Goal: Transaction & Acquisition: Purchase product/service

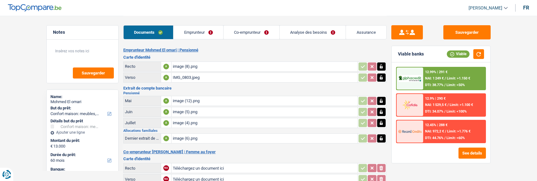
select select "household"
select select "60"
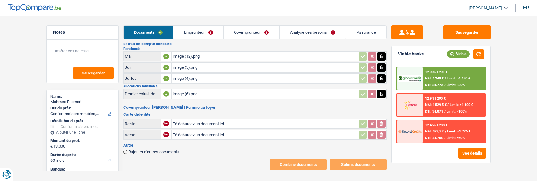
scroll to position [48, 0]
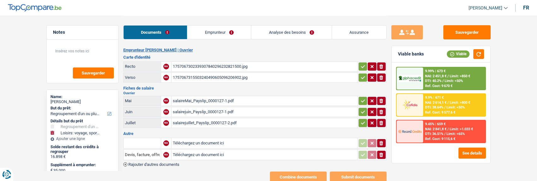
select select "refinancing"
select select "hobbies"
select select "120"
select select "cofidis"
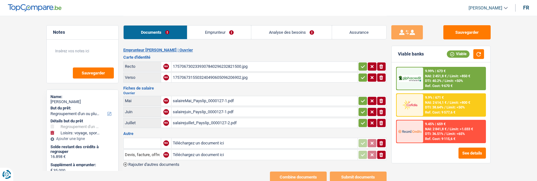
click at [227, 31] on link "Emprunteur" at bounding box center [219, 33] width 64 height 14
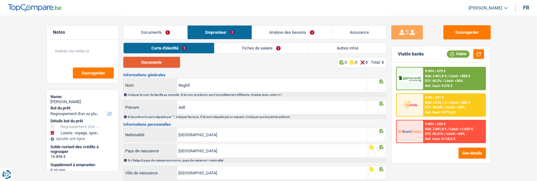
click at [164, 67] on button "Documents" at bounding box center [151, 62] width 57 height 11
click at [383, 88] on span at bounding box center [381, 87] width 6 height 6
click at [0, 0] on input "radio" at bounding box center [0, 0] width 0 height 0
click at [381, 109] on span at bounding box center [381, 110] width 6 height 6
click at [0, 0] on input "radio" at bounding box center [0, 0] width 0 height 0
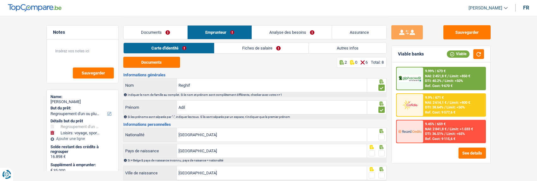
click at [380, 135] on span at bounding box center [381, 137] width 6 height 6
click at [0, 0] on input "radio" at bounding box center [0, 0] width 0 height 0
click at [382, 150] on span at bounding box center [381, 153] width 6 height 6
click at [0, 0] on input "radio" at bounding box center [0, 0] width 0 height 0
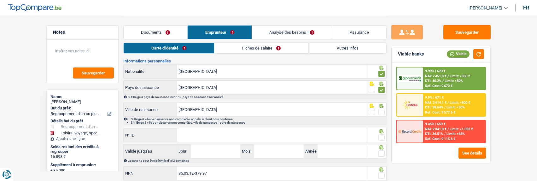
scroll to position [84, 0]
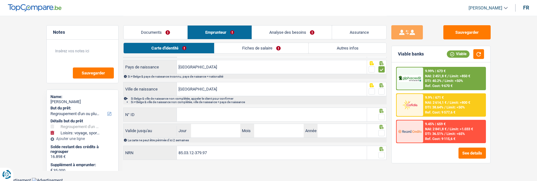
click at [381, 90] on span at bounding box center [381, 91] width 6 height 6
click at [0, 0] on input "radio" at bounding box center [0, 0] width 0 height 0
click at [311, 113] on input "N° ID" at bounding box center [272, 115] width 190 height 14
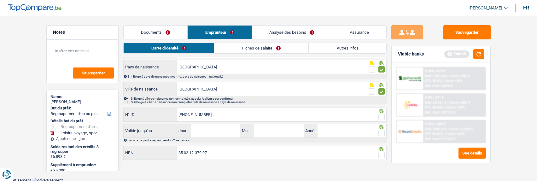
type input "595-3425985-60"
click at [381, 116] on span at bounding box center [381, 117] width 6 height 6
click at [0, 0] on input "radio" at bounding box center [0, 0] width 0 height 0
click at [209, 131] on input "Jour" at bounding box center [215, 131] width 49 height 14
type input "03"
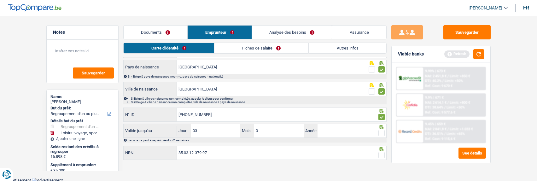
type input "02"
type input "2035"
click at [383, 132] on span at bounding box center [381, 133] width 6 height 6
click at [0, 0] on input "radio" at bounding box center [0, 0] width 0 height 0
click at [384, 152] on span at bounding box center [381, 155] width 6 height 6
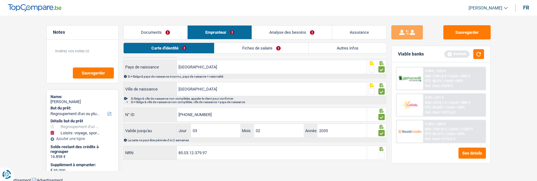
click at [0, 0] on input "radio" at bounding box center [0, 0] width 0 height 0
click at [278, 47] on link "Fiches de salaire" at bounding box center [262, 48] width 94 height 10
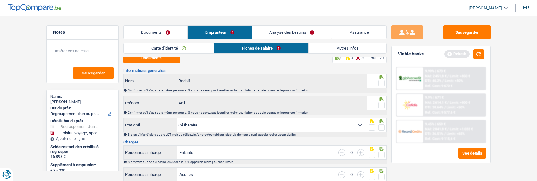
scroll to position [0, 0]
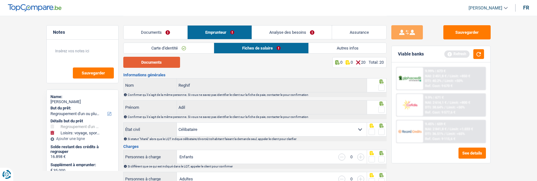
click at [159, 61] on button "Documents" at bounding box center [151, 62] width 57 height 11
click at [381, 89] on span at bounding box center [381, 87] width 6 height 6
click at [0, 0] on input "radio" at bounding box center [0, 0] width 0 height 0
click at [380, 108] on span at bounding box center [381, 110] width 6 height 6
click at [0, 0] on input "radio" at bounding box center [0, 0] width 0 height 0
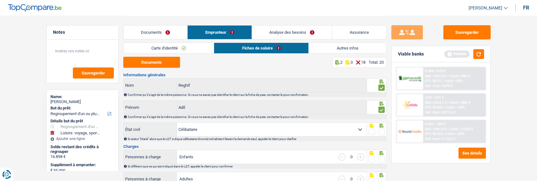
click at [380, 130] on span at bounding box center [381, 132] width 6 height 6
click at [0, 0] on input "radio" at bounding box center [0, 0] width 0 height 0
click at [383, 158] on span at bounding box center [381, 159] width 6 height 6
click at [0, 0] on input "radio" at bounding box center [0, 0] width 0 height 0
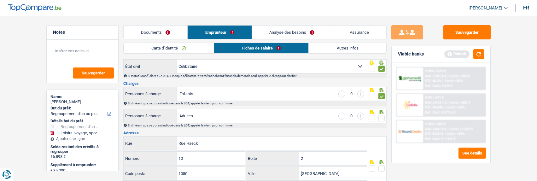
click at [382, 117] on span at bounding box center [381, 118] width 6 height 6
click at [0, 0] on input "radio" at bounding box center [0, 0] width 0 height 0
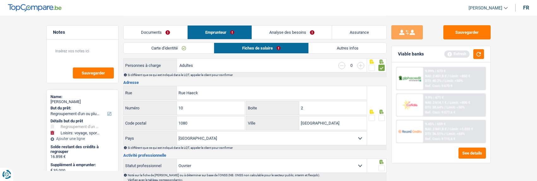
scroll to position [126, 0]
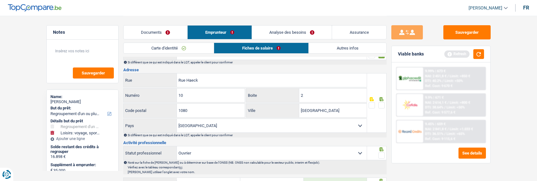
click at [384, 102] on span at bounding box center [381, 105] width 6 height 6
click at [0, 0] on input "radio" at bounding box center [0, 0] width 0 height 0
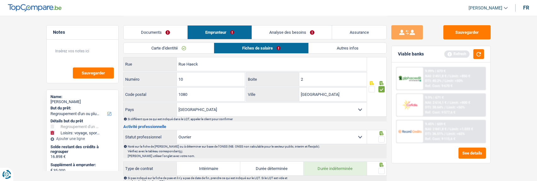
scroll to position [158, 0]
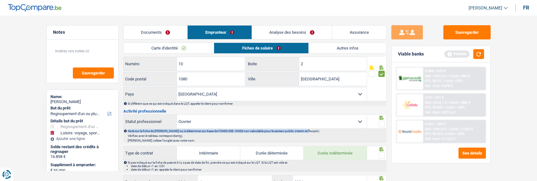
drag, startPoint x: 380, startPoint y: 124, endPoint x: 379, endPoint y: 127, distance: 3.9
click at [379, 127] on div "Ouvrier Employé privé Employé public Invalide Indépendant Pensionné Chômeur Mut…" at bounding box center [254, 128] width 263 height 28
click at [379, 121] on span at bounding box center [381, 124] width 6 height 6
click at [0, 0] on input "radio" at bounding box center [0, 0] width 0 height 0
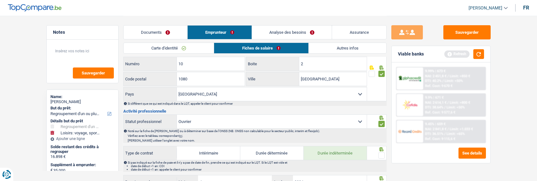
click at [381, 152] on span at bounding box center [381, 155] width 6 height 6
click at [0, 0] on input "radio" at bounding box center [0, 0] width 0 height 0
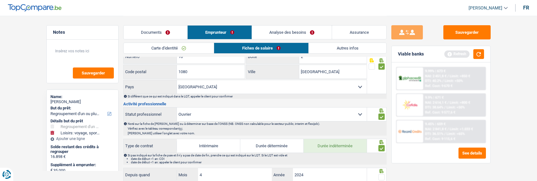
scroll to position [189, 0]
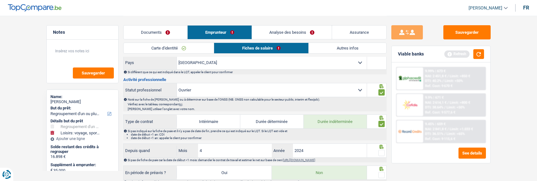
click at [382, 152] on span at bounding box center [381, 153] width 6 height 6
click at [0, 0] on input "radio" at bounding box center [0, 0] width 0 height 0
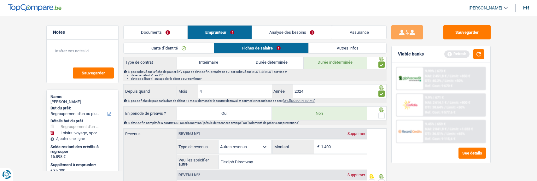
scroll to position [252, 0]
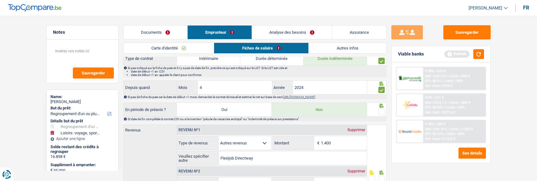
click at [379, 109] on span at bounding box center [381, 112] width 6 height 6
click at [0, 0] on input "radio" at bounding box center [0, 0] width 0 height 0
click at [157, 33] on link "Documents" at bounding box center [156, 33] width 64 height 14
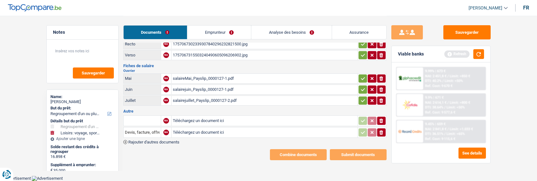
scroll to position [18, 0]
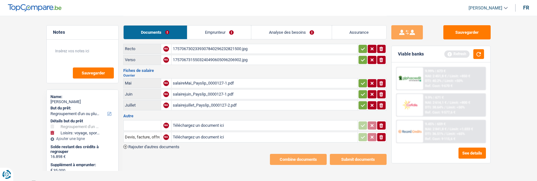
click at [226, 31] on link "Emprunteur" at bounding box center [219, 33] width 64 height 14
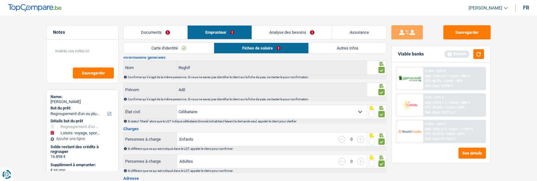
click at [166, 31] on link "Documents" at bounding box center [156, 33] width 64 height 14
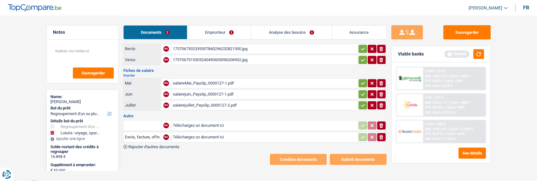
click at [222, 28] on link "Emprunteur" at bounding box center [219, 33] width 64 height 14
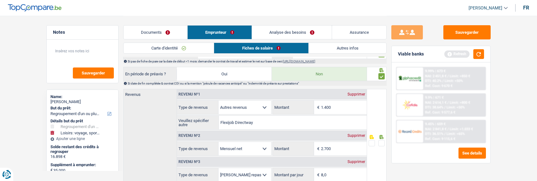
scroll to position [284, 0]
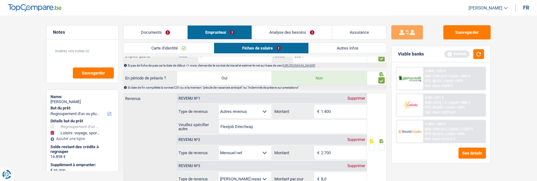
click at [161, 34] on link "Documents" at bounding box center [156, 33] width 64 height 14
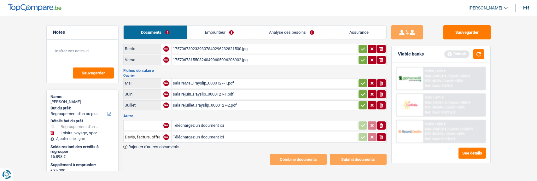
click at [148, 123] on input "text" at bounding box center [142, 125] width 35 height 10
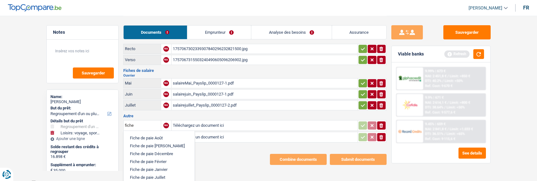
click at [147, 135] on li "Fiche de paie Août" at bounding box center [159, 138] width 65 height 8
type input "Fiche de paie Août"
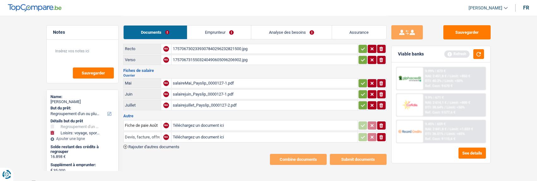
click at [151, 135] on input "Devis, facture, offre, bon de commande" at bounding box center [142, 137] width 35 height 10
click at [161, 154] on li "Fiche de paie Juillet" at bounding box center [165, 158] width 77 height 8
type input "Fiche de paie Juillet"
type input "C:\fakepath\salaireDwaout_Payslip_0000085-1.pdf"
type input "C:\fakepath\salairejuilletDw_Payslip_0000085-1.pdf"
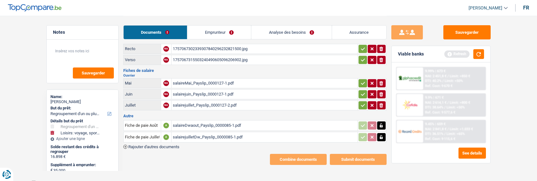
click at [157, 145] on span "Rajouter d'autres documents" at bounding box center [153, 147] width 51 height 4
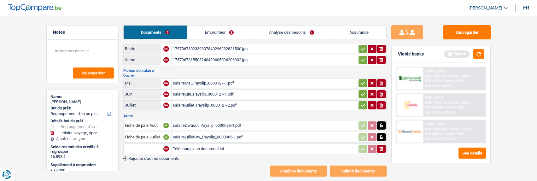
click at [150, 148] on input "text" at bounding box center [142, 149] width 35 height 10
click at [160, 167] on li "Fiche de paie Juin" at bounding box center [163, 169] width 73 height 8
type input "Fiche de paie Juin"
type input "C:\fakepath\salairejuinDw_Payslip_0000075-1.pdf"
click at [365, 104] on button "button" at bounding box center [362, 105] width 9 height 8
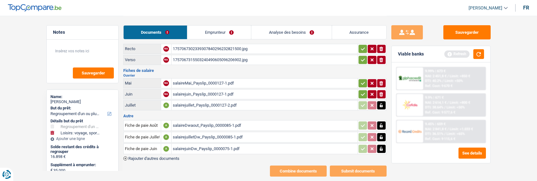
click at [362, 92] on icon "button" at bounding box center [362, 94] width 5 height 6
click at [363, 80] on icon "button" at bounding box center [362, 83] width 5 height 6
click at [196, 80] on div "salaireMai_Payslip_0000127-1.pdf" at bounding box center [264, 82] width 183 height 9
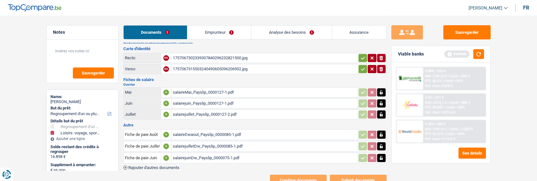
scroll to position [0, 0]
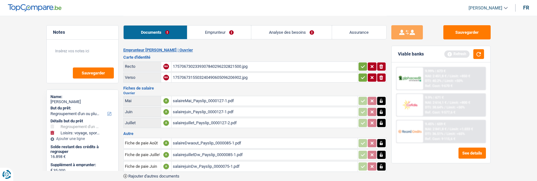
drag, startPoint x: 361, startPoint y: 74, endPoint x: 362, endPoint y: 68, distance: 6.1
click at [361, 74] on icon "button" at bounding box center [362, 77] width 5 height 6
click at [362, 63] on icon "button" at bounding box center [362, 66] width 5 height 6
click at [219, 35] on link "Emprunteur" at bounding box center [220, 33] width 64 height 14
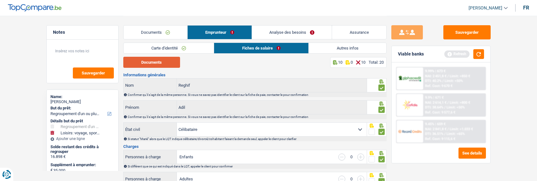
click at [156, 60] on button "Documents" at bounding box center [151, 62] width 57 height 11
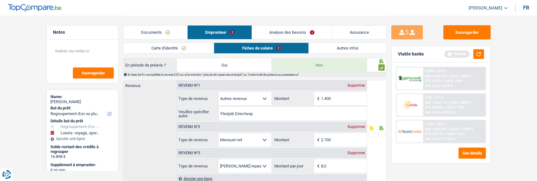
scroll to position [315, 0]
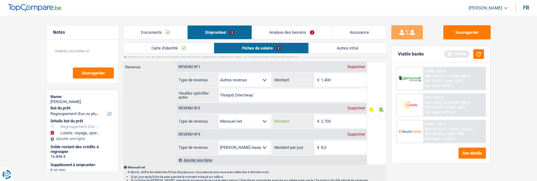
drag, startPoint x: 336, startPoint y: 122, endPoint x: 298, endPoint y: 118, distance: 38.0
click at [298, 118] on div "2.700 € Montant" at bounding box center [320, 121] width 94 height 14
type input "2.049"
drag, startPoint x: 334, startPoint y: 76, endPoint x: 294, endPoint y: 80, distance: 40.3
click at [294, 80] on div "1.400 € Montant" at bounding box center [320, 80] width 94 height 14
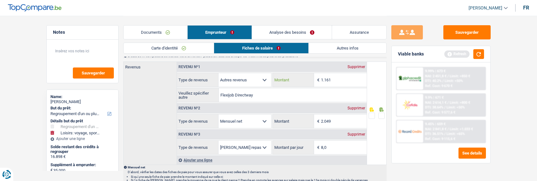
type input "1.161"
click at [380, 113] on span at bounding box center [381, 116] width 6 height 6
click at [0, 0] on input "radio" at bounding box center [0, 0] width 0 height 0
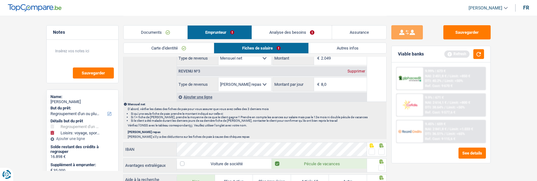
scroll to position [410, 0]
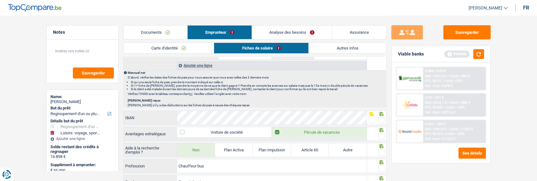
drag, startPoint x: 382, startPoint y: 118, endPoint x: 382, endPoint y: 134, distance: 15.4
click at [382, 119] on span at bounding box center [381, 120] width 6 height 6
click at [0, 0] on input "radio" at bounding box center [0, 0] width 0 height 0
click at [383, 134] on span at bounding box center [381, 136] width 6 height 6
click at [0, 0] on input "radio" at bounding box center [0, 0] width 0 height 0
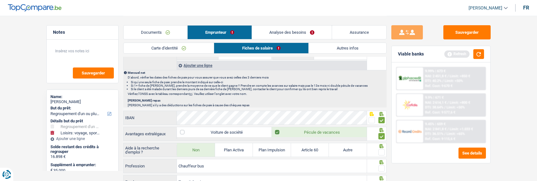
click at [381, 150] on span at bounding box center [381, 152] width 6 height 6
click at [0, 0] on input "radio" at bounding box center [0, 0] width 0 height 0
click at [381, 167] on span at bounding box center [381, 168] width 6 height 6
click at [0, 0] on input "radio" at bounding box center [0, 0] width 0 height 0
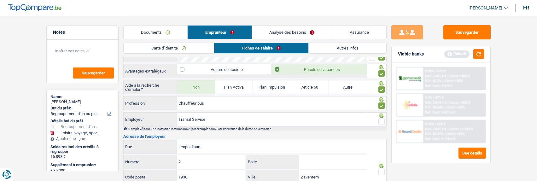
scroll to position [473, 0]
click at [384, 119] on span at bounding box center [381, 121] width 6 height 6
click at [0, 0] on input "radio" at bounding box center [0, 0] width 0 height 0
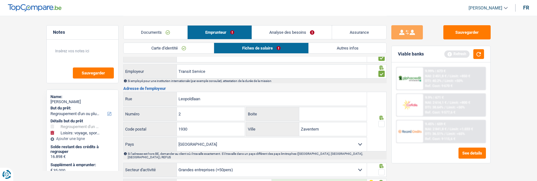
scroll to position [536, 0]
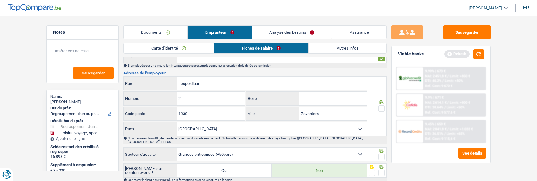
click at [381, 105] on span at bounding box center [381, 108] width 6 height 6
click at [0, 0] on input "radio" at bounding box center [0, 0] width 0 height 0
drag, startPoint x: 219, startPoint y: 85, endPoint x: 145, endPoint y: 82, distance: 74.4
click at [145, 82] on div "Leopoldlaan Rue" at bounding box center [245, 84] width 243 height 14
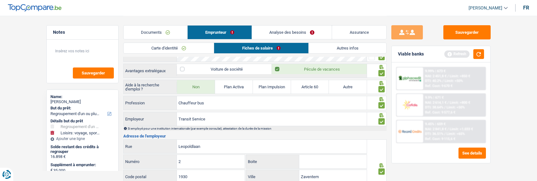
scroll to position [504, 0]
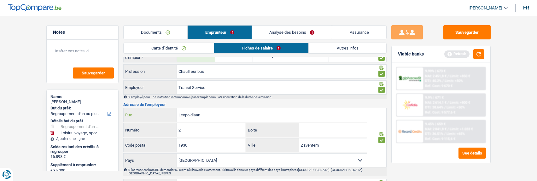
click at [215, 115] on input "Leopoldlaan" at bounding box center [272, 115] width 190 height 14
type input "Mechelsesteenweg"
click at [188, 126] on input "2" at bounding box center [211, 130] width 68 height 14
type input "259"
click at [322, 130] on input "Boite" at bounding box center [332, 130] width 67 height 14
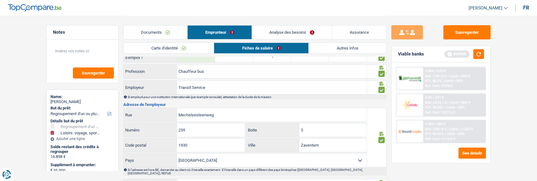
type input "5"
drag, startPoint x: 194, startPoint y: 143, endPoint x: 149, endPoint y: 141, distance: 45.8
click at [149, 141] on div "1930 Code postal" at bounding box center [184, 145] width 121 height 14
type input "2018"
drag, startPoint x: 326, startPoint y: 148, endPoint x: 276, endPoint y: 148, distance: 50.8
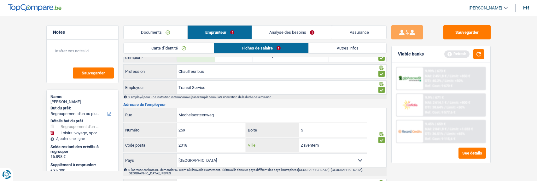
click at [276, 148] on div "Zaventem Ville" at bounding box center [306, 145] width 120 height 14
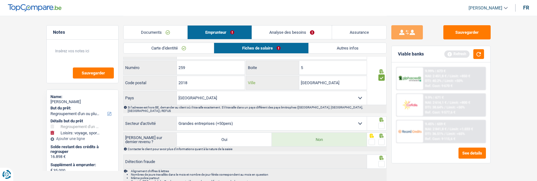
scroll to position [567, 0]
type input "Antwerpen"
click at [382, 122] on span at bounding box center [381, 125] width 6 height 6
click at [0, 0] on input "radio" at bounding box center [0, 0] width 0 height 0
drag, startPoint x: 381, startPoint y: 137, endPoint x: 381, endPoint y: 141, distance: 3.8
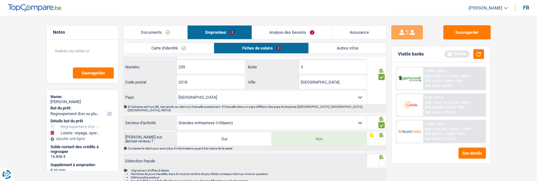
click at [381, 140] on div at bounding box center [381, 141] width 6 height 8
click at [381, 162] on div at bounding box center [381, 164] width 6 height 8
click at [385, 158] on div at bounding box center [377, 161] width 20 height 14
click at [383, 160] on span at bounding box center [381, 163] width 6 height 6
click at [0, 0] on input "radio" at bounding box center [0, 0] width 0 height 0
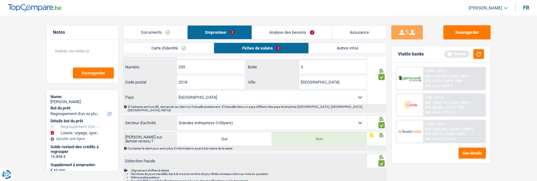
click at [381, 138] on span at bounding box center [381, 141] width 6 height 6
click at [0, 0] on input "radio" at bounding box center [0, 0] width 0 height 0
click at [467, 37] on button "Sauvegarder" at bounding box center [466, 32] width 47 height 14
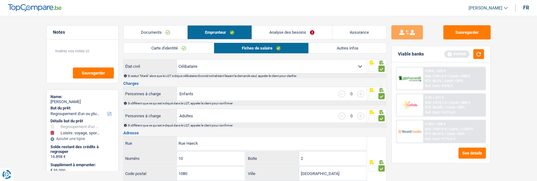
scroll to position [0, 0]
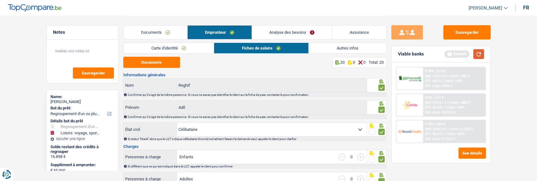
click at [479, 55] on button "button" at bounding box center [478, 54] width 11 height 10
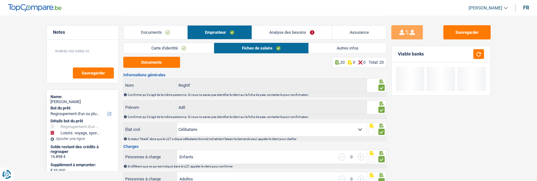
click at [347, 49] on link "Autres infos" at bounding box center [347, 48] width 77 height 10
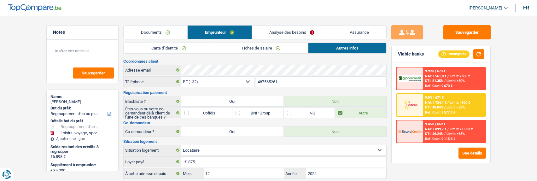
click at [281, 33] on link "Analyse des besoins" at bounding box center [292, 33] width 80 height 14
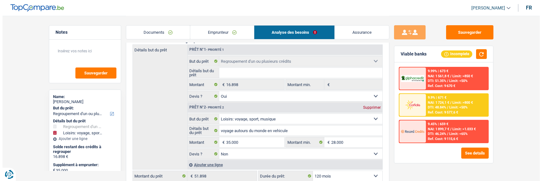
scroll to position [95, 0]
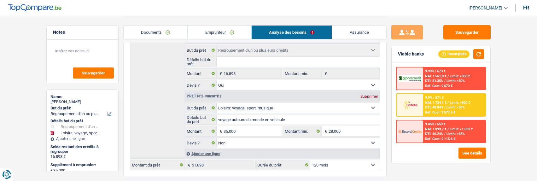
click at [487, 156] on div "9.99% | 673 € NAI: 1 561,8 € / Limit: >850 € DTI: 51.35% / Limit: <50% Ref. Cos…" at bounding box center [441, 112] width 99 height 101
click at [482, 155] on button "See details" at bounding box center [471, 153] width 27 height 11
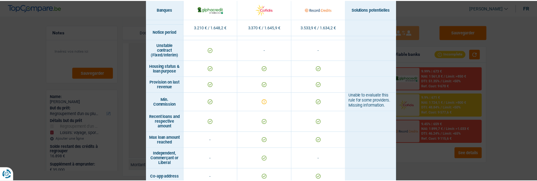
scroll to position [477, 0]
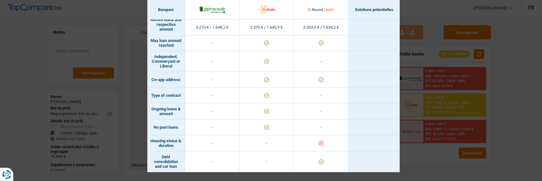
click at [425, 75] on div "Banks conditions × Banques Solutions potentielles Revenus / Charges 3.210 € / 1…" at bounding box center [271, 90] width 542 height 181
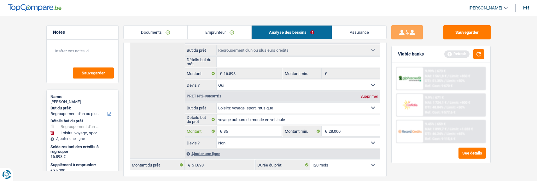
type input "3"
type input "20.000"
type input "36.898"
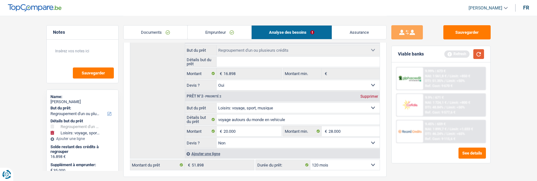
type input "36.898"
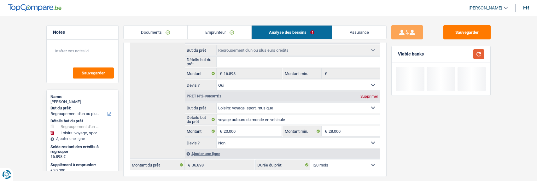
click at [482, 53] on button "button" at bounding box center [478, 54] width 11 height 10
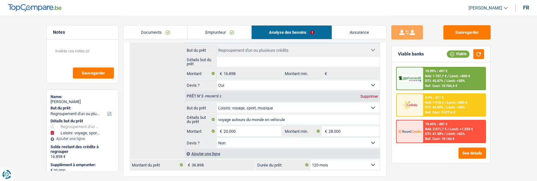
click at [354, 166] on select "12 mois 18 mois 24 mois 30 mois 36 mois 42 mois 48 mois 60 mois 72 mois 84 mois…" at bounding box center [344, 165] width 69 height 10
select select "84"
click at [310, 160] on select "12 mois 18 mois 24 mois 30 mois 36 mois 42 mois 48 mois 60 mois 72 mois 84 mois…" at bounding box center [344, 165] width 69 height 10
select select "84"
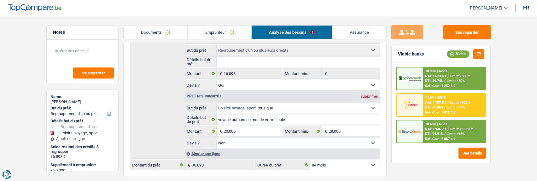
click at [444, 134] on span "/" at bounding box center [444, 134] width 1 height 4
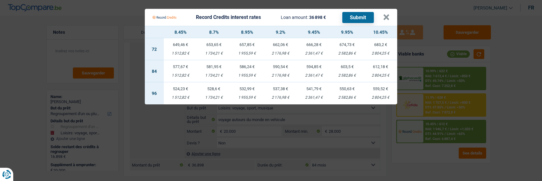
click at [247, 67] on td "586,24 € 1 955,59 €" at bounding box center [246, 71] width 33 height 22
select select "record credits"
type input "8,95"
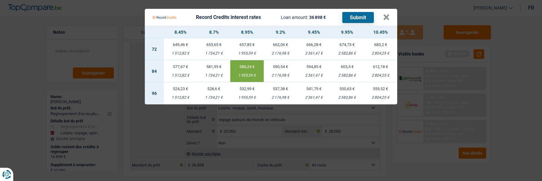
click at [355, 17] on button "Submit" at bounding box center [358, 17] width 32 height 11
click at [389, 14] on button "×" at bounding box center [386, 17] width 7 height 6
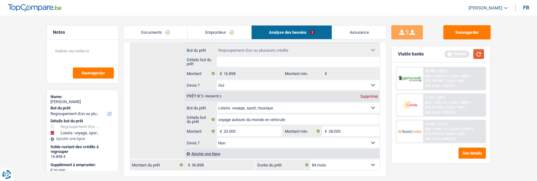
click at [474, 57] on button "button" at bounding box center [478, 54] width 11 height 10
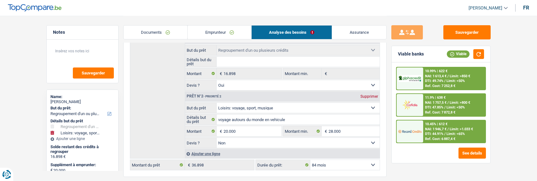
click at [450, 102] on span "Limit: >800 €" at bounding box center [460, 103] width 20 height 4
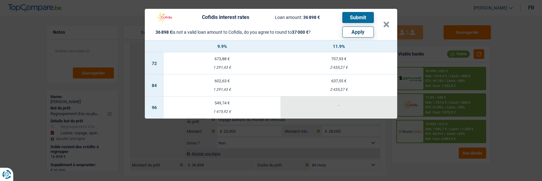
click at [352, 33] on button "Apply" at bounding box center [358, 31] width 32 height 11
type input "20.102"
type input "37.000"
select select "120"
type input "37.000"
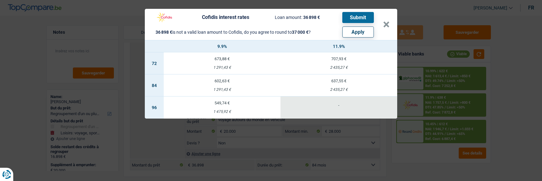
select select "120"
type input "37.000"
select select "120"
select select "other"
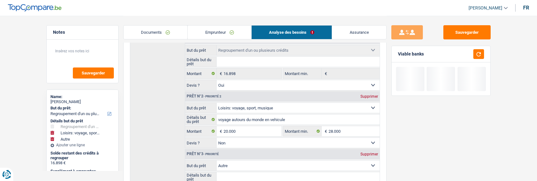
click at [303, 106] on select "Confort maison: meubles, textile, peinture, électroménager, outillage non-profe…" at bounding box center [298, 108] width 163 height 10
select select "household"
click at [217, 103] on select "Confort maison: meubles, textile, peinture, électroménager, outillage non-profe…" at bounding box center [298, 108] width 163 height 10
select select "household"
click at [300, 116] on input "voyage autours du monde en vehicule" at bounding box center [298, 119] width 163 height 10
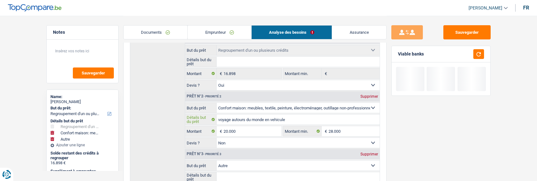
select select
type input "voyage autours du monde en vehicule"
select select
type input "voyage autours du monde en vehicule"
select select
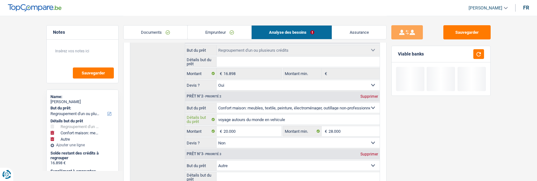
type input "voyage autours du monde en vehicul"
select select
type input "voyage autours du monde en vehicu"
select select
type input "voyage autours du monde en vehic"
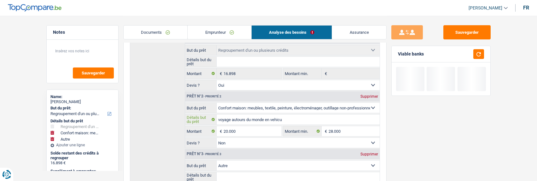
select select
type input "voyage autours du monde en vehi"
select select
type input "voyage autours du monde en ve"
select select
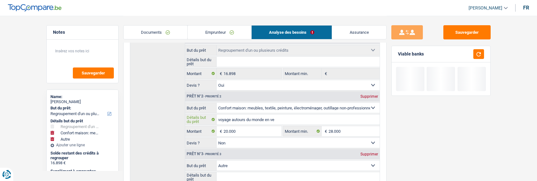
type input "voyage autours du monde en v"
select select
type input "voyage autours du monde en"
select select
type input "voyage autours du monde e"
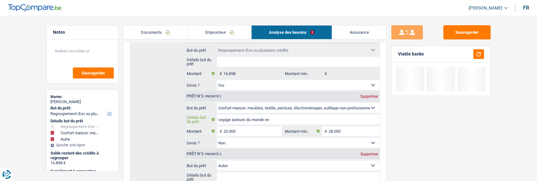
select select
type input "voyage autours du monde"
select select
type input "voyage autours du mond"
select select
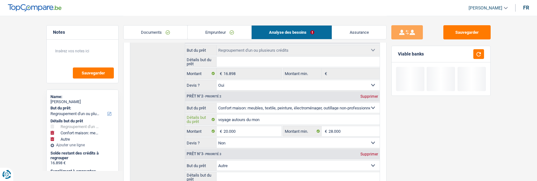
type input "voyage autours du mo"
select select
type input "voyage autours du m"
select select
type input "voyage autours du"
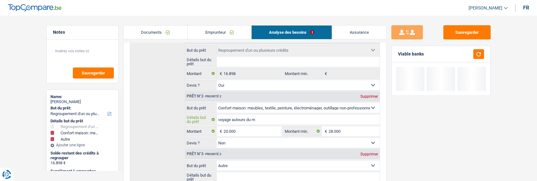
select select
type input "voyage autours du"
select select
type input "voyage autours d"
select select
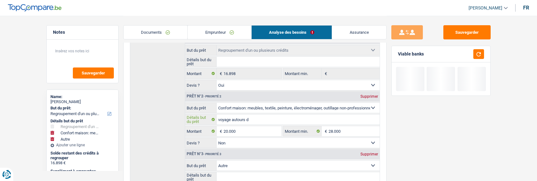
type input "voyage autours"
select select
type input "voyage autours"
select select
type input "voyage autour"
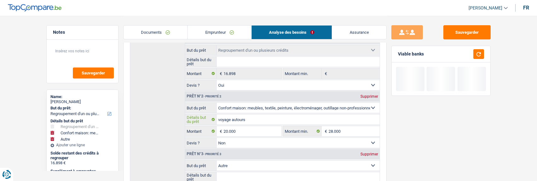
select select
type input "voyage autou"
select select
type input "voyage auto"
select select
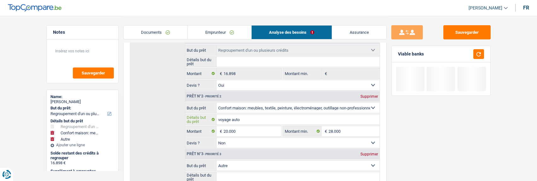
type input "voyage aut"
select select
type input "voyage a"
select select
type input "voyage"
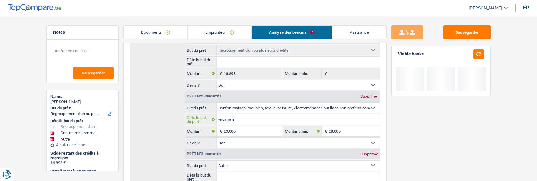
select select
type input "voyage"
select select
type input "voyag"
select select
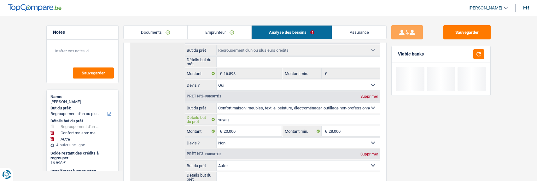
type input "voya"
select select
type input "voy"
select select
type input "vo"
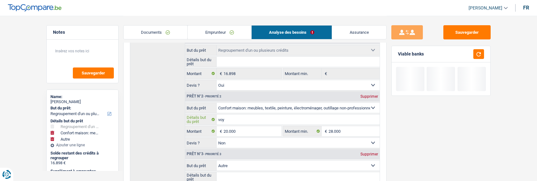
select select
type input "v"
select select
type input "N"
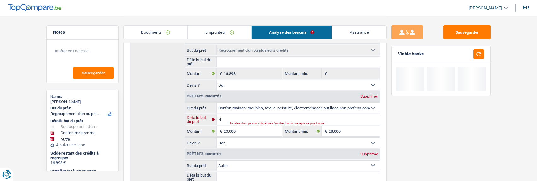
select select
type input "No"
select select
type input "Nou"
select select
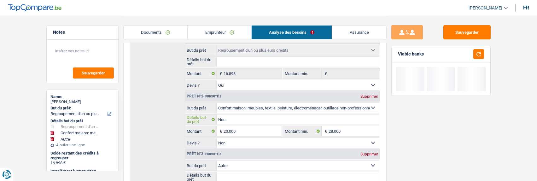
type input "Nouv"
select select
type input "Nouve"
select select
type input "Nouvea"
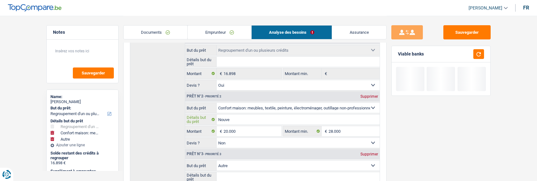
select select
type input "Nouveau"
select select
type input "Nouveaux"
select select
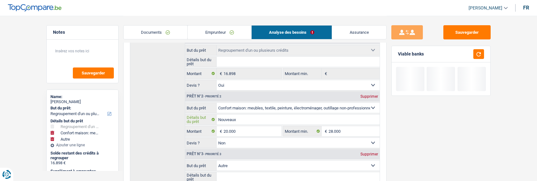
type input "Nouveaux"
select select
type input "Nouveaux s"
select select
type input "Nouveaux sa"
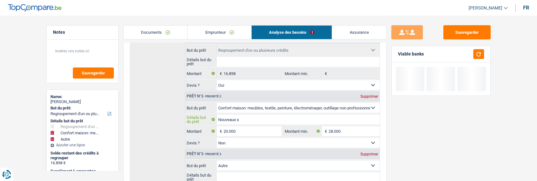
select select
type input "Nouveaux sal"
select select
type input "Nouveaux salo"
select select
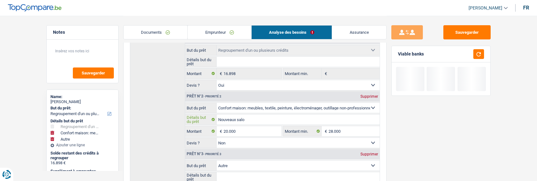
type input "Nouveaux salon"
select select
type input "Nouveaux salon,"
select select
type input "Nouveaux salon,"
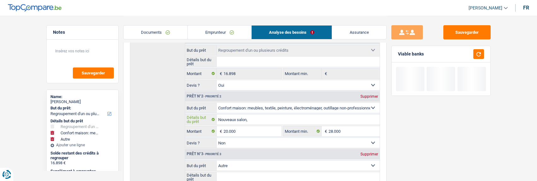
select select
type input "Nouveaux salon,"
select select
type input "Nouveaux salon"
select select
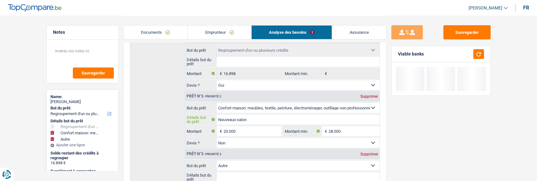
type input "Nouveaux salo"
select select
type input "Nouveaux sal"
select select
type input "Nouveaux sa"
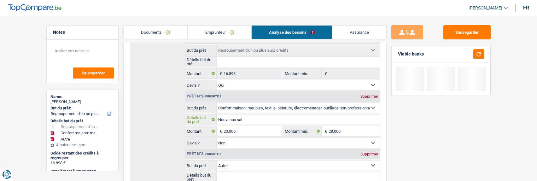
select select
type input "Nouveaux s"
select select
type input "Nouveaux"
select select
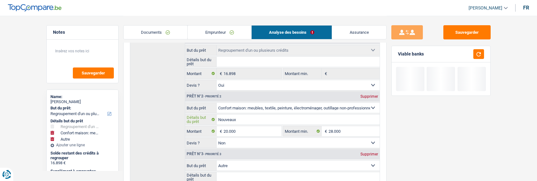
type input "Nouveaux"
select select
type input "Nouveau"
select select
type input "Nouveau"
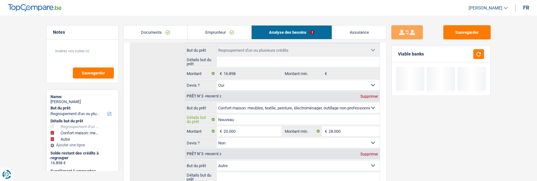
select select
type input "Nouveau s"
select select
type input "Nouveau sa"
select select
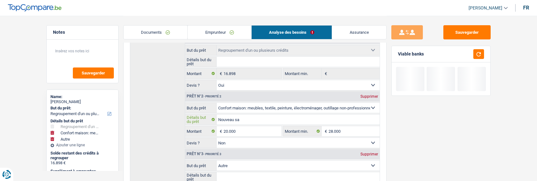
type input "Nouveau sal"
select select
type input "Nouveau salo"
select select
type input "Nouveau salon"
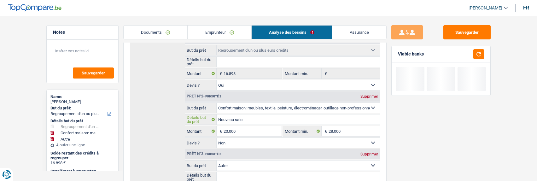
select select
type input "Nouveau salon"
select select
click at [255, 119] on input "Nouveau salon" at bounding box center [298, 119] width 163 height 10
type input "Nouveau salon"
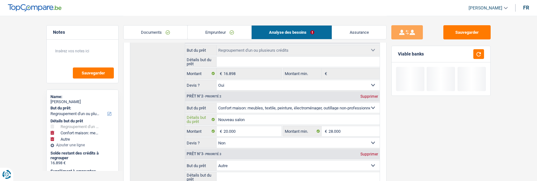
select select
type input "Nouveau salon,"
select select
type input "Nouveau salon,"
select select
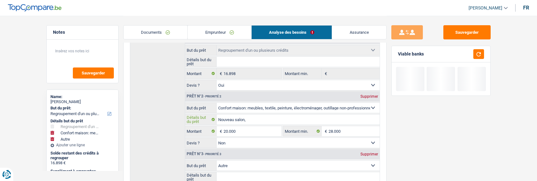
type input "Nouveau salon, m"
select select
type input "Nouveau salon, ma"
select select
type input "Nouveau salon, mac"
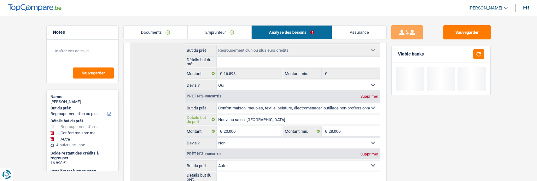
select select
type input "Nouveau salon, mach"
select select
type input "Nouveau salon, machi"
select select
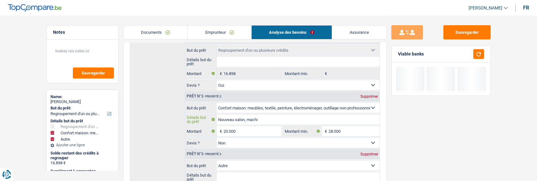
type input "Nouveau salon, machin"
select select
type input "Nouveau salon, machine"
select select
type input "Nouveau salon, machine"
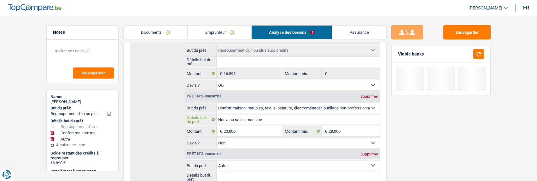
select select
type input "Nouveau salon, machine à"
select select
type input "Nouveau salon, machine à"
select select
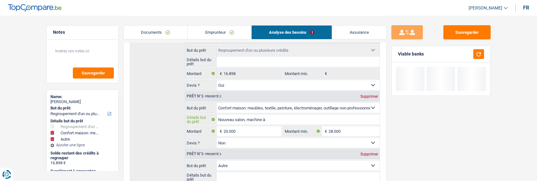
type input "Nouveau salon, machine à l"
click at [246, 129] on input "20.000" at bounding box center [252, 131] width 58 height 10
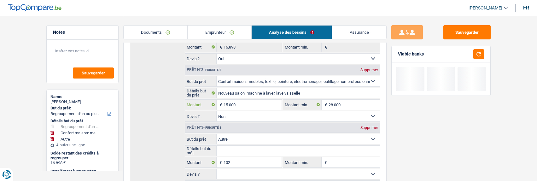
scroll to position [158, 0]
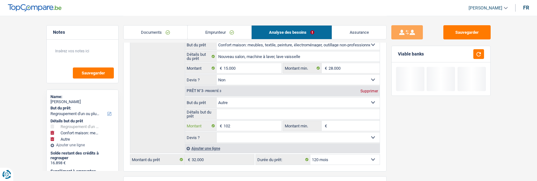
click at [245, 126] on input "102" at bounding box center [252, 126] width 58 height 10
click at [288, 104] on select "Confort maison: meubles, textile, peinture, électroménager, outillage non-profe…" at bounding box center [298, 102] width 163 height 10
click at [217, 97] on select "Confort maison: meubles, textile, peinture, électroménager, outillage non-profe…" at bounding box center [298, 102] width 163 height 10
click at [252, 111] on input "Détails but du prêt" at bounding box center [298, 114] width 163 height 10
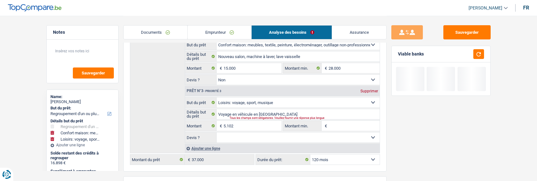
click at [265, 137] on select "Oui Non Non répondu Sélectionner une option" at bounding box center [298, 137] width 163 height 10
click at [217, 132] on select "Oui Non Non répondu Sélectionner une option" at bounding box center [298, 137] width 163 height 10
click at [241, 135] on select "Oui Non Non répondu Sélectionner une option" at bounding box center [298, 137] width 163 height 10
click at [482, 54] on button "button" at bounding box center [478, 54] width 11 height 10
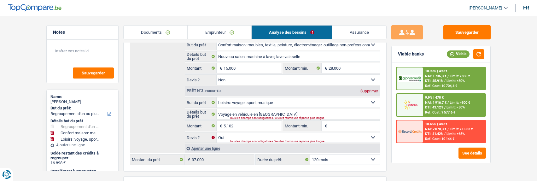
click at [433, 106] on span "DTI: 43.12%" at bounding box center [434, 107] width 18 height 4
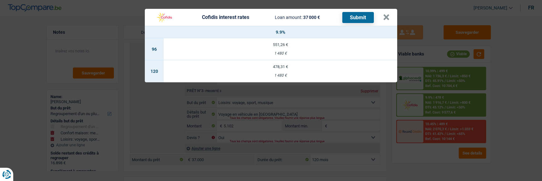
click at [287, 65] on div "478,31 €" at bounding box center [280, 67] width 233 height 4
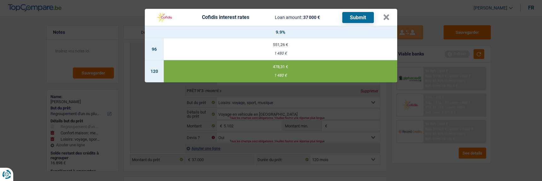
click at [353, 12] on button "Submit" at bounding box center [358, 17] width 32 height 11
click at [392, 15] on header "Cofidis interest rates Loan amount: 37 000 € Submit ×" at bounding box center [271, 17] width 252 height 17
click at [386, 14] on button "×" at bounding box center [386, 17] width 7 height 6
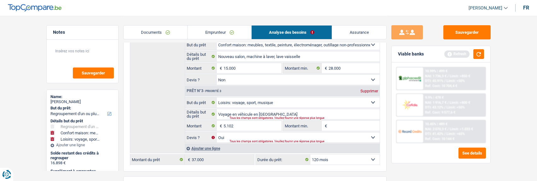
click at [150, 30] on link "Documents" at bounding box center [156, 33] width 64 height 14
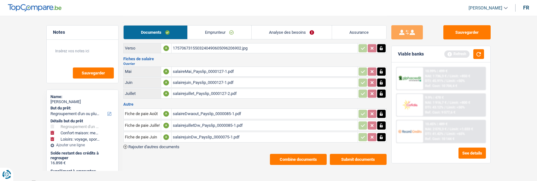
click at [354, 155] on button "Submit documents" at bounding box center [358, 159] width 57 height 11
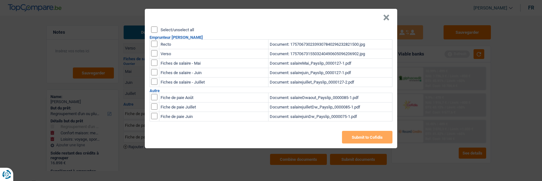
click at [156, 27] on input "Select/unselect all" at bounding box center [154, 29] width 6 height 6
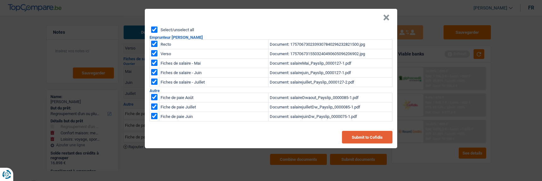
click at [361, 134] on button "Submit to Cofidis" at bounding box center [367, 137] width 50 height 13
click at [389, 15] on button "×" at bounding box center [386, 18] width 7 height 6
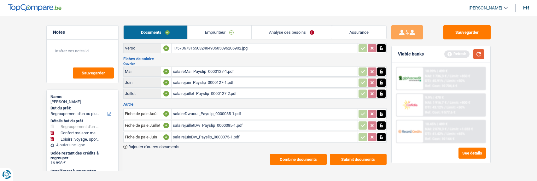
click at [475, 53] on button "button" at bounding box center [478, 54] width 11 height 10
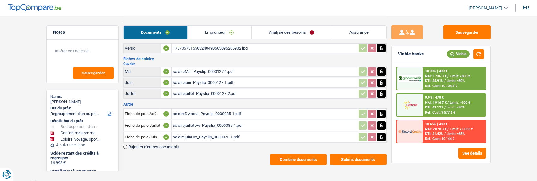
click at [301, 34] on link "Analyse des besoins" at bounding box center [292, 33] width 80 height 14
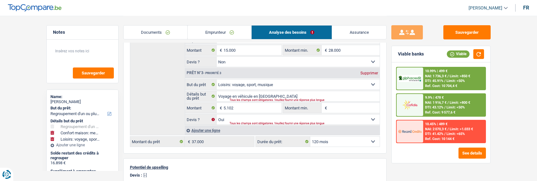
scroll to position [187, 0]
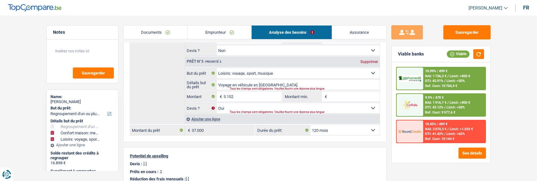
click at [448, 81] on span "Limit: <50%" at bounding box center [455, 81] width 18 height 4
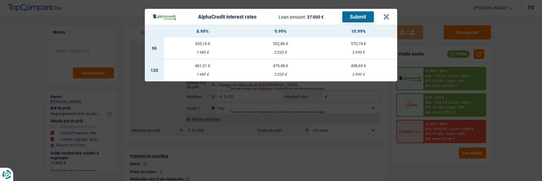
click at [279, 66] on td "479,98 € 2 220 €" at bounding box center [280, 70] width 78 height 22
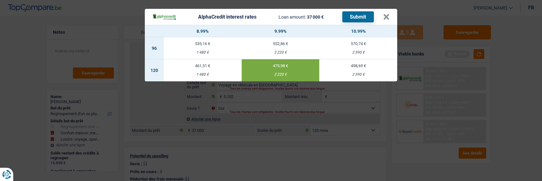
click at [359, 11] on button "Submit" at bounding box center [358, 16] width 32 height 11
click at [386, 14] on button "×" at bounding box center [386, 17] width 7 height 6
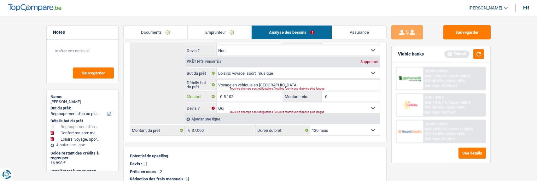
click at [241, 95] on input "5.102" at bounding box center [252, 96] width 58 height 10
click at [301, 161] on div "Devis : [-]" at bounding box center [255, 163] width 250 height 5
click at [366, 125] on select "12 mois 18 mois 24 mois 30 mois 36 mois 42 mois 48 mois 60 mois 72 mois 84 mois…" at bounding box center [344, 130] width 69 height 10
click at [310, 125] on select "12 mois 18 mois 24 mois 30 mois 36 mois 42 mois 48 mois 60 mois 72 mois 84 mois…" at bounding box center [344, 130] width 69 height 10
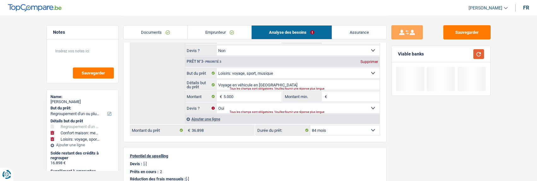
click at [482, 56] on button "button" at bounding box center [478, 54] width 11 height 10
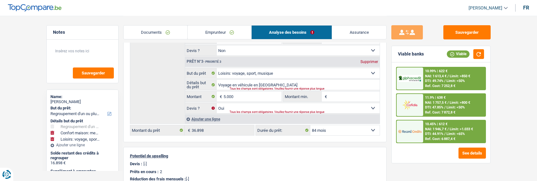
click at [450, 128] on span "Limit: >1.033 €" at bounding box center [461, 129] width 23 height 4
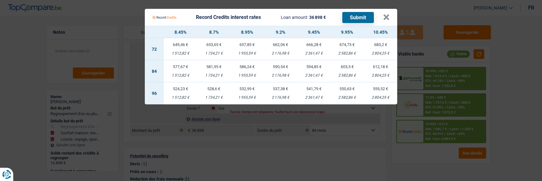
click at [253, 73] on div "1 955,59 €" at bounding box center [246, 75] width 33 height 4
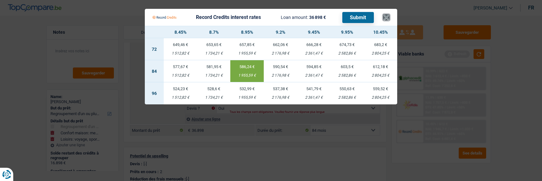
click at [389, 14] on button "×" at bounding box center [386, 17] width 7 height 6
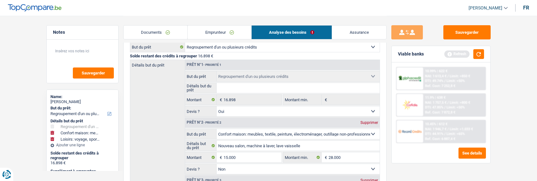
scroll to position [61, 0]
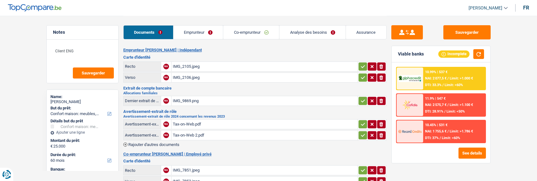
select select "household"
select select "60"
select select "married"
select select "BE"
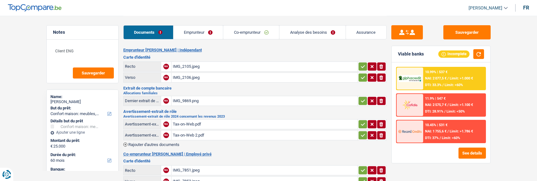
select select "independent"
select select "netSalary"
select select "familyAllowances"
click at [204, 32] on link "Emprunteur" at bounding box center [198, 33] width 50 height 14
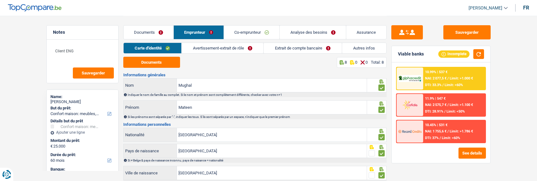
click at [241, 43] on link "Avertissement-extrait de rôle" at bounding box center [223, 48] width 82 height 10
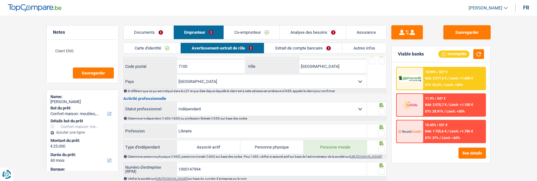
scroll to position [252, 0]
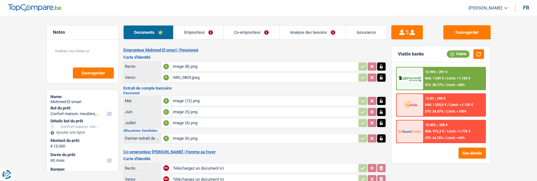
select select "household"
select select "60"
select select "household"
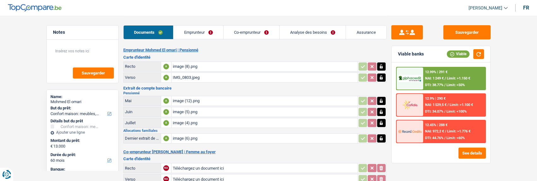
select select "60"
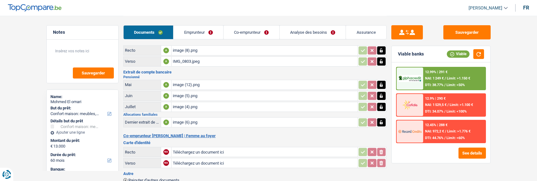
click at [200, 150] on input "Téléchargez un document ici" at bounding box center [264, 151] width 183 height 9
type input "C:\fakepath\ID Choukri rec.png"
click at [206, 158] on input "Téléchargez un document ici" at bounding box center [264, 162] width 183 height 9
type input "C:\fakepath\ID choukri ver.png"
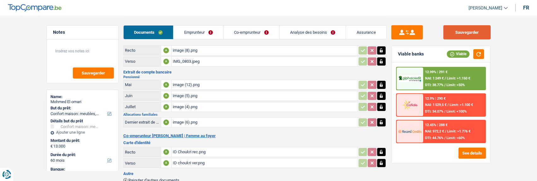
click at [474, 33] on button "Sauvegarder" at bounding box center [466, 32] width 47 height 14
click at [193, 35] on link "Emprunteur" at bounding box center [198, 33] width 50 height 14
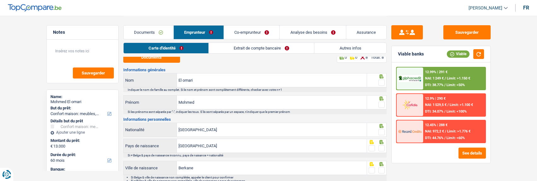
scroll to position [0, 0]
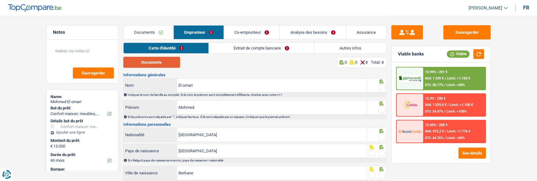
click at [166, 61] on button "Documents" at bounding box center [151, 62] width 57 height 11
drag, startPoint x: 381, startPoint y: 85, endPoint x: 381, endPoint y: 89, distance: 3.5
click at [381, 85] on span at bounding box center [381, 87] width 6 height 6
click at [0, 0] on input "radio" at bounding box center [0, 0] width 0 height 0
click at [383, 111] on span at bounding box center [381, 110] width 6 height 6
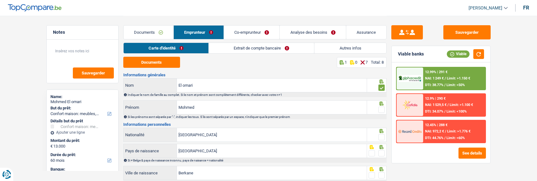
click at [0, 0] on input "radio" at bounding box center [0, 0] width 0 height 0
click at [381, 134] on span at bounding box center [381, 137] width 6 height 6
click at [0, 0] on input "radio" at bounding box center [0, 0] width 0 height 0
click at [380, 150] on span at bounding box center [381, 153] width 6 height 6
click at [0, 0] on input "radio" at bounding box center [0, 0] width 0 height 0
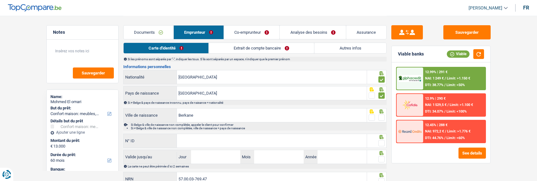
scroll to position [63, 0]
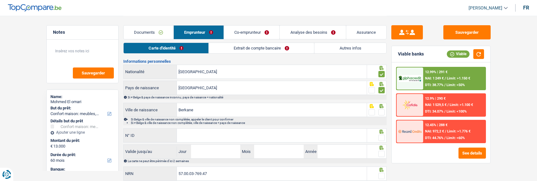
click at [380, 109] on span at bounding box center [381, 112] width 6 height 6
click at [0, 0] on input "radio" at bounding box center [0, 0] width 0 height 0
drag, startPoint x: 203, startPoint y: 110, endPoint x: 112, endPoint y: 95, distance: 92.3
click at [112, 95] on div "Notes Sauvegarder Name: Mohmed El omari But du prêt: Confort maison: meubles, t…" at bounding box center [269, 68] width 454 height 230
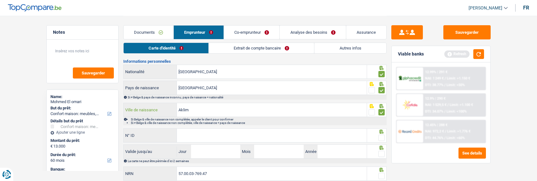
type input "Aklim"
click at [282, 132] on input "N° ID" at bounding box center [272, 136] width 190 height 14
type input "592-1464237-71"
click at [380, 135] on span at bounding box center [381, 138] width 6 height 6
click at [0, 0] on input "radio" at bounding box center [0, 0] width 0 height 0
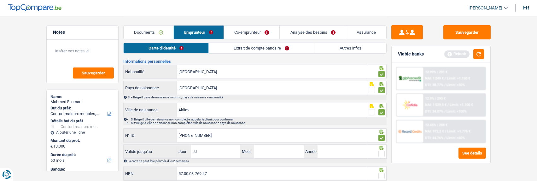
click at [218, 150] on input "Jour" at bounding box center [215, 152] width 49 height 14
type input "06"
type input "02"
type input "2028"
click at [379, 151] on span at bounding box center [381, 154] width 6 height 6
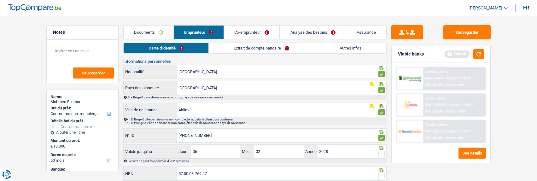
click at [0, 0] on input "radio" at bounding box center [0, 0] width 0 height 0
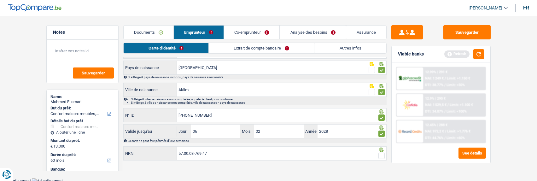
scroll to position [84, 0]
click at [380, 152] on span at bounding box center [381, 155] width 6 height 6
click at [0, 0] on input "radio" at bounding box center [0, 0] width 0 height 0
click at [270, 50] on link "Extrait de compte bancaire" at bounding box center [261, 48] width 105 height 10
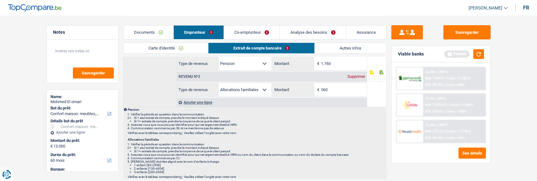
scroll to position [0, 0]
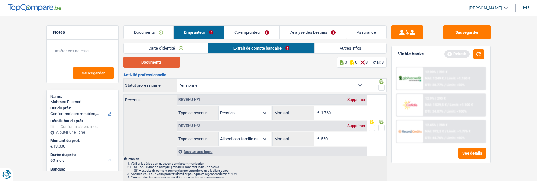
click at [156, 61] on button "Documents" at bounding box center [151, 62] width 57 height 11
click at [335, 109] on input "1.760" at bounding box center [344, 113] width 46 height 14
type input "1.711"
click at [242, 33] on link "Co-emprunteur" at bounding box center [251, 33] width 55 height 14
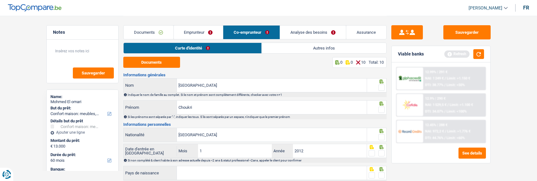
click at [211, 33] on link "Emprunteur" at bounding box center [198, 33] width 49 height 14
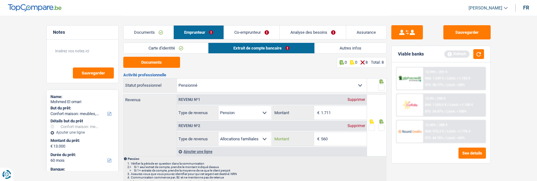
drag, startPoint x: 337, startPoint y: 138, endPoint x: 287, endPoint y: 140, distance: 50.1
click at [287, 140] on div "560 € Montant" at bounding box center [320, 139] width 94 height 14
type input "696"
click at [380, 126] on span at bounding box center [381, 128] width 6 height 6
click at [0, 0] on input "radio" at bounding box center [0, 0] width 0 height 0
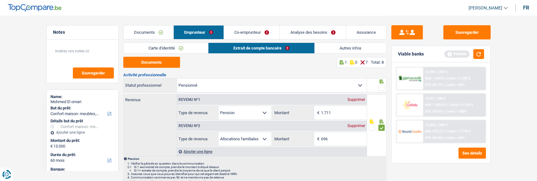
click at [384, 85] on span at bounding box center [381, 87] width 6 height 6
click at [0, 0] on input "radio" at bounding box center [0, 0] width 0 height 0
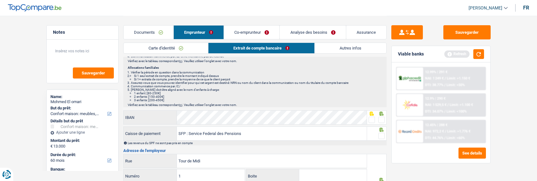
scroll to position [126, 0]
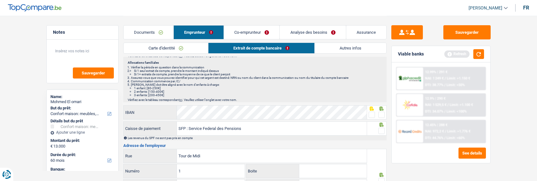
click at [382, 113] on span at bounding box center [381, 115] width 6 height 6
click at [0, 0] on input "radio" at bounding box center [0, 0] width 0 height 0
click at [380, 129] on span at bounding box center [381, 131] width 6 height 6
click at [0, 0] on input "radio" at bounding box center [0, 0] width 0 height 0
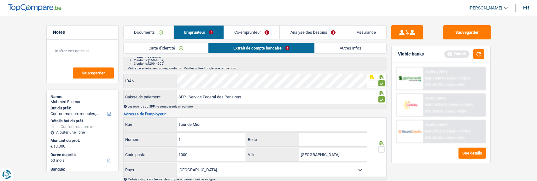
click at [381, 148] on span at bounding box center [381, 149] width 6 height 6
click at [0, 0] on input "radio" at bounding box center [0, 0] width 0 height 0
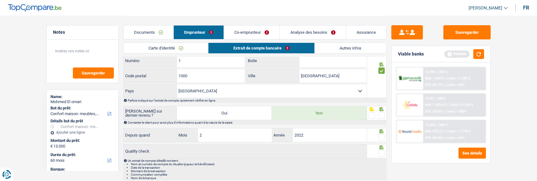
scroll to position [252, 0]
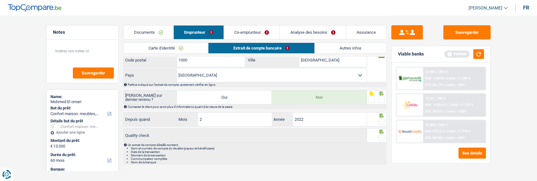
click at [381, 96] on span at bounding box center [381, 99] width 6 height 6
click at [0, 0] on input "radio" at bounding box center [0, 0] width 0 height 0
drag, startPoint x: 383, startPoint y: 121, endPoint x: 381, endPoint y: 125, distance: 4.1
click at [383, 122] on span at bounding box center [381, 122] width 6 height 6
click at [0, 0] on input "radio" at bounding box center [0, 0] width 0 height 0
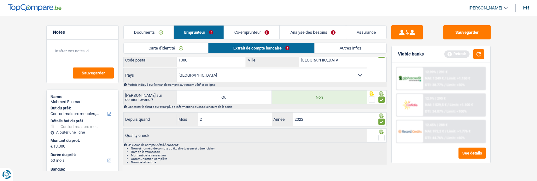
click at [380, 134] on div at bounding box center [381, 138] width 6 height 8
click at [380, 135] on span at bounding box center [381, 138] width 6 height 6
click at [0, 0] on input "radio" at bounding box center [0, 0] width 0 height 0
click at [262, 36] on link "Co-emprunteur" at bounding box center [251, 33] width 55 height 14
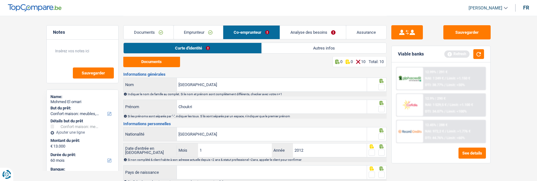
scroll to position [0, 0]
click at [161, 64] on button "Documents" at bounding box center [151, 62] width 57 height 11
drag, startPoint x: 219, startPoint y: 83, endPoint x: 74, endPoint y: 83, distance: 145.3
click at [74, 83] on div "Notes Sauvegarder Name: Mohmed El omari But du prêt: Confort maison: meubles, t…" at bounding box center [269, 150] width 454 height 268
type input "Choukri"
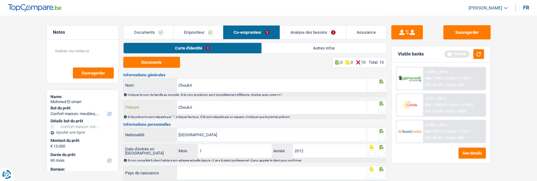
drag, startPoint x: 197, startPoint y: 107, endPoint x: 122, endPoint y: 95, distance: 76.4
click at [122, 95] on div "Notes Sauvegarder Name: Mohmed El omari But du prêt: Confort maison: meubles, t…" at bounding box center [269, 150] width 454 height 268
type input "Sabah"
click at [379, 85] on span at bounding box center [381, 87] width 6 height 6
click at [0, 0] on input "radio" at bounding box center [0, 0] width 0 height 0
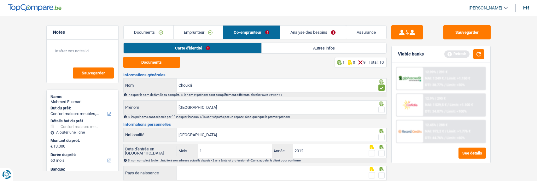
click at [383, 107] on span at bounding box center [381, 110] width 6 height 6
click at [0, 0] on input "radio" at bounding box center [0, 0] width 0 height 0
click at [380, 134] on span at bounding box center [381, 137] width 6 height 6
click at [0, 0] on input "radio" at bounding box center [0, 0] width 0 height 0
click at [384, 151] on span at bounding box center [381, 153] width 6 height 6
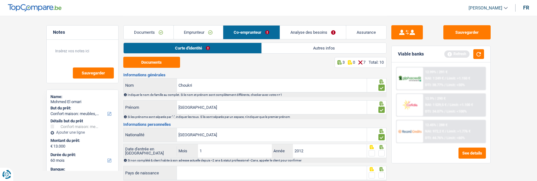
click at [0, 0] on input "radio" at bounding box center [0, 0] width 0 height 0
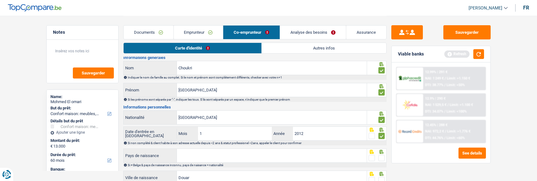
scroll to position [32, 0]
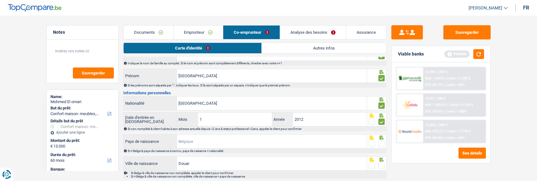
click at [243, 141] on input "Pays de naissance" at bounding box center [272, 142] width 190 height 14
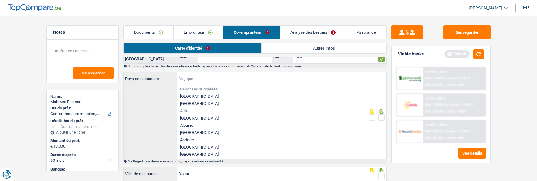
scroll to position [95, 0]
type input "m"
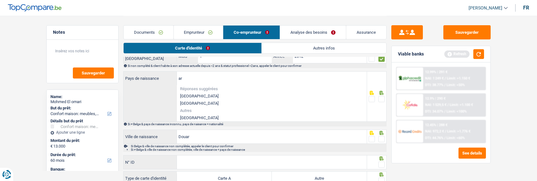
type input "a"
click at [191, 114] on li "Maroc" at bounding box center [272, 117] width 190 height 7
type input "Maroc"
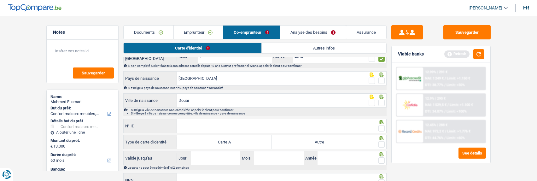
click at [383, 78] on span at bounding box center [381, 81] width 6 height 6
click at [0, 0] on input "radio" at bounding box center [0, 0] width 0 height 0
click at [213, 102] on input "Douar" at bounding box center [272, 101] width 190 height 14
type input "Douar zegzel"
click at [382, 101] on span at bounding box center [381, 103] width 6 height 6
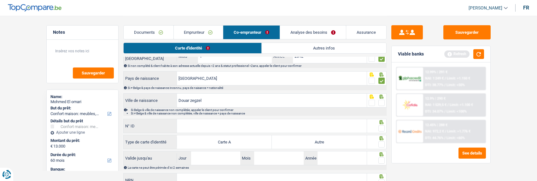
click at [0, 0] on input "radio" at bounding box center [0, 0] width 0 height 0
click at [287, 131] on div "N° ID Tous les champs sont obligatoires. Veuillez fournir une réponse plus long…" at bounding box center [245, 126] width 244 height 14
click at [288, 127] on input "N° ID" at bounding box center [272, 126] width 190 height 14
type input "B-5680327-07"
click at [384, 127] on span at bounding box center [381, 128] width 6 height 6
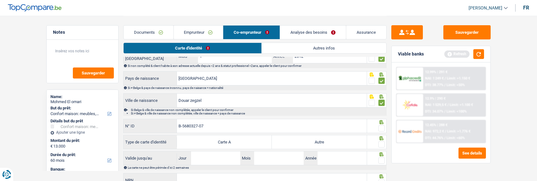
click at [0, 0] on input "radio" at bounding box center [0, 0] width 0 height 0
click at [357, 139] on label "Autre" at bounding box center [319, 142] width 95 height 14
click at [357, 139] on input "Autre" at bounding box center [319, 142] width 95 height 14
radio input "true"
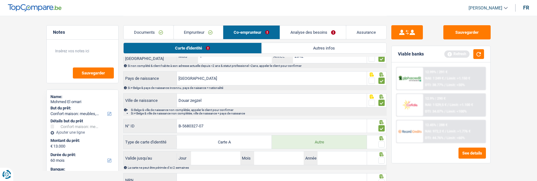
click at [376, 141] on fieldset at bounding box center [376, 145] width 16 height 8
drag, startPoint x: 380, startPoint y: 142, endPoint x: 374, endPoint y: 146, distance: 7.3
click at [378, 144] on span at bounding box center [381, 144] width 6 height 6
click at [0, 0] on input "radio" at bounding box center [0, 0] width 0 height 0
click at [227, 163] on input "Jour" at bounding box center [215, 158] width 49 height 14
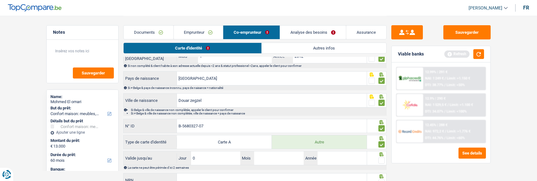
type input "06"
type input "07"
type input "2032"
click at [378, 159] on span at bounding box center [381, 160] width 6 height 6
click at [0, 0] on input "radio" at bounding box center [0, 0] width 0 height 0
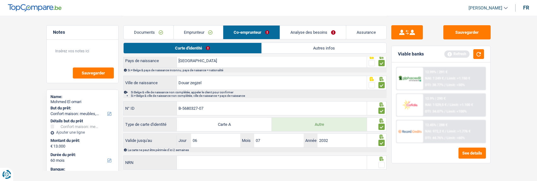
scroll to position [122, 0]
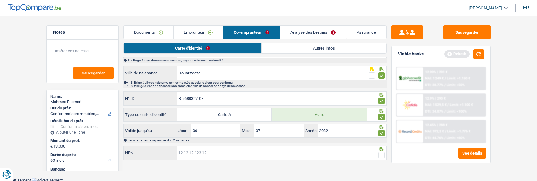
click at [222, 147] on input "NRN" at bounding box center [272, 153] width 190 height 14
type input "69.00.01-294.58"
click at [383, 154] on span at bounding box center [381, 155] width 6 height 6
click at [0, 0] on input "radio" at bounding box center [0, 0] width 0 height 0
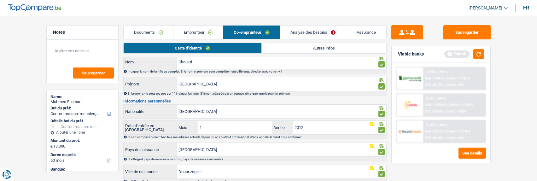
scroll to position [0, 0]
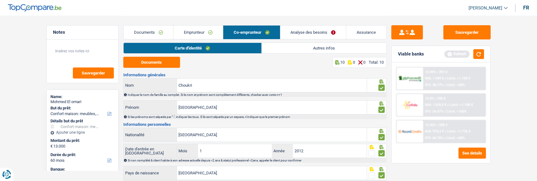
click at [313, 48] on link "Autres infos" at bounding box center [324, 48] width 125 height 10
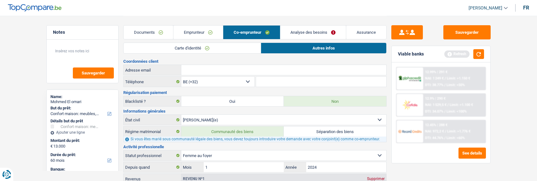
click at [194, 35] on link "Emprunteur" at bounding box center [197, 33] width 49 height 14
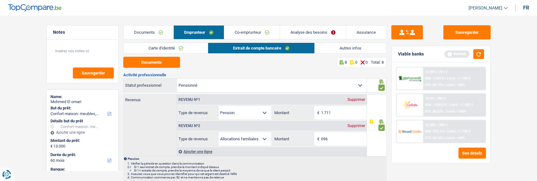
click at [342, 50] on link "Autres infos" at bounding box center [351, 48] width 72 height 10
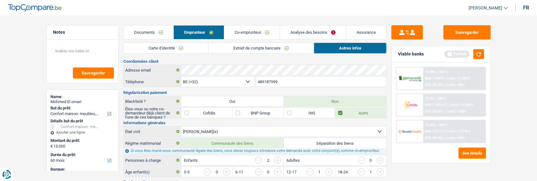
click at [243, 34] on link "Co-emprunteur" at bounding box center [251, 33] width 55 height 14
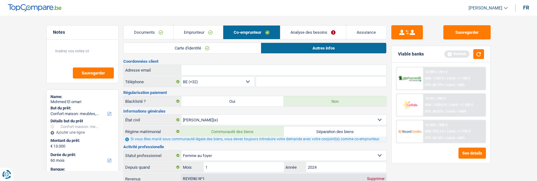
click at [196, 71] on input "Adresse email" at bounding box center [283, 70] width 205 height 10
paste input "mohamedelomari843@gmail.com"
type input "mohamedelomari843@gmail.com"
click at [482, 56] on button "button" at bounding box center [478, 54] width 11 height 10
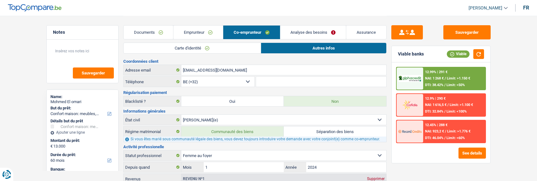
click at [326, 32] on link "Analyse des besoins" at bounding box center [313, 33] width 66 height 14
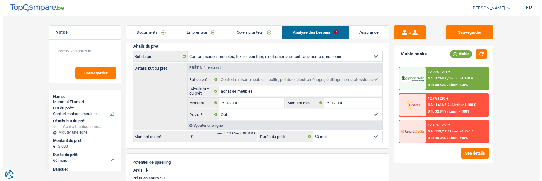
scroll to position [95, 0]
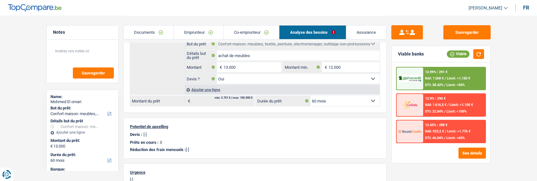
click at [454, 72] on div "12.99% | 291 € NAI: 1 268 € / Limit: >1.150 € DTI: 38.42% / Limit: <50%" at bounding box center [454, 78] width 62 height 22
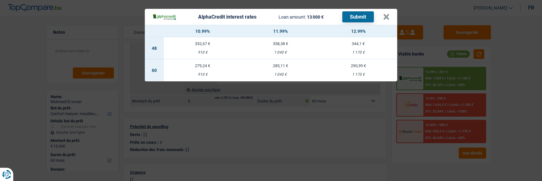
click at [392, 15] on header "AlphaCredit interest rates Loan amount: 13 000 € Submit ×" at bounding box center [271, 17] width 252 height 16
click at [387, 15] on button "×" at bounding box center [386, 17] width 7 height 6
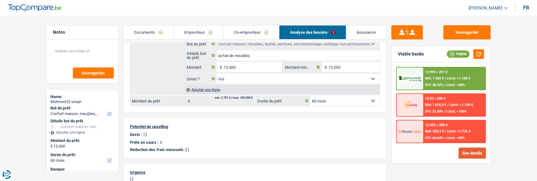
click at [477, 153] on button "See details" at bounding box center [471, 153] width 27 height 11
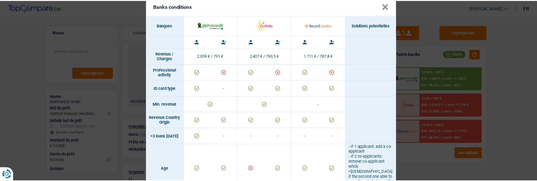
scroll to position [0, 0]
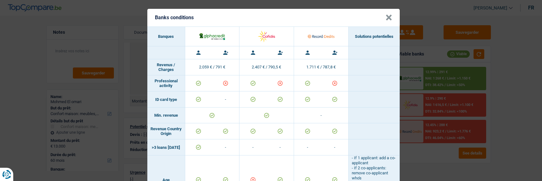
click at [386, 16] on button "×" at bounding box center [388, 18] width 7 height 6
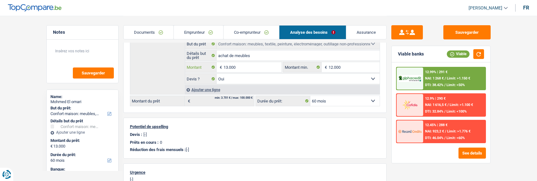
click at [228, 66] on input "13.000" at bounding box center [252, 67] width 58 height 10
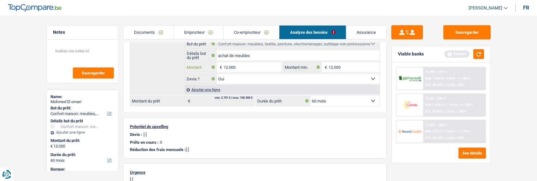
type input "12.000"
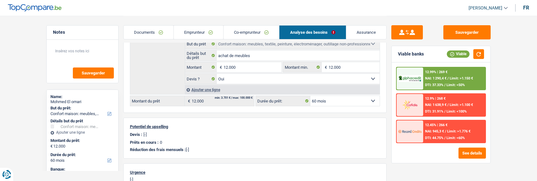
click at [447, 79] on span "/" at bounding box center [447, 78] width 1 height 4
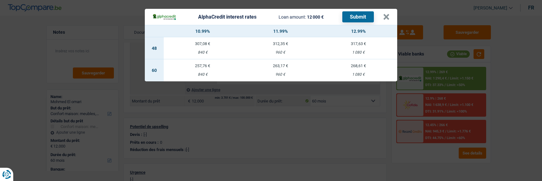
click at [199, 67] on td "257,76 € 840 €" at bounding box center [203, 70] width 78 height 22
select select "alphacredit"
type input "10,99"
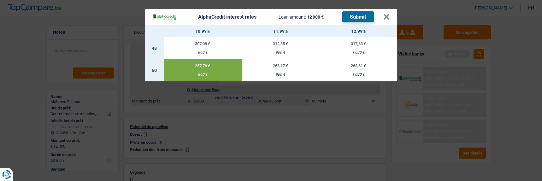
click at [366, 15] on button "Submit" at bounding box center [358, 16] width 32 height 11
click at [389, 14] on button "×" at bounding box center [386, 17] width 7 height 6
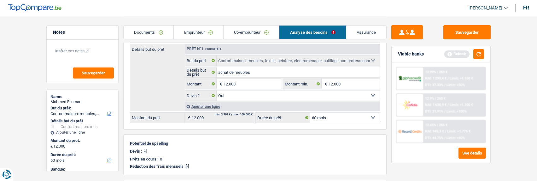
scroll to position [63, 0]
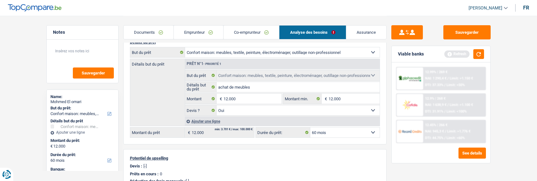
click at [204, 33] on link "Emprunteur" at bounding box center [198, 33] width 49 height 14
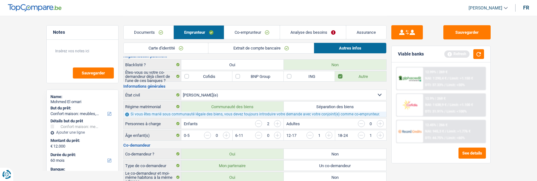
scroll to position [0, 0]
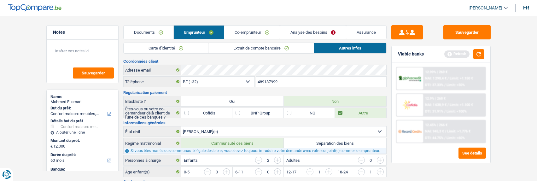
click at [236, 46] on link "Extrait de compte bancaire" at bounding box center [260, 48] width 105 height 10
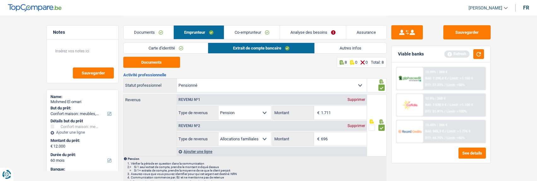
click at [182, 41] on div "Documents Emprunteur Co-emprunteur Analyse des besoins Assurance" at bounding box center [254, 29] width 263 height 27
click at [182, 45] on link "Carte d'identité" at bounding box center [166, 48] width 84 height 10
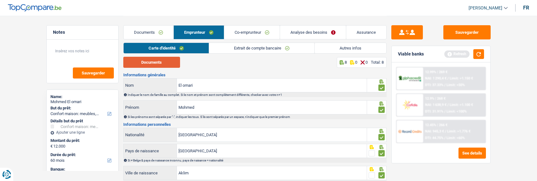
click at [160, 62] on button "Documents" at bounding box center [151, 62] width 57 height 11
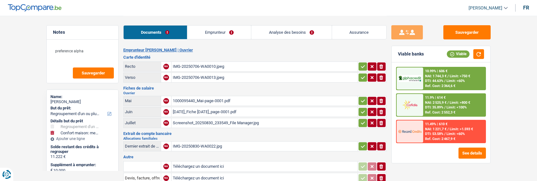
select select "refinancing"
select select "household"
select select "42"
select select "alphacredit"
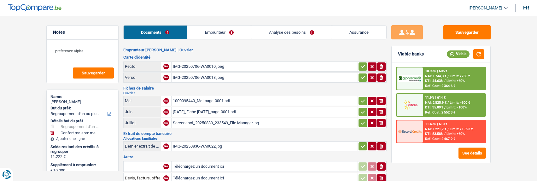
click at [213, 29] on link "Emprunteur" at bounding box center [219, 33] width 64 height 14
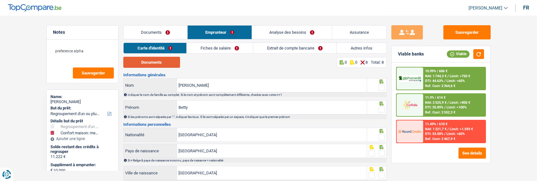
click at [166, 61] on button "Documents" at bounding box center [151, 62] width 57 height 11
click at [380, 84] on span at bounding box center [381, 87] width 6 height 6
click at [0, 0] on input "radio" at bounding box center [0, 0] width 0 height 0
click at [382, 108] on span at bounding box center [381, 110] width 6 height 6
click at [0, 0] on input "radio" at bounding box center [0, 0] width 0 height 0
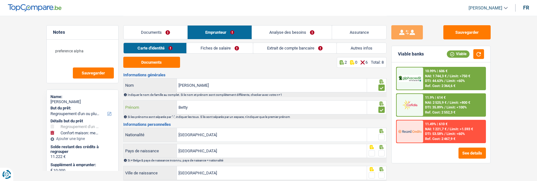
click at [193, 105] on input "Betty" at bounding box center [272, 108] width 190 height 14
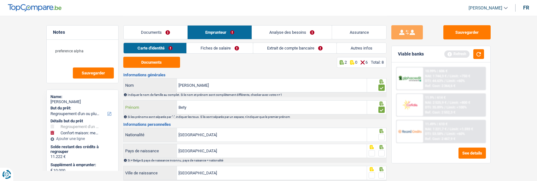
type input "Bety"
click at [381, 135] on span at bounding box center [381, 137] width 6 height 6
click at [0, 0] on input "radio" at bounding box center [0, 0] width 0 height 0
click at [382, 152] on span at bounding box center [381, 153] width 6 height 6
click at [0, 0] on input "radio" at bounding box center [0, 0] width 0 height 0
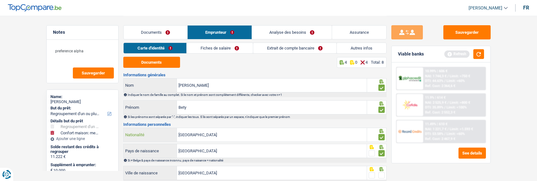
click at [268, 135] on input "[GEOGRAPHIC_DATA]" at bounding box center [272, 135] width 190 height 14
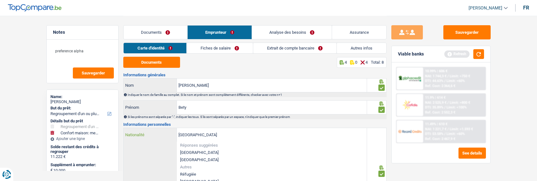
drag, startPoint x: 220, startPoint y: 137, endPoint x: 141, endPoint y: 134, distance: 79.5
click at [141, 134] on div "Belgique Nationalité" at bounding box center [245, 135] width 243 height 14
type input "c"
type input "o"
click at [256, 171] on li "République démocratique du Congo" at bounding box center [272, 174] width 190 height 7
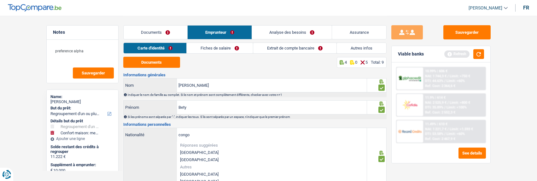
type input "République démocratique du Congo"
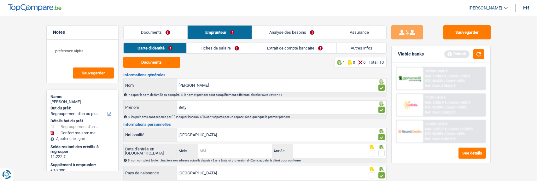
click at [243, 146] on input "Mois" at bounding box center [235, 151] width 74 height 14
type input "03"
type input "2019"
click at [380, 152] on span at bounding box center [381, 153] width 6 height 6
click at [0, 0] on input "radio" at bounding box center [0, 0] width 0 height 0
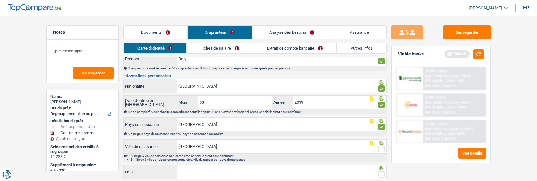
scroll to position [63, 0]
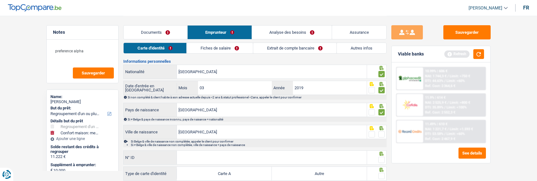
click at [379, 132] on span at bounding box center [381, 134] width 6 height 6
click at [0, 0] on input "radio" at bounding box center [0, 0] width 0 height 0
click at [304, 157] on input "N° ID" at bounding box center [272, 158] width 190 height 14
type input "B-4481561-64"
click at [383, 157] on span at bounding box center [381, 160] width 6 height 6
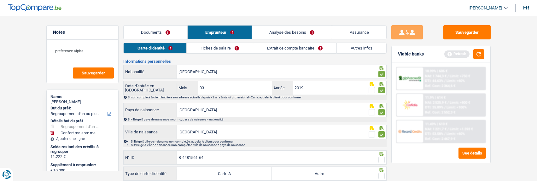
click at [0, 0] on input "radio" at bounding box center [0, 0] width 0 height 0
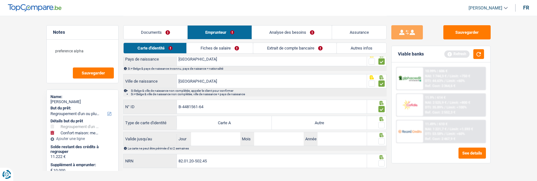
scroll to position [122, 0]
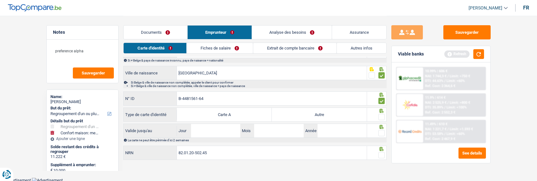
click at [320, 115] on label "Autre" at bounding box center [319, 115] width 95 height 14
click at [320, 115] on input "Autre" at bounding box center [319, 115] width 95 height 14
radio input "true"
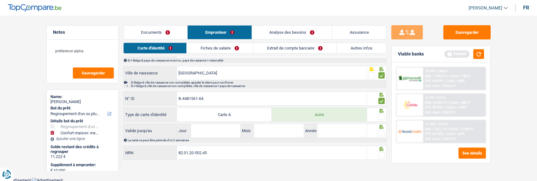
click at [380, 114] on span at bounding box center [381, 117] width 6 height 6
click at [0, 0] on input "radio" at bounding box center [0, 0] width 0 height 0
click at [215, 127] on input "Jour" at bounding box center [215, 131] width 49 height 14
type input "31"
type input "03"
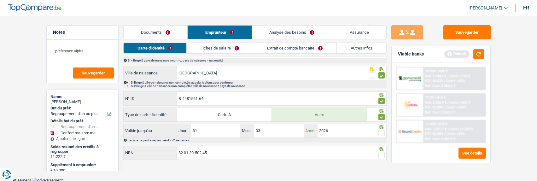
type input "2026"
click at [383, 132] on span at bounding box center [381, 133] width 6 height 6
click at [0, 0] on input "radio" at bounding box center [0, 0] width 0 height 0
click at [381, 154] on span at bounding box center [381, 155] width 6 height 6
click at [0, 0] on input "radio" at bounding box center [0, 0] width 0 height 0
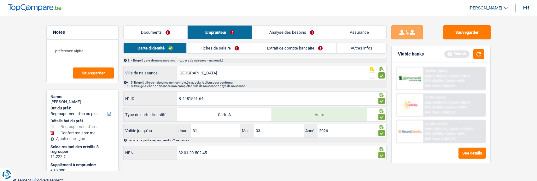
click at [229, 47] on link "Fiches de salaire" at bounding box center [220, 48] width 66 height 10
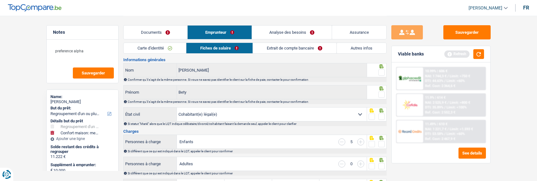
scroll to position [0, 0]
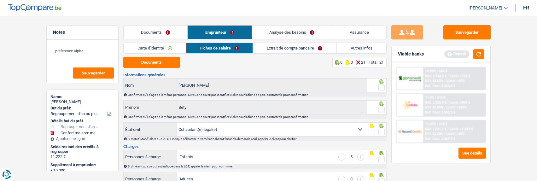
click at [380, 84] on span at bounding box center [381, 87] width 6 height 6
click at [0, 0] on input "radio" at bounding box center [0, 0] width 0 height 0
click at [381, 107] on span at bounding box center [381, 110] width 6 height 6
click at [0, 0] on input "radio" at bounding box center [0, 0] width 0 height 0
click at [380, 130] on span at bounding box center [381, 132] width 6 height 6
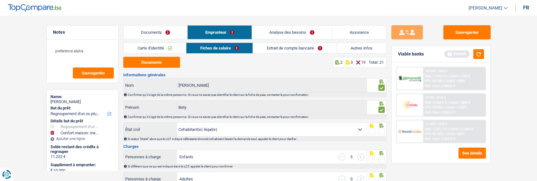
click at [0, 0] on input "radio" at bounding box center [0, 0] width 0 height 0
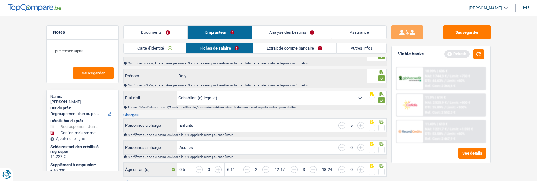
click at [382, 125] on span at bounding box center [381, 128] width 6 height 6
click at [0, 0] on input "radio" at bounding box center [0, 0] width 0 height 0
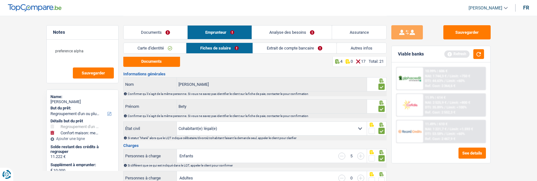
scroll to position [0, 0]
click at [141, 63] on button "Documents" at bounding box center [151, 62] width 57 height 11
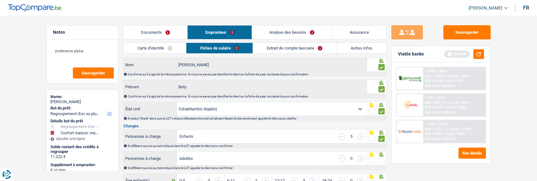
scroll to position [32, 0]
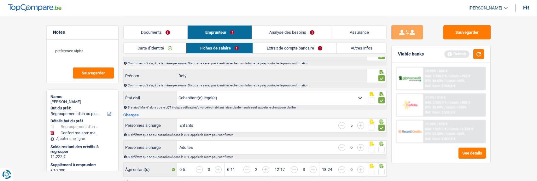
click at [380, 150] on span at bounding box center [381, 150] width 6 height 6
click at [0, 0] on input "radio" at bounding box center [0, 0] width 0 height 0
click at [380, 169] on span at bounding box center [381, 172] width 6 height 6
click at [0, 0] on input "radio" at bounding box center [0, 0] width 0 height 0
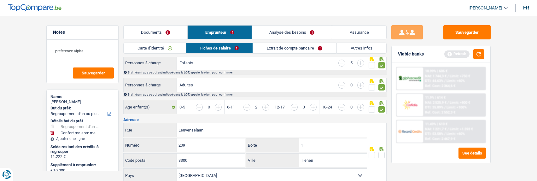
scroll to position [95, 0]
click at [380, 151] on div at bounding box center [381, 155] width 6 height 8
click at [380, 152] on span at bounding box center [381, 154] width 6 height 6
click at [0, 0] on input "radio" at bounding box center [0, 0] width 0 height 0
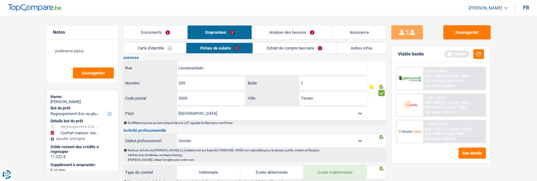
scroll to position [158, 0]
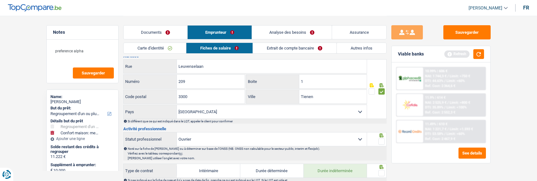
click at [380, 139] on span at bounding box center [381, 141] width 6 height 6
click at [0, 0] on input "radio" at bounding box center [0, 0] width 0 height 0
click at [380, 170] on span at bounding box center [381, 173] width 6 height 6
click at [0, 0] on input "radio" at bounding box center [0, 0] width 0 height 0
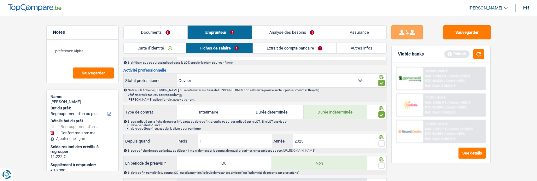
scroll to position [221, 0]
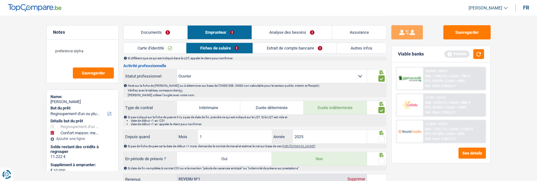
click at [380, 136] on span at bounding box center [381, 139] width 6 height 6
click at [0, 0] on input "radio" at bounding box center [0, 0] width 0 height 0
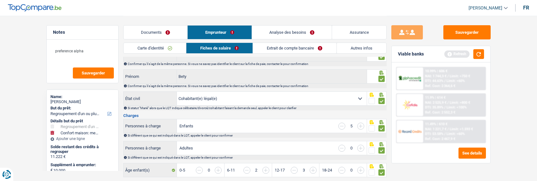
scroll to position [0, 0]
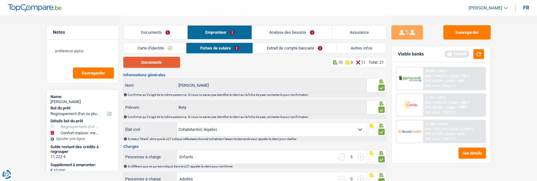
click at [163, 65] on button "Documents" at bounding box center [151, 62] width 57 height 11
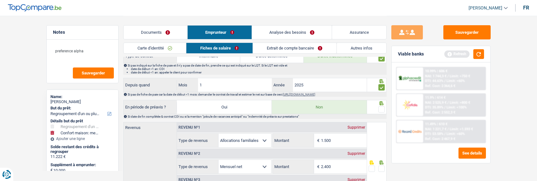
scroll to position [284, 0]
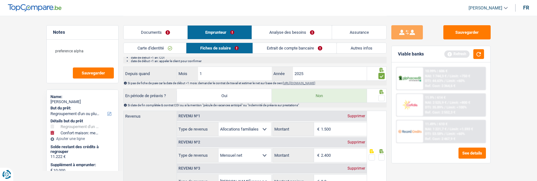
click at [380, 97] on span at bounding box center [381, 98] width 6 height 6
click at [0, 0] on input "radio" at bounding box center [0, 0] width 0 height 0
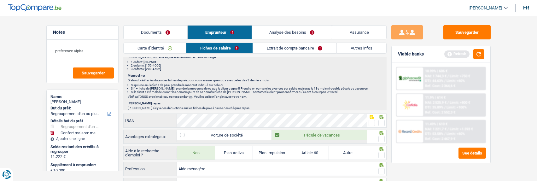
scroll to position [441, 0]
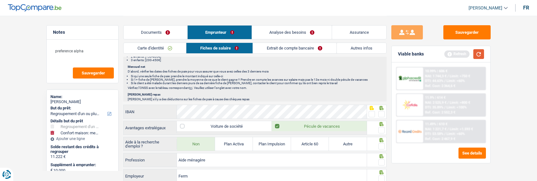
click at [477, 52] on button "button" at bounding box center [478, 54] width 11 height 10
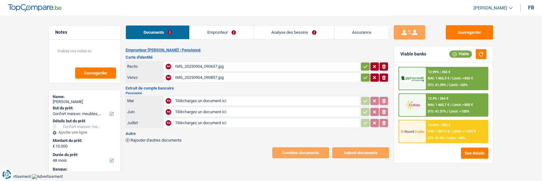
select select "household"
select select "48"
select select "record credits"
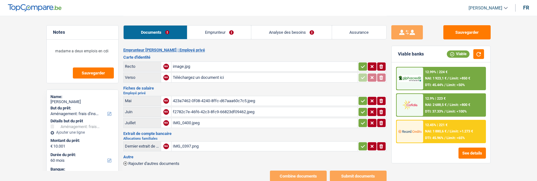
select select "movingOrInstallation"
select select "60"
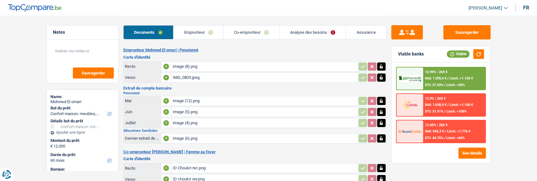
select select "household"
select select "60"
select select "alphacredit"
click at [183, 64] on div "image (8).png" at bounding box center [264, 66] width 183 height 9
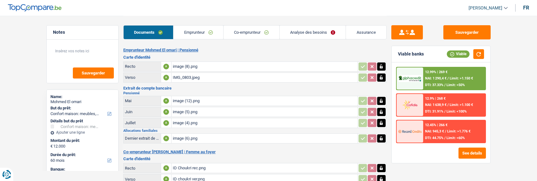
click at [198, 31] on link "Emprunteur" at bounding box center [198, 33] width 50 height 14
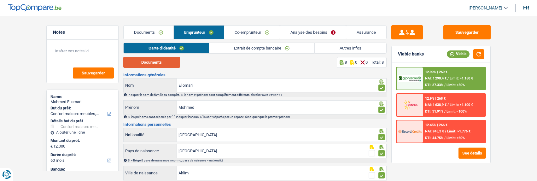
click at [169, 61] on button "Documents" at bounding box center [151, 62] width 57 height 11
click at [245, 29] on link "Co-emprunteur" at bounding box center [251, 33] width 55 height 14
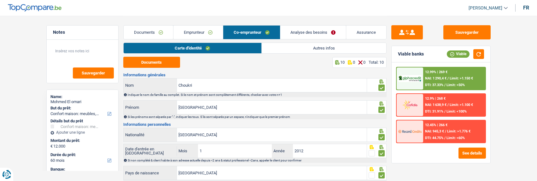
click at [148, 27] on link "Documents" at bounding box center [149, 33] width 50 height 14
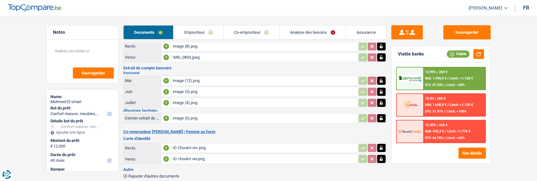
scroll to position [32, 0]
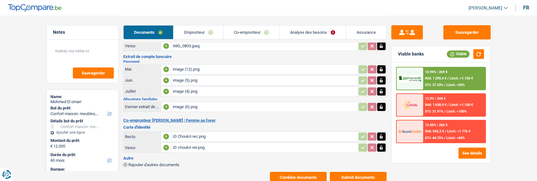
click at [188, 132] on div "ID Choukri rec.png" at bounding box center [264, 136] width 183 height 9
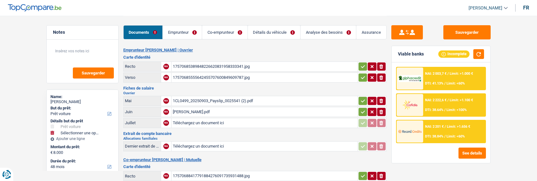
select select "car"
select select "48"
select select "cofidis"
select select "48"
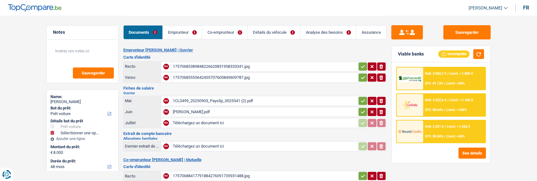
select select "48"
select select "car"
select select "yes"
select select "48"
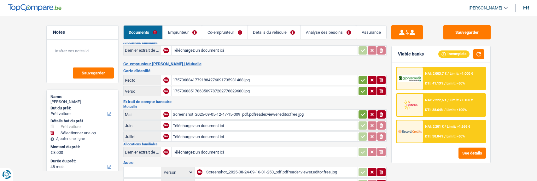
scroll to position [95, 0]
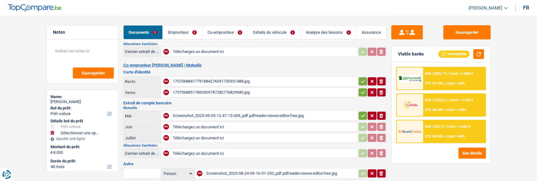
click at [325, 32] on link "Analyse des besoins" at bounding box center [327, 33] width 55 height 14
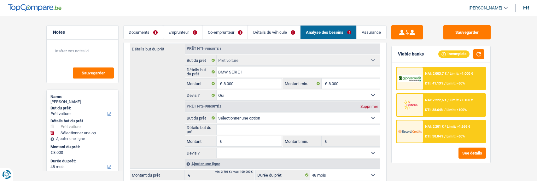
scroll to position [63, 0]
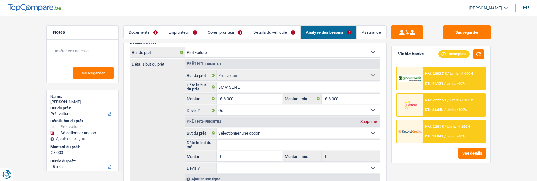
click at [370, 120] on div "Supprimer" at bounding box center [369, 122] width 21 height 4
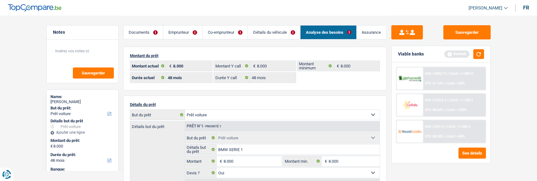
scroll to position [0, 0]
click at [481, 56] on button "button" at bounding box center [478, 54] width 11 height 10
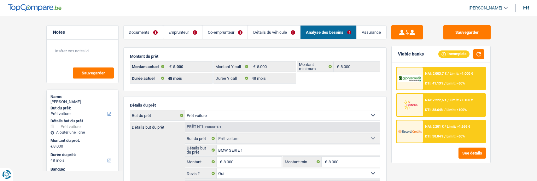
click at [138, 32] on link "Documents" at bounding box center [143, 33] width 39 height 14
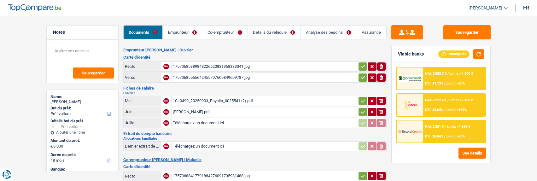
click at [362, 98] on icon "button" at bounding box center [362, 101] width 5 height 6
click at [363, 110] on icon "button" at bounding box center [363, 111] width 4 height 3
drag, startPoint x: 364, startPoint y: 63, endPoint x: 361, endPoint y: 71, distance: 8.4
click at [363, 63] on icon "button" at bounding box center [362, 66] width 5 height 6
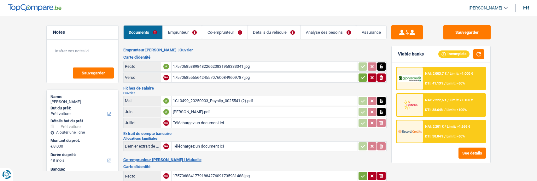
click at [361, 74] on icon "button" at bounding box center [362, 77] width 5 height 6
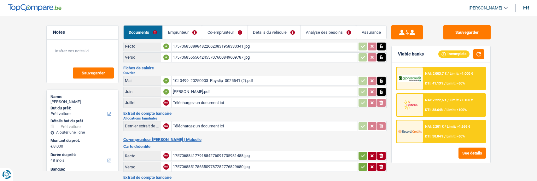
scroll to position [32, 0]
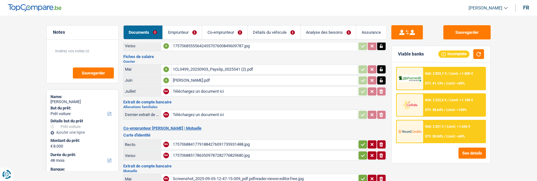
click at [361, 143] on icon "button" at bounding box center [363, 144] width 4 height 3
click at [361, 152] on icon "button" at bounding box center [362, 155] width 5 height 6
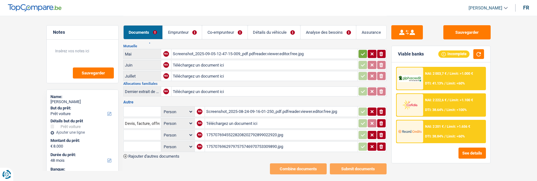
scroll to position [158, 0]
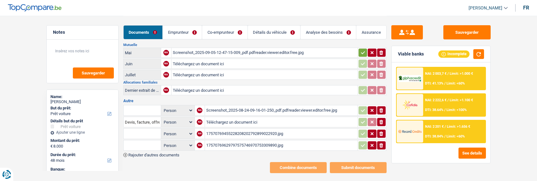
click at [232, 129] on div "17570769455228208202792899022920.jpg" at bounding box center [281, 133] width 150 height 9
click at [253, 129] on div "17570769455228208202792899022920.jpg" at bounding box center [281, 133] width 150 height 9
click at [237, 141] on div "17570769629797575746970753309890.jpg" at bounding box center [281, 145] width 150 height 9
click at [243, 106] on div "Screenshot_2025-08-24-09-16-01-250_pdf.pdfreader.viewer.editor.free.jpg" at bounding box center [281, 110] width 150 height 9
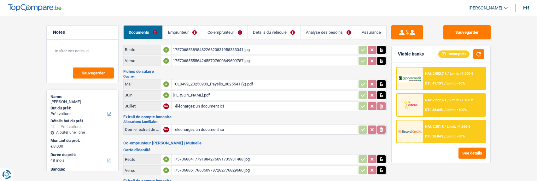
scroll to position [0, 0]
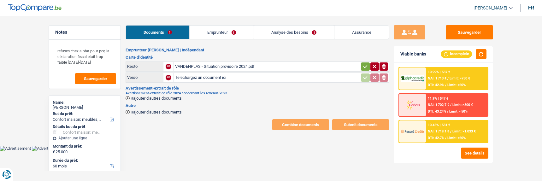
select select "household"
select select "60"
select select "record credits"
click at [149, 96] on span "Rajouter d'autres documents" at bounding box center [156, 98] width 51 height 4
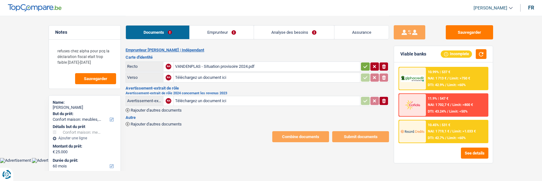
click at [223, 97] on input "Téléchargez un document ici" at bounding box center [266, 100] width 183 height 9
type input "C:\fakepath\Avertissement_extrait_de_role_2024_2024_12_09.pdf"
click at [221, 62] on div "VANDENPLAS - Situation provisoire 2024.pdf" at bounding box center [266, 66] width 183 height 9
click at [227, 96] on div "Avertissement_extrait_de_role_2024_2024_12_09.pdf" at bounding box center [266, 100] width 183 height 9
click at [382, 63] on icon "ionicons-v5-e" at bounding box center [383, 66] width 5 height 6
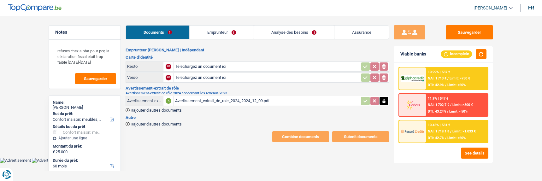
click at [196, 66] on input "Téléchargez un document ici" at bounding box center [266, 66] width 183 height 9
type input "C:\fakepath\ID Willy.pdf"
click at [200, 74] on input "Téléchargez un document ici" at bounding box center [266, 77] width 183 height 9
type input "C:\fakepath\ID Willy.pdf"
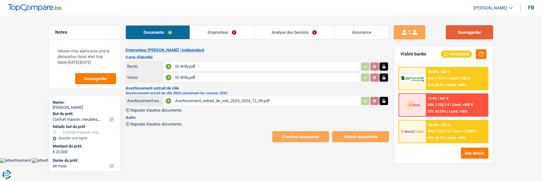
click at [465, 34] on button "Sauvegarder" at bounding box center [468, 32] width 47 height 14
click at [480, 51] on button "button" at bounding box center [480, 54] width 11 height 10
click at [218, 33] on link "Emprunteur" at bounding box center [222, 33] width 64 height 14
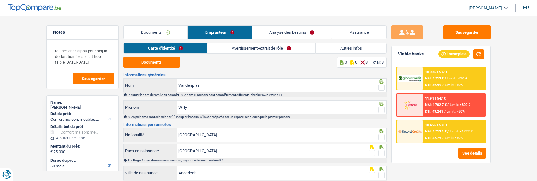
click at [380, 87] on span at bounding box center [381, 87] width 6 height 6
click at [0, 0] on input "radio" at bounding box center [0, 0] width 0 height 0
click at [385, 111] on div at bounding box center [377, 107] width 20 height 14
click at [382, 108] on span at bounding box center [381, 110] width 6 height 6
click at [0, 0] on input "radio" at bounding box center [0, 0] width 0 height 0
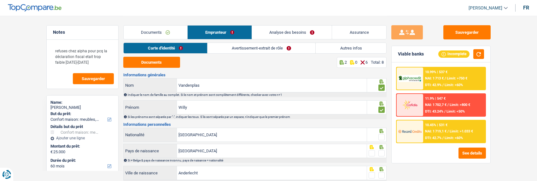
click at [382, 135] on span at bounding box center [381, 137] width 6 height 6
click at [0, 0] on input "radio" at bounding box center [0, 0] width 0 height 0
click at [384, 152] on span at bounding box center [381, 153] width 6 height 6
click at [0, 0] on input "radio" at bounding box center [0, 0] width 0 height 0
click at [380, 171] on div at bounding box center [381, 175] width 6 height 8
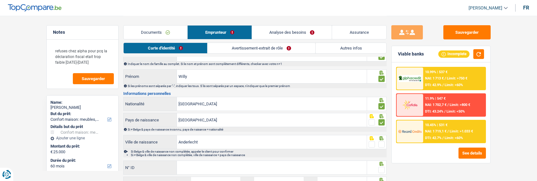
scroll to position [84, 0]
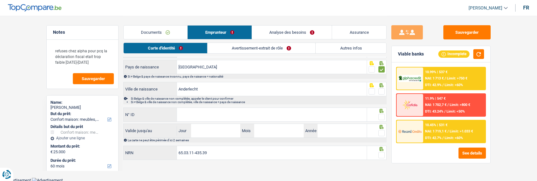
click at [380, 88] on div at bounding box center [381, 92] width 6 height 8
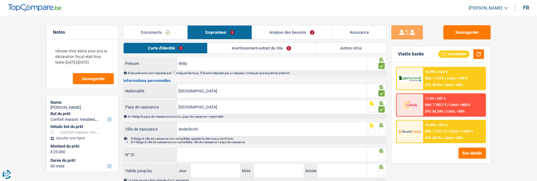
scroll to position [0, 0]
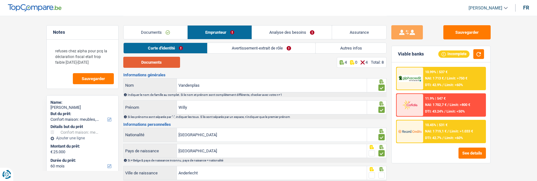
click at [163, 63] on button "Documents" at bounding box center [151, 62] width 57 height 11
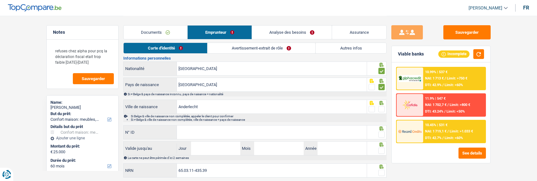
scroll to position [84, 0]
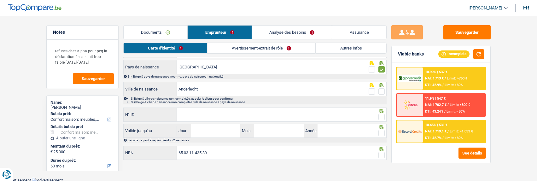
click at [379, 90] on span at bounding box center [381, 91] width 6 height 6
click at [0, 0] on input "radio" at bounding box center [0, 0] width 0 height 0
click at [217, 111] on input "N° ID" at bounding box center [272, 115] width 190 height 14
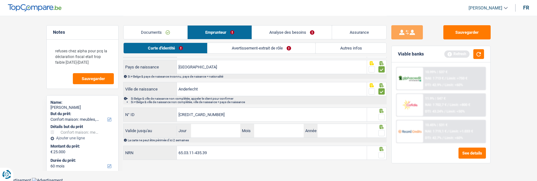
type input "595-0981884-68"
drag, startPoint x: 382, startPoint y: 116, endPoint x: 376, endPoint y: 118, distance: 6.3
click at [380, 117] on span at bounding box center [381, 117] width 6 height 6
click at [0, 0] on input "radio" at bounding box center [0, 0] width 0 height 0
click at [217, 131] on input "Jour" at bounding box center [215, 131] width 49 height 14
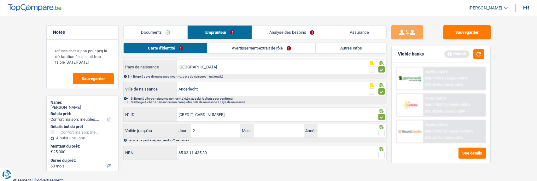
type input "21"
type input "06"
type input "2032"
click at [383, 133] on span at bounding box center [381, 133] width 6 height 6
click at [0, 0] on input "radio" at bounding box center [0, 0] width 0 height 0
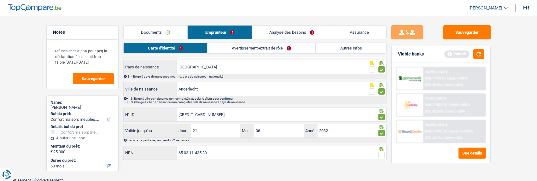
click at [380, 152] on span at bounding box center [381, 155] width 6 height 6
click at [0, 0] on input "radio" at bounding box center [0, 0] width 0 height 0
click at [264, 48] on link "Avertissement-extrait de rôle" at bounding box center [262, 48] width 108 height 10
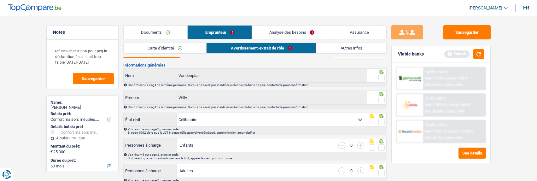
scroll to position [0, 0]
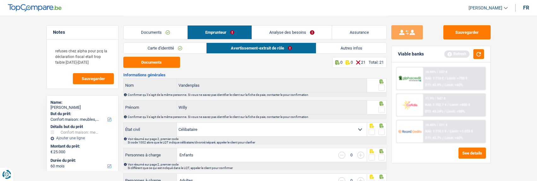
click at [380, 88] on span at bounding box center [381, 87] width 6 height 6
click at [0, 0] on input "radio" at bounding box center [0, 0] width 0 height 0
click at [380, 108] on span at bounding box center [381, 110] width 6 height 6
click at [0, 0] on input "radio" at bounding box center [0, 0] width 0 height 0
click at [381, 129] on span at bounding box center [381, 132] width 6 height 6
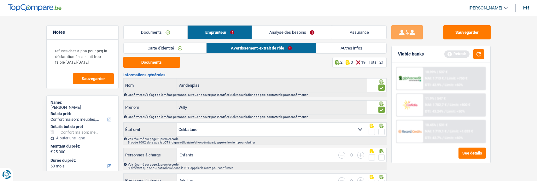
click at [0, 0] on input "radio" at bounding box center [0, 0] width 0 height 0
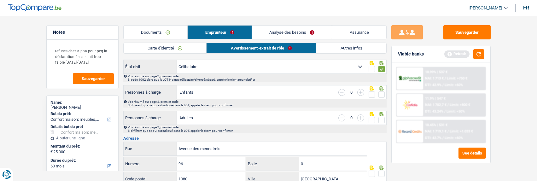
scroll to position [63, 0]
click at [378, 91] on span at bounding box center [381, 94] width 6 height 6
click at [0, 0] on input "radio" at bounding box center [0, 0] width 0 height 0
click at [380, 120] on span at bounding box center [381, 120] width 6 height 6
click at [0, 0] on input "radio" at bounding box center [0, 0] width 0 height 0
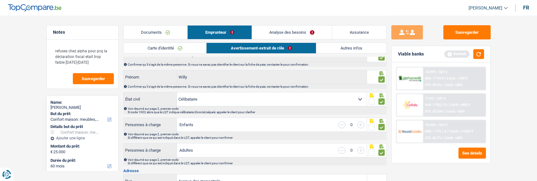
scroll to position [0, 0]
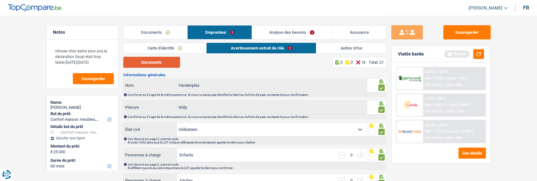
click at [172, 61] on button "Documents" at bounding box center [151, 62] width 57 height 11
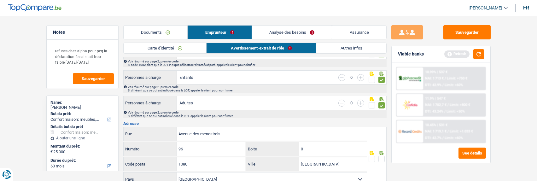
scroll to position [95, 0]
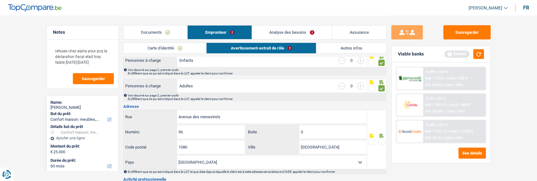
click at [383, 140] on span at bounding box center [381, 142] width 6 height 6
click at [0, 0] on input "radio" at bounding box center [0, 0] width 0 height 0
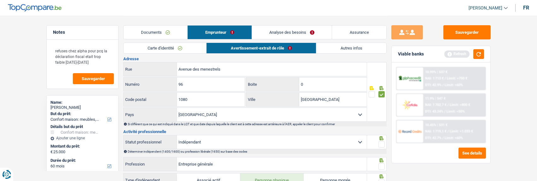
scroll to position [158, 0]
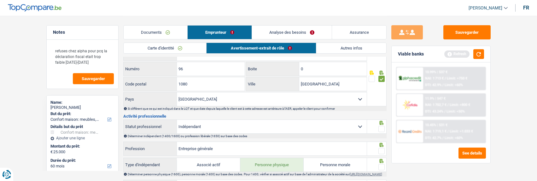
click at [382, 127] on span at bounding box center [381, 129] width 6 height 6
click at [0, 0] on input "radio" at bounding box center [0, 0] width 0 height 0
click at [382, 150] on span at bounding box center [381, 151] width 6 height 6
click at [0, 0] on input "radio" at bounding box center [0, 0] width 0 height 0
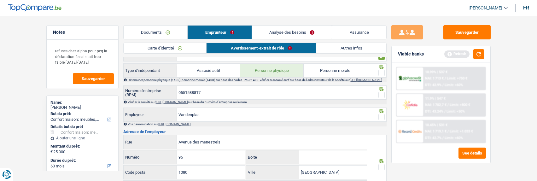
scroll to position [252, 0]
click at [205, 95] on input "0551588817" at bounding box center [272, 92] width 190 height 14
click at [381, 97] on span at bounding box center [381, 94] width 6 height 6
click at [0, 0] on input "radio" at bounding box center [0, 0] width 0 height 0
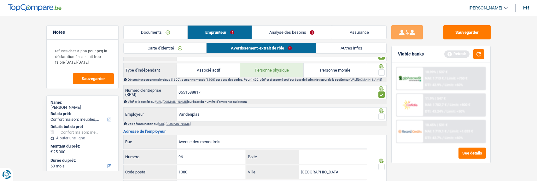
click at [381, 71] on span at bounding box center [381, 72] width 6 height 6
click at [0, 0] on input "radio" at bounding box center [0, 0] width 0 height 0
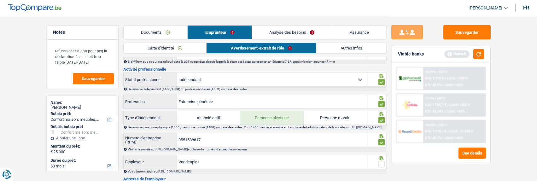
scroll to position [189, 0]
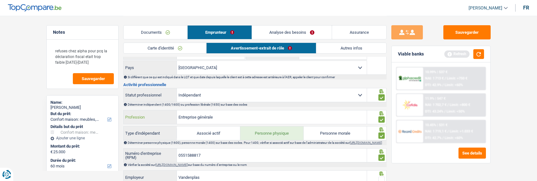
drag, startPoint x: 235, startPoint y: 115, endPoint x: 137, endPoint y: 117, distance: 98.1
click at [137, 117] on div "Entreprise générale Profession" at bounding box center [245, 117] width 243 height 14
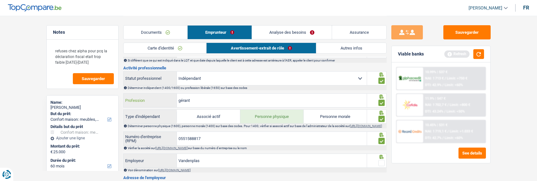
scroll to position [221, 0]
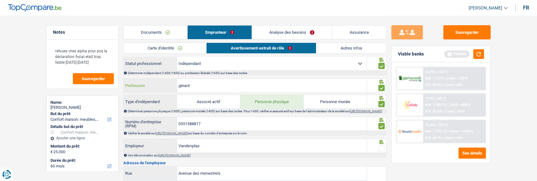
type input "gérant"
click at [379, 148] on span at bounding box center [381, 148] width 6 height 6
click at [0, 0] on input "radio" at bounding box center [0, 0] width 0 height 0
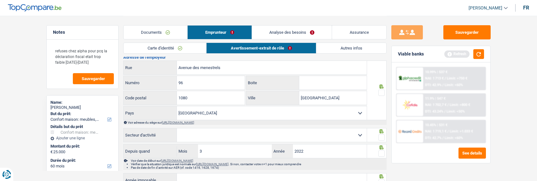
scroll to position [315, 0]
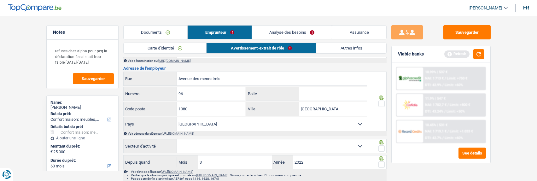
click at [378, 106] on span at bounding box center [381, 104] width 6 height 6
click at [0, 0] on input "radio" at bounding box center [0, 0] width 0 height 0
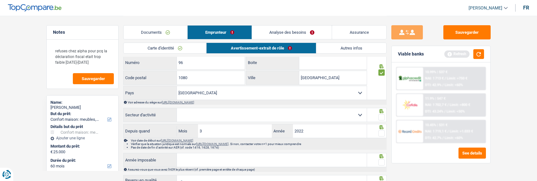
scroll to position [347, 0]
click at [333, 118] on select "Agriculture/Pêche Industrie Horeca Courier/Fitness/Taxi Construction Banques/As…" at bounding box center [272, 115] width 190 height 14
select select "smallCompanies"
click at [177, 110] on select "Agriculture/Pêche Industrie Horeca Courier/Fitness/Taxi Construction Banques/As…" at bounding box center [272, 115] width 190 height 14
click at [381, 117] on span at bounding box center [381, 117] width 6 height 6
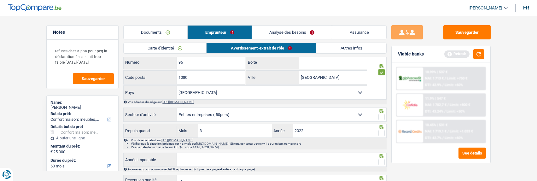
click at [0, 0] on input "radio" at bounding box center [0, 0] width 0 height 0
click at [382, 134] on span at bounding box center [381, 133] width 6 height 6
click at [0, 0] on input "radio" at bounding box center [0, 0] width 0 height 0
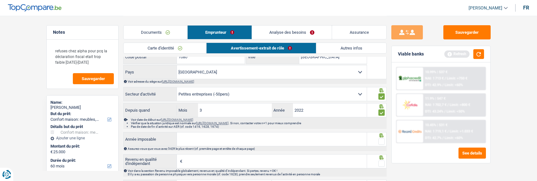
scroll to position [378, 0]
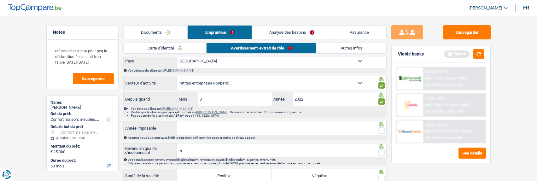
click at [305, 134] on input "Année imposable" at bounding box center [272, 128] width 190 height 14
type input "2023"
click at [379, 133] on span at bounding box center [381, 130] width 6 height 6
click at [0, 0] on input "radio" at bounding box center [0, 0] width 0 height 0
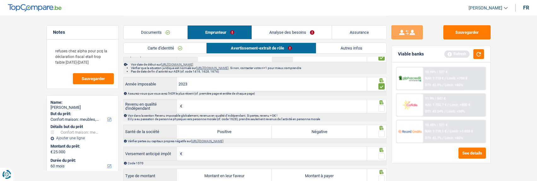
scroll to position [441, 0]
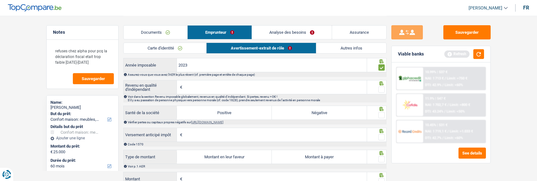
click at [206, 91] on input "Revenu en qualité d'indépendant" at bounding box center [275, 87] width 183 height 14
type input "33.276"
click at [380, 91] on span at bounding box center [381, 89] width 6 height 6
click at [0, 0] on input "radio" at bounding box center [0, 0] width 0 height 0
click at [204, 112] on label "Positive" at bounding box center [224, 113] width 95 height 14
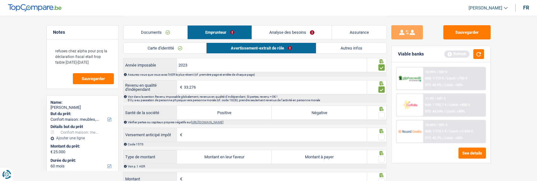
click at [204, 112] on input "Positive" at bounding box center [224, 113] width 95 height 14
radio input "true"
click at [383, 115] on span at bounding box center [381, 115] width 6 height 6
click at [0, 0] on input "radio" at bounding box center [0, 0] width 0 height 0
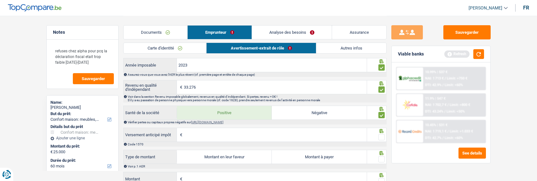
click at [381, 139] on span at bounding box center [381, 137] width 6 height 6
click at [0, 0] on input "radio" at bounding box center [0, 0] width 0 height 0
click at [308, 160] on label "Montant à payer" at bounding box center [319, 157] width 95 height 14
click at [308, 160] on input "Montant à payer" at bounding box center [319, 157] width 95 height 14
radio input "true"
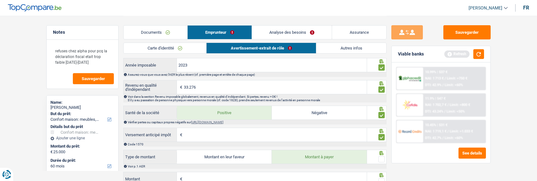
type input "2.773"
click at [382, 161] on span at bounding box center [381, 159] width 6 height 6
click at [0, 0] on input "radio" at bounding box center [0, 0] width 0 height 0
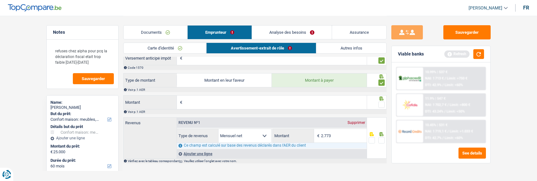
scroll to position [526, 0]
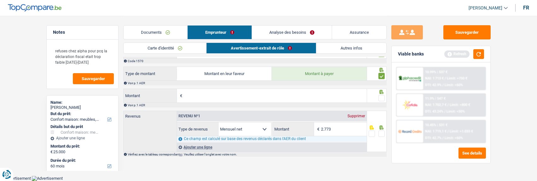
click at [246, 96] on input "Montant" at bounding box center [275, 96] width 183 height 14
type input "9.697"
type input "1.965"
click at [383, 98] on span at bounding box center [381, 98] width 6 height 6
click at [0, 0] on input "radio" at bounding box center [0, 0] width 0 height 0
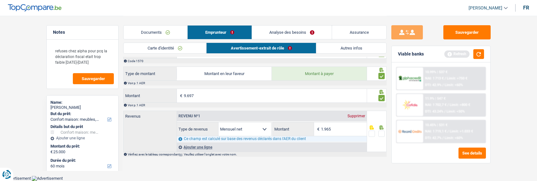
click at [384, 135] on span at bounding box center [381, 134] width 6 height 6
click at [0, 0] on input "radio" at bounding box center [0, 0] width 0 height 0
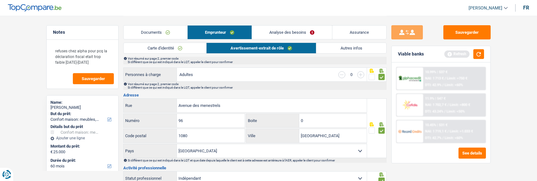
scroll to position [85, 0]
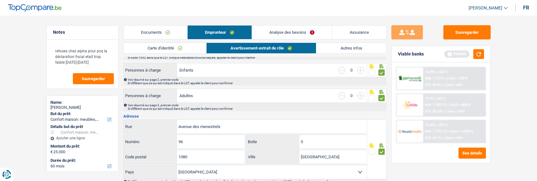
click at [299, 31] on link "Analyse des besoins" at bounding box center [292, 33] width 80 height 14
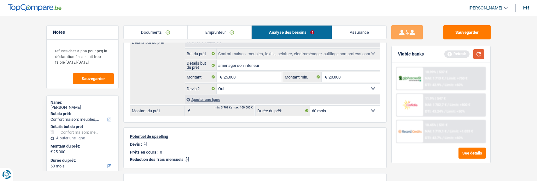
click at [479, 55] on button "button" at bounding box center [478, 54] width 11 height 10
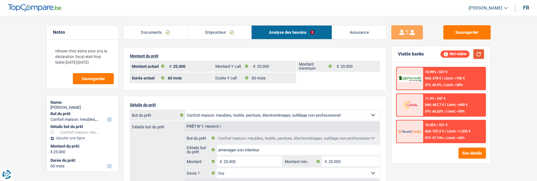
scroll to position [0, 0]
click at [241, 158] on input "25.000" at bounding box center [252, 162] width 58 height 10
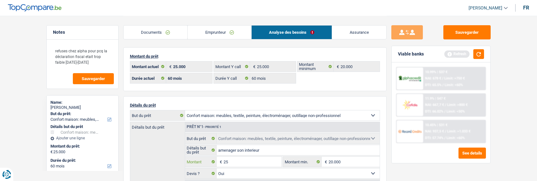
type input "2"
type input "15.000"
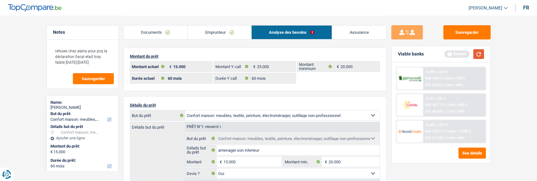
click at [478, 56] on button "button" at bounding box center [478, 54] width 11 height 10
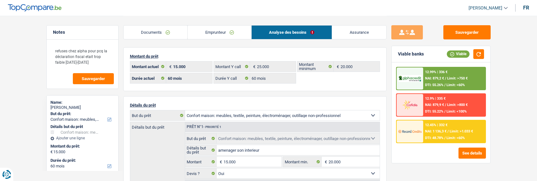
click at [447, 135] on div "12.45% | 332 € NAI: 1 136,3 € / Limit: >1.033 € DTI: 48.78% / Limit: <60%" at bounding box center [454, 131] width 62 height 22
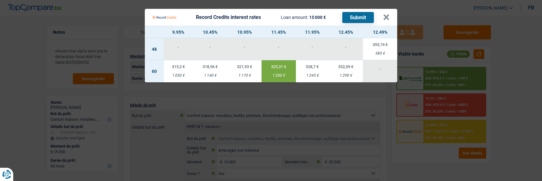
click at [211, 66] on td "318,56 € 1 140 €" at bounding box center [210, 71] width 34 height 22
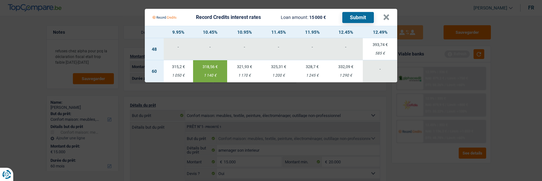
click at [179, 73] on div "1 050 €" at bounding box center [178, 75] width 29 height 4
type input "9,95"
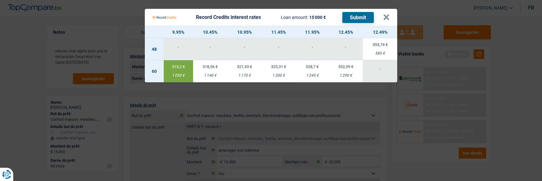
click at [356, 17] on button "Submit" at bounding box center [358, 17] width 32 height 11
click at [387, 14] on button "×" at bounding box center [386, 17] width 7 height 6
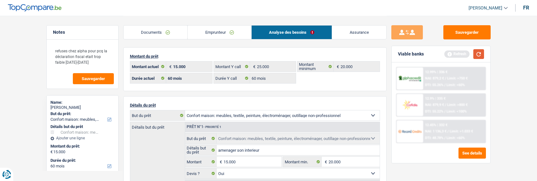
click at [480, 52] on button "button" at bounding box center [478, 54] width 11 height 10
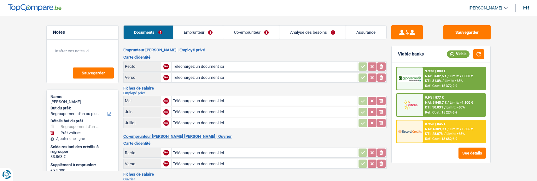
select select "refinancing"
select select "car"
select select "120"
type input "C:\fakepath\ID rec [PERSON_NAME].jpeg"
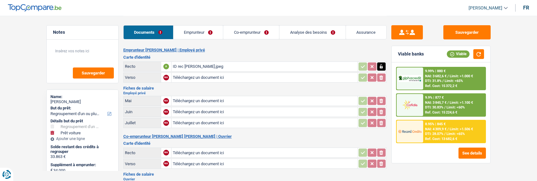
type input "C:\fakepath\ID ver [PERSON_NAME].jpeg"
type input "C:\fakepath\IMG_5779.jpeg"
type input "C:\fakepath\IMG_5778.jpeg"
type input "C:\fakepath\IMG_5780.jpeg"
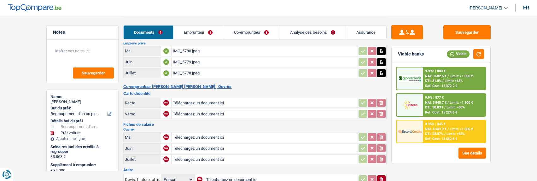
scroll to position [90, 0]
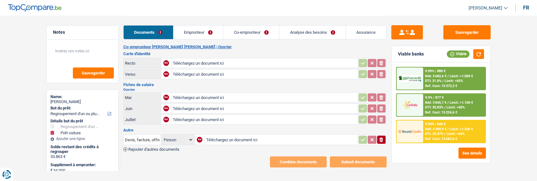
type input "C:\fakepath\thumbnail_IMG_0238.jpg"
type input "C:\fakepath\thumbnail_IMG_0239.jpg"
type input "C:\fakepath\thumbnail_IMG_0240.jpg"
type input "C:\fakepath\thumbnail_IMG_8849.jpg"
type input "C:\fakepath\thumbnail_IMG_8850.jpg"
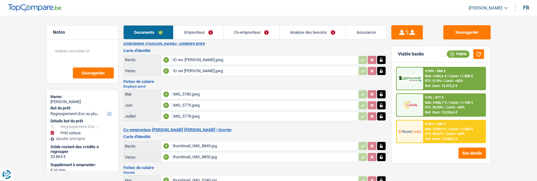
scroll to position [0, 0]
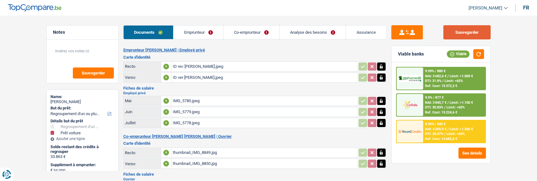
click at [465, 27] on button "Sauvegarder" at bounding box center [466, 32] width 47 height 14
click at [202, 34] on link "Emprunteur" at bounding box center [198, 33] width 50 height 14
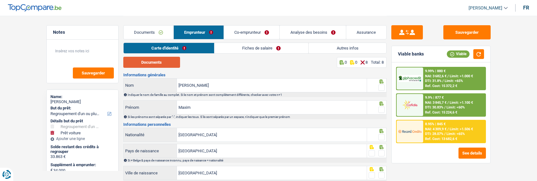
click at [159, 62] on button "Documents" at bounding box center [151, 62] width 57 height 11
click at [380, 86] on span at bounding box center [381, 87] width 6 height 6
click at [0, 0] on input "radio" at bounding box center [0, 0] width 0 height 0
click at [382, 108] on span at bounding box center [381, 110] width 6 height 6
click at [0, 0] on input "radio" at bounding box center [0, 0] width 0 height 0
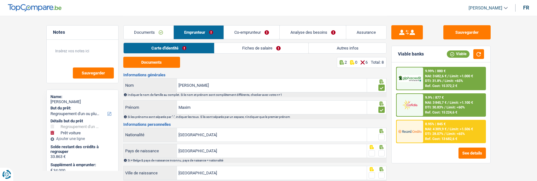
click at [382, 136] on span at bounding box center [381, 137] width 6 height 6
click at [0, 0] on input "radio" at bounding box center [0, 0] width 0 height 0
click at [385, 154] on div at bounding box center [377, 151] width 20 height 14
click at [378, 149] on div at bounding box center [381, 153] width 6 height 8
click at [382, 150] on span at bounding box center [381, 153] width 6 height 6
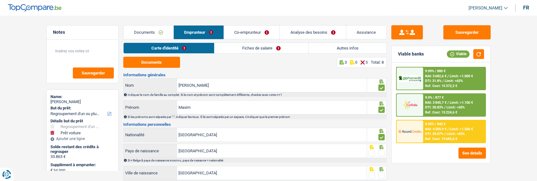
click at [0, 0] on input "radio" at bounding box center [0, 0] width 0 height 0
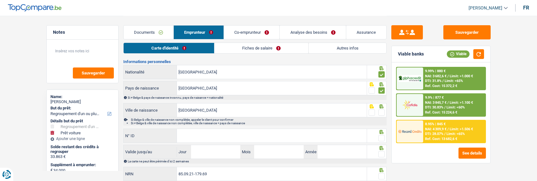
scroll to position [63, 0]
click at [381, 109] on span at bounding box center [381, 112] width 6 height 6
click at [0, 0] on input "radio" at bounding box center [0, 0] width 0 height 0
click at [316, 132] on input "N° ID" at bounding box center [272, 136] width 190 height 14
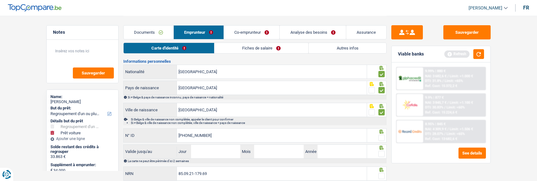
type input "[PHONE_NUMBER]"
click at [381, 136] on span at bounding box center [381, 138] width 6 height 6
click at [0, 0] on input "radio" at bounding box center [0, 0] width 0 height 0
click at [225, 150] on input "Jour" at bounding box center [215, 152] width 49 height 14
type input "20"
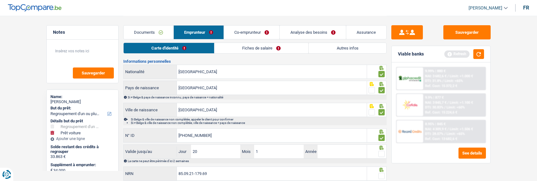
type input "11"
type input "2034"
click at [380, 153] on span at bounding box center [381, 154] width 6 height 6
click at [0, 0] on input "radio" at bounding box center [0, 0] width 0 height 0
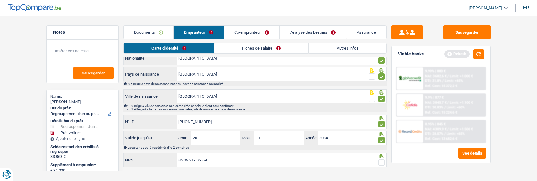
scroll to position [84, 0]
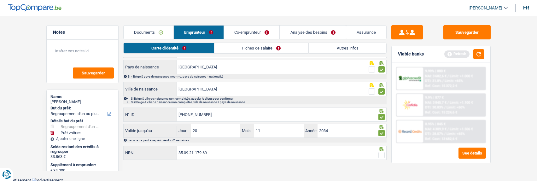
click at [384, 152] on span at bounding box center [381, 155] width 6 height 6
click at [0, 0] on input "radio" at bounding box center [0, 0] width 0 height 0
click at [275, 48] on link "Fiches de salaire" at bounding box center [262, 48] width 94 height 10
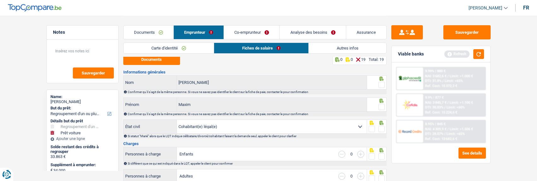
scroll to position [0, 0]
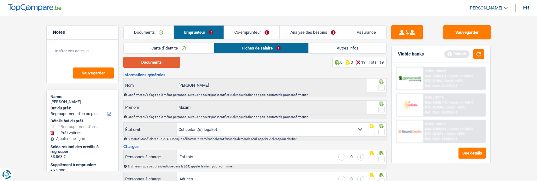
click at [160, 62] on button "Documents" at bounding box center [151, 62] width 57 height 11
click at [380, 84] on span at bounding box center [381, 87] width 6 height 6
click at [0, 0] on input "radio" at bounding box center [0, 0] width 0 height 0
click at [170, 44] on link "Carte d'identité" at bounding box center [169, 48] width 90 height 10
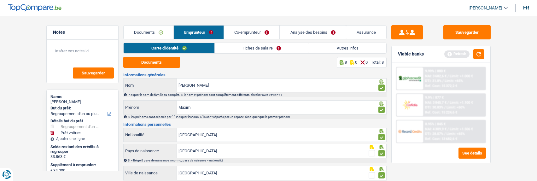
click at [266, 48] on link "Fiches de salaire" at bounding box center [262, 48] width 94 height 10
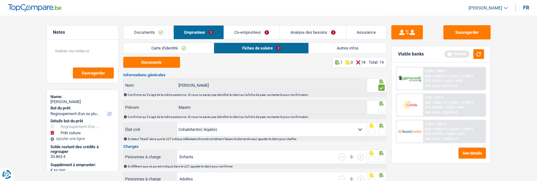
click at [378, 108] on span at bounding box center [381, 110] width 6 height 6
click at [0, 0] on input "radio" at bounding box center [0, 0] width 0 height 0
click at [380, 128] on div at bounding box center [381, 132] width 6 height 8
click at [380, 131] on span at bounding box center [381, 132] width 6 height 6
click at [0, 0] on input "radio" at bounding box center [0, 0] width 0 height 0
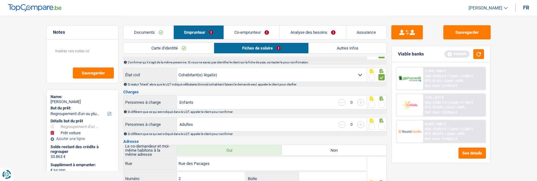
scroll to position [63, 0]
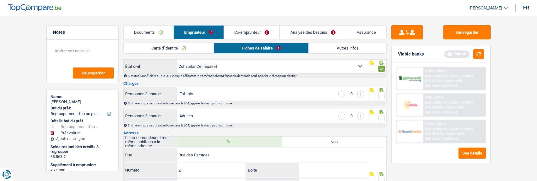
click at [380, 96] on span at bounding box center [381, 96] width 6 height 6
click at [0, 0] on input "radio" at bounding box center [0, 0] width 0 height 0
click at [382, 118] on span at bounding box center [381, 118] width 6 height 6
click at [0, 0] on input "radio" at bounding box center [0, 0] width 0 height 0
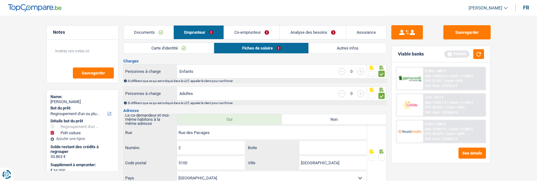
scroll to position [126, 0]
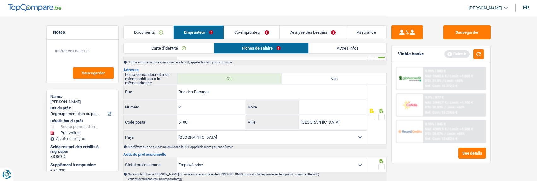
click at [380, 114] on span at bounding box center [381, 117] width 6 height 6
click at [0, 0] on input "radio" at bounding box center [0, 0] width 0 height 0
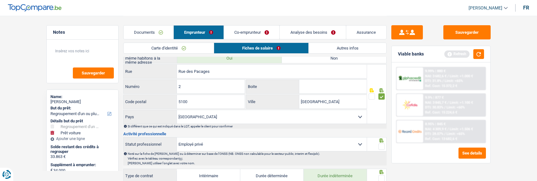
scroll to position [158, 0]
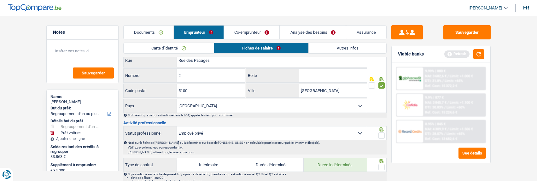
click at [381, 132] on span at bounding box center [381, 135] width 6 height 6
click at [0, 0] on input "radio" at bounding box center [0, 0] width 0 height 0
click at [379, 165] on span at bounding box center [381, 167] width 6 height 6
click at [0, 0] on input "radio" at bounding box center [0, 0] width 0 height 0
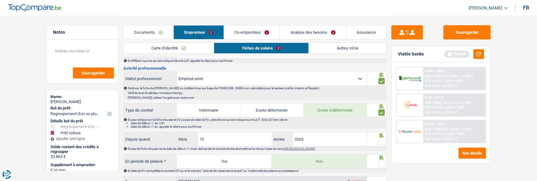
scroll to position [221, 0]
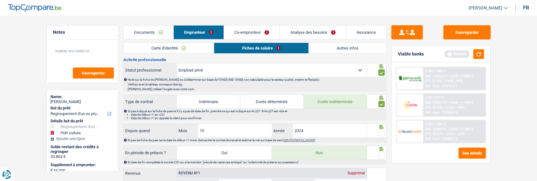
click at [383, 133] on span at bounding box center [381, 133] width 6 height 6
click at [0, 0] on input "radio" at bounding box center [0, 0] width 0 height 0
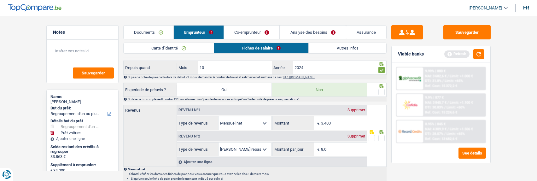
drag, startPoint x: 380, startPoint y: 89, endPoint x: 380, endPoint y: 96, distance: 7.9
click at [380, 89] on span at bounding box center [381, 92] width 6 height 6
click at [0, 0] on input "radio" at bounding box center [0, 0] width 0 height 0
click at [380, 135] on span at bounding box center [381, 138] width 6 height 6
click at [0, 0] on input "radio" at bounding box center [0, 0] width 0 height 0
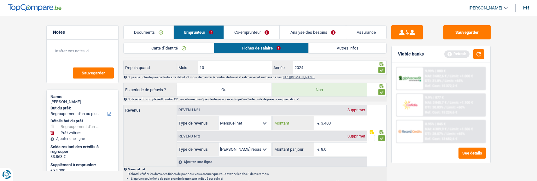
click at [343, 121] on input "3.400" at bounding box center [344, 123] width 46 height 14
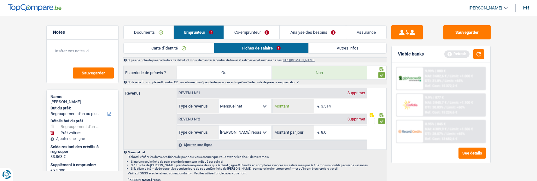
scroll to position [347, 0]
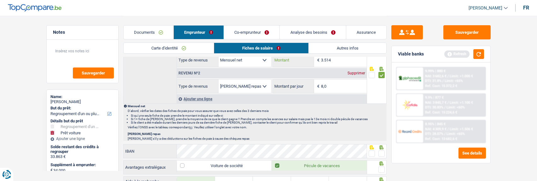
type input "3.514"
click at [311, 158] on div "Informations générales [PERSON_NAME] Confirmer qu'il s'agit de la même personne…" at bounding box center [254, 52] width 263 height 652
click at [384, 153] on span at bounding box center [381, 153] width 6 height 6
click at [0, 0] on input "radio" at bounding box center [0, 0] width 0 height 0
click at [381, 166] on div at bounding box center [381, 170] width 6 height 8
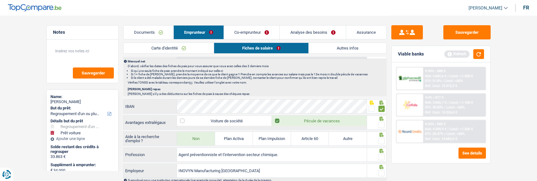
scroll to position [410, 0]
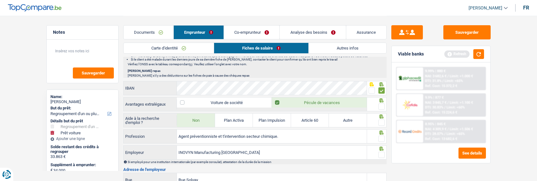
click at [380, 106] on span at bounding box center [381, 106] width 6 height 6
click at [0, 0] on input "radio" at bounding box center [0, 0] width 0 height 0
click at [382, 121] on span at bounding box center [381, 122] width 6 height 6
click at [0, 0] on input "radio" at bounding box center [0, 0] width 0 height 0
click at [382, 138] on span at bounding box center [381, 139] width 6 height 6
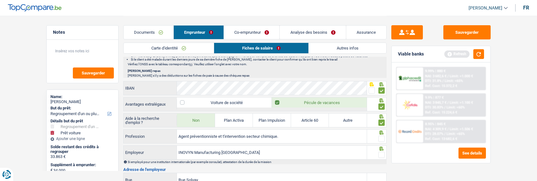
click at [0, 0] on input "radio" at bounding box center [0, 0] width 0 height 0
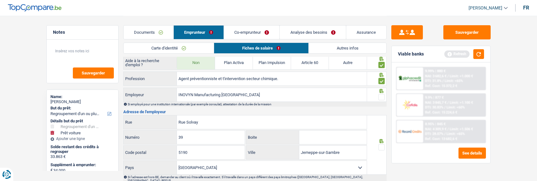
scroll to position [473, 0]
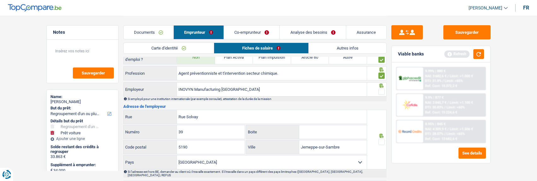
click at [380, 91] on span at bounding box center [381, 92] width 6 height 6
click at [0, 0] on input "radio" at bounding box center [0, 0] width 0 height 0
click at [382, 142] on span at bounding box center [381, 142] width 6 height 6
click at [0, 0] on input "radio" at bounding box center [0, 0] width 0 height 0
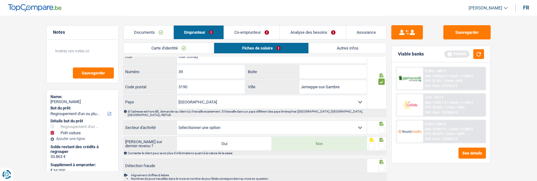
scroll to position [536, 0]
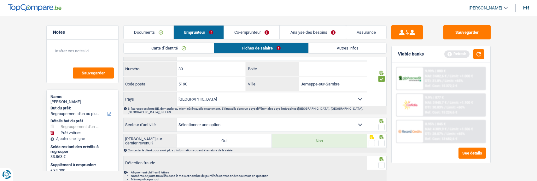
click at [351, 123] on select "Agriculture/Pêche Industrie Horeca Courier/Fitness/Taxi Construction Banques/As…" at bounding box center [272, 125] width 190 height 14
select select "bigCompanies"
click at [177, 118] on select "Agriculture/Pêche Industrie Horeca Courier/Fitness/Taxi Construction Banques/As…" at bounding box center [272, 125] width 190 height 14
click at [382, 124] on span at bounding box center [381, 127] width 6 height 6
click at [0, 0] on input "radio" at bounding box center [0, 0] width 0 height 0
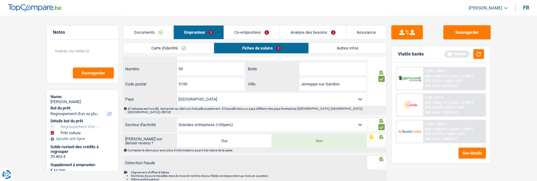
click at [380, 140] on span at bounding box center [381, 143] width 6 height 6
click at [0, 0] on input "radio" at bounding box center [0, 0] width 0 height 0
click at [380, 162] on span at bounding box center [381, 165] width 6 height 6
click at [0, 0] on input "radio" at bounding box center [0, 0] width 0 height 0
click at [257, 34] on link "Co-emprunteur" at bounding box center [251, 33] width 55 height 14
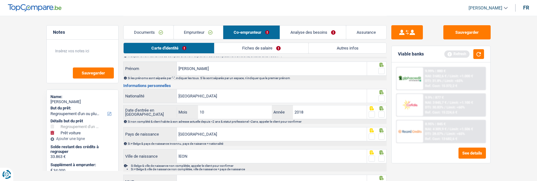
scroll to position [0, 0]
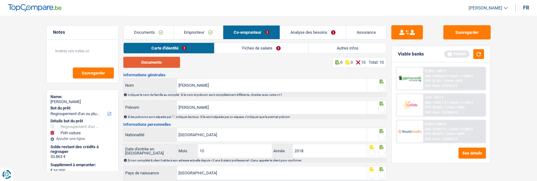
click at [175, 63] on button "Documents" at bounding box center [151, 62] width 57 height 11
drag, startPoint x: 383, startPoint y: 85, endPoint x: 382, endPoint y: 89, distance: 3.9
click at [383, 86] on span at bounding box center [381, 87] width 6 height 6
click at [0, 0] on input "radio" at bounding box center [0, 0] width 0 height 0
click at [384, 107] on span at bounding box center [381, 110] width 6 height 6
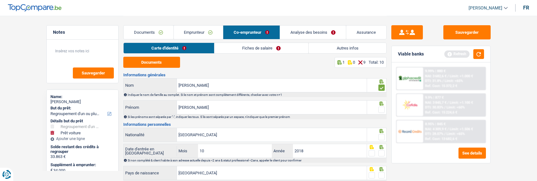
click at [0, 0] on input "radio" at bounding box center [0, 0] width 0 height 0
click at [239, 108] on input "[PERSON_NAME]" at bounding box center [272, 108] width 190 height 14
type input "[PERSON_NAME]"
click at [380, 135] on span at bounding box center [381, 137] width 6 height 6
click at [0, 0] on input "radio" at bounding box center [0, 0] width 0 height 0
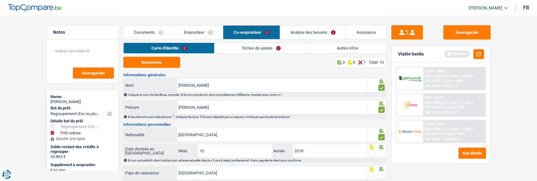
click at [384, 153] on span at bounding box center [381, 153] width 6 height 6
click at [0, 0] on input "radio" at bounding box center [0, 0] width 0 height 0
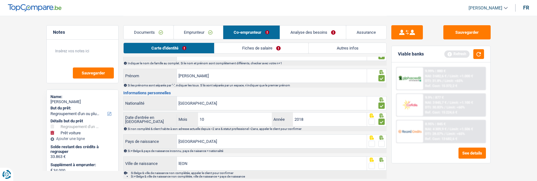
scroll to position [63, 0]
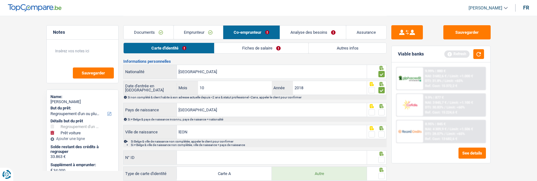
click at [381, 113] on span at bounding box center [381, 112] width 6 height 6
click at [0, 0] on input "radio" at bounding box center [0, 0] width 0 height 0
drag, startPoint x: 213, startPoint y: 136, endPoint x: 136, endPoint y: 142, distance: 77.5
click at [136, 142] on div "lEON Ville de naissance [PERSON_NAME] & ville de naissance non complétée, appel…" at bounding box center [254, 136] width 263 height 22
type input "[PERSON_NAME]"
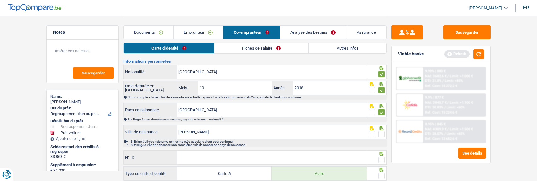
click at [381, 133] on span at bounding box center [381, 134] width 6 height 6
click at [0, 0] on input "radio" at bounding box center [0, 0] width 0 height 0
click at [330, 161] on input "N° ID" at bounding box center [272, 158] width 190 height 14
click at [330, 159] on input "N° ID" at bounding box center [272, 158] width 190 height 14
type input "B-5092520-20"
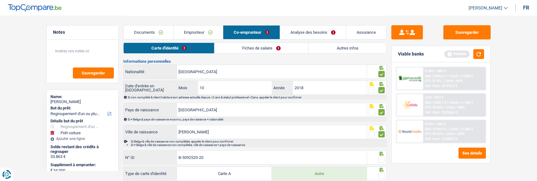
click at [382, 160] on span at bounding box center [381, 160] width 6 height 6
click at [0, 0] on input "radio" at bounding box center [0, 0] width 0 height 0
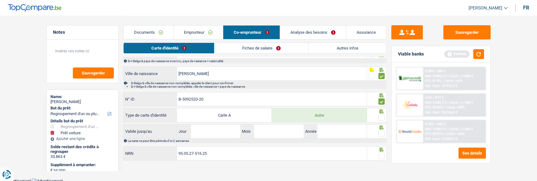
scroll to position [122, 0]
click at [382, 116] on span at bounding box center [381, 117] width 6 height 6
click at [0, 0] on input "radio" at bounding box center [0, 0] width 0 height 0
click at [221, 131] on input "Jour" at bounding box center [215, 131] width 49 height 14
type input "09"
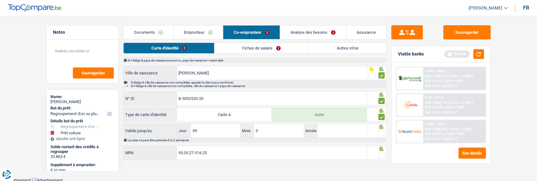
type input "09"
type input "2027"
click at [384, 131] on span at bounding box center [381, 133] width 6 height 6
click at [0, 0] on input "radio" at bounding box center [0, 0] width 0 height 0
click at [383, 156] on span at bounding box center [381, 155] width 6 height 6
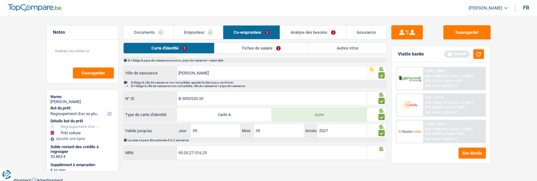
click at [0, 0] on input "radio" at bounding box center [0, 0] width 0 height 0
click at [480, 53] on button "button" at bounding box center [478, 54] width 11 height 10
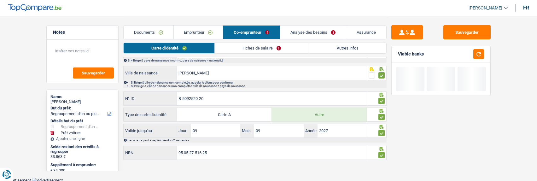
click at [274, 47] on link "Fiches de salaire" at bounding box center [262, 48] width 94 height 10
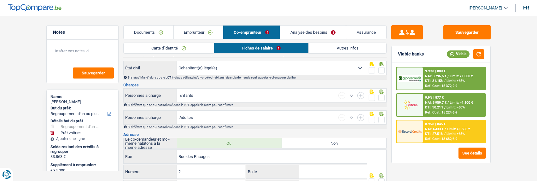
scroll to position [0, 0]
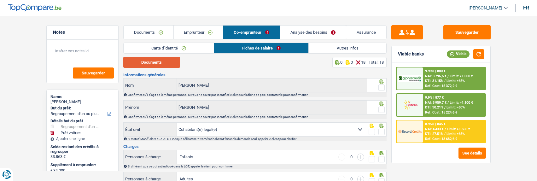
click at [167, 60] on button "Documents" at bounding box center [151, 62] width 57 height 11
click at [382, 87] on span at bounding box center [381, 87] width 6 height 6
click at [0, 0] on input "radio" at bounding box center [0, 0] width 0 height 0
click at [380, 110] on span at bounding box center [381, 110] width 6 height 6
click at [0, 0] on input "radio" at bounding box center [0, 0] width 0 height 0
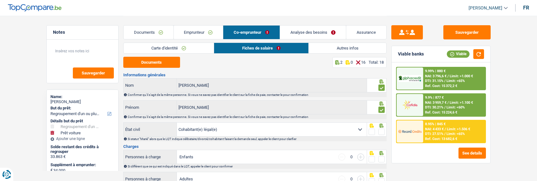
click at [379, 132] on span at bounding box center [381, 132] width 6 height 6
click at [0, 0] on input "radio" at bounding box center [0, 0] width 0 height 0
click at [381, 158] on span at bounding box center [381, 159] width 6 height 6
click at [0, 0] on input "radio" at bounding box center [0, 0] width 0 height 0
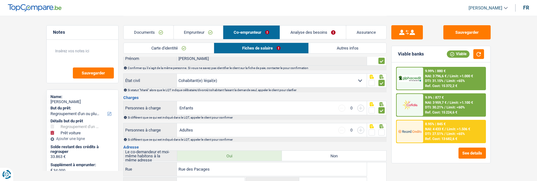
scroll to position [63, 0]
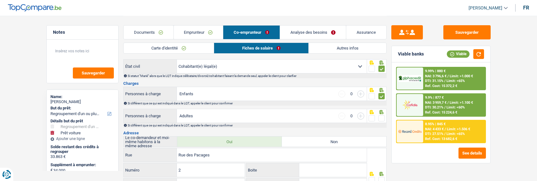
click at [381, 118] on span at bounding box center [381, 118] width 6 height 6
click at [0, 0] on input "radio" at bounding box center [0, 0] width 0 height 0
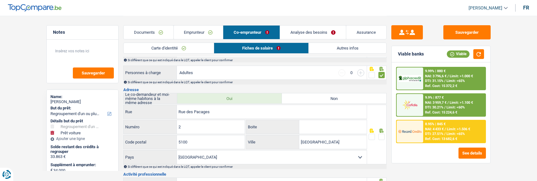
scroll to position [126, 0]
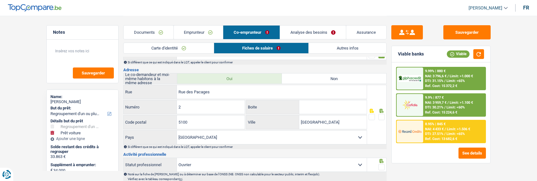
click at [383, 115] on span at bounding box center [381, 117] width 6 height 6
click at [0, 0] on input "radio" at bounding box center [0, 0] width 0 height 0
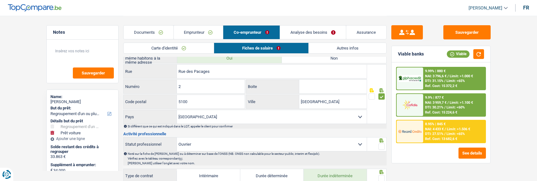
scroll to position [158, 0]
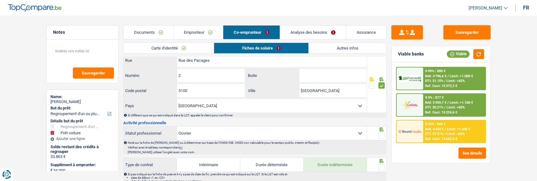
click at [381, 134] on span at bounding box center [381, 135] width 6 height 6
click at [0, 0] on input "radio" at bounding box center [0, 0] width 0 height 0
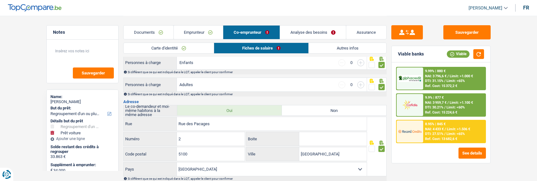
scroll to position [95, 0]
click at [200, 31] on link "Emprunteur" at bounding box center [198, 33] width 49 height 14
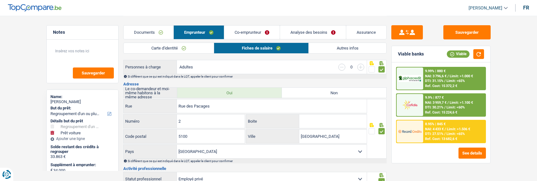
scroll to position [126, 0]
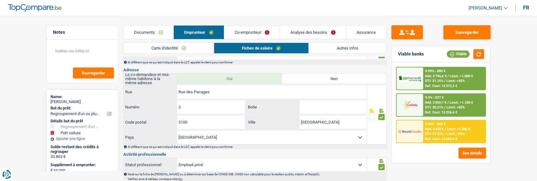
click at [265, 28] on link "Co-emprunteur" at bounding box center [251, 33] width 55 height 14
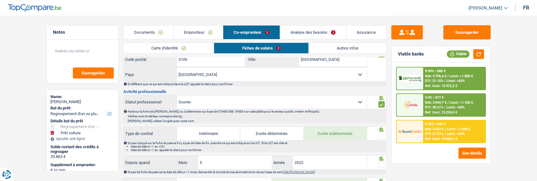
scroll to position [189, 0]
click at [381, 132] on span at bounding box center [381, 135] width 6 height 6
click at [0, 0] on input "radio" at bounding box center [0, 0] width 0 height 0
click at [382, 164] on span at bounding box center [381, 164] width 6 height 6
click at [0, 0] on input "radio" at bounding box center [0, 0] width 0 height 0
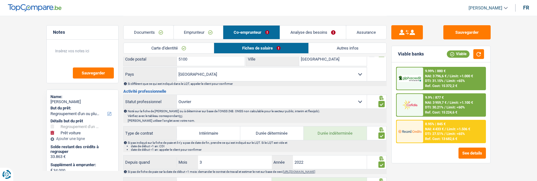
scroll to position [252, 0]
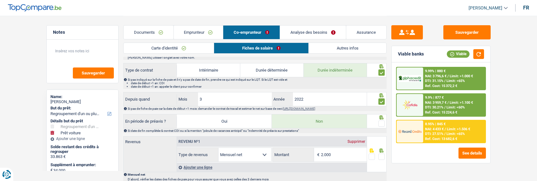
click at [381, 124] on span at bounding box center [381, 123] width 6 height 6
click at [0, 0] on input "radio" at bounding box center [0, 0] width 0 height 0
drag, startPoint x: 345, startPoint y: 153, endPoint x: 308, endPoint y: 156, distance: 37.3
click at [308, 156] on div "2.000 € Montant" at bounding box center [320, 155] width 94 height 14
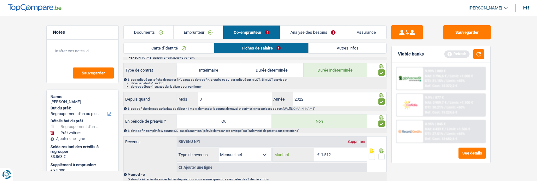
type input "1.512"
click at [382, 154] on span at bounding box center [381, 157] width 6 height 6
click at [0, 0] on input "radio" at bounding box center [0, 0] width 0 height 0
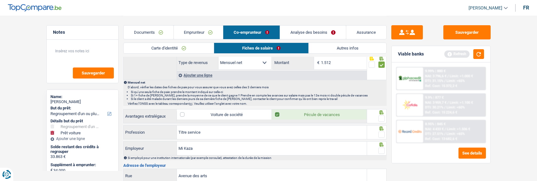
scroll to position [347, 0]
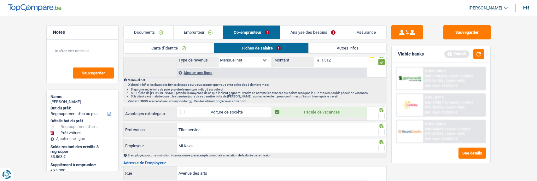
click at [382, 115] on span at bounding box center [381, 116] width 6 height 6
click at [0, 0] on input "radio" at bounding box center [0, 0] width 0 height 0
click at [381, 130] on span at bounding box center [381, 132] width 6 height 6
click at [0, 0] on input "radio" at bounding box center [0, 0] width 0 height 0
click at [206, 129] on input "Titre service" at bounding box center [272, 130] width 190 height 14
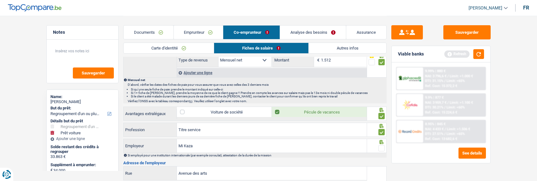
click at [381, 148] on span at bounding box center [381, 148] width 6 height 6
click at [0, 0] on input "radio" at bounding box center [0, 0] width 0 height 0
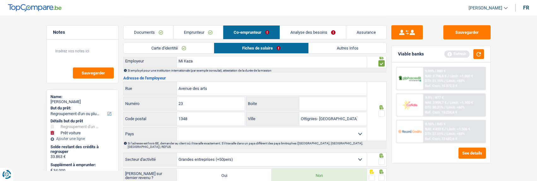
scroll to position [441, 0]
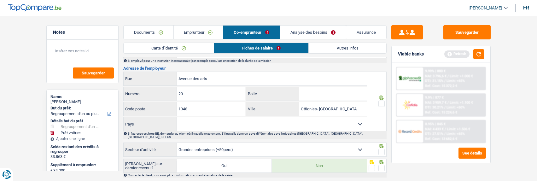
click at [381, 101] on span at bounding box center [381, 104] width 6 height 6
click at [0, 0] on input "radio" at bounding box center [0, 0] width 0 height 0
click at [380, 149] on span at bounding box center [381, 152] width 6 height 6
click at [0, 0] on input "radio" at bounding box center [0, 0] width 0 height 0
click at [381, 165] on span at bounding box center [381, 168] width 6 height 6
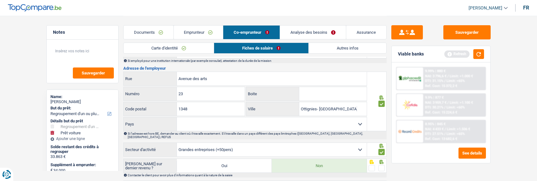
click at [0, 0] on input "radio" at bounding box center [0, 0] width 0 height 0
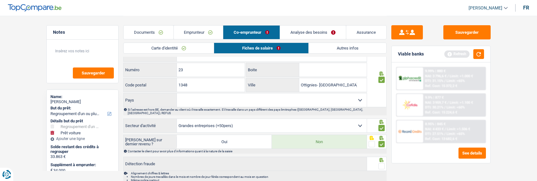
scroll to position [493, 0]
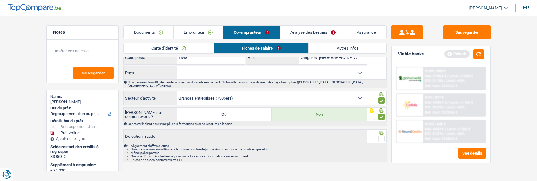
click at [382, 136] on span at bounding box center [381, 139] width 6 height 6
click at [0, 0] on input "radio" at bounding box center [0, 0] width 0 height 0
click at [477, 52] on button "button" at bounding box center [478, 54] width 11 height 10
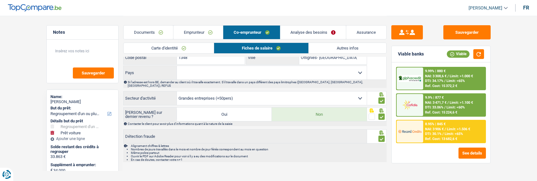
click at [324, 46] on link "Autres infos" at bounding box center [347, 48] width 77 height 10
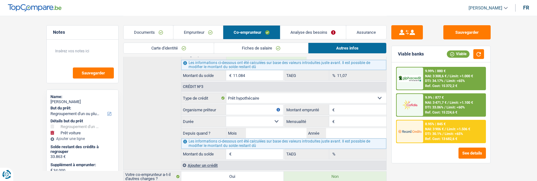
scroll to position [194, 0]
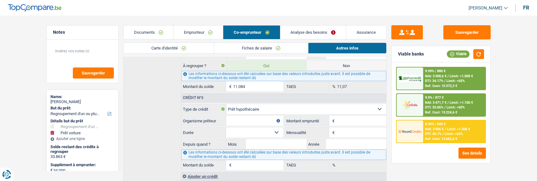
click at [333, 107] on select "Carte ou ouverture de crédit Prêt hypothécaire Vente à tempérament Prêt à tempé…" at bounding box center [306, 109] width 160 height 10
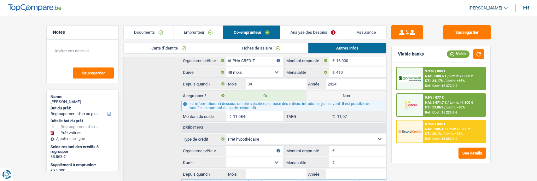
scroll to position [163, 0]
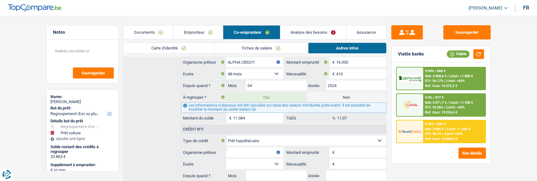
click at [318, 31] on link "Analyse des besoins" at bounding box center [313, 33] width 66 height 14
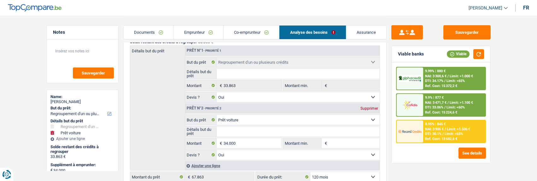
scroll to position [37, 0]
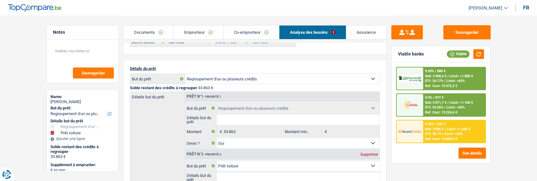
click at [260, 32] on link "Co-emprunteur" at bounding box center [250, 33] width 55 height 14
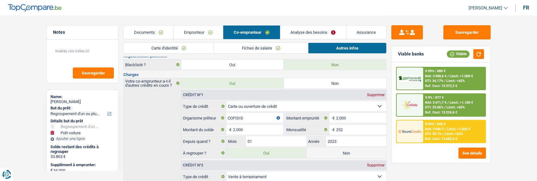
click at [208, 33] on link "Emprunteur" at bounding box center [197, 33] width 49 height 14
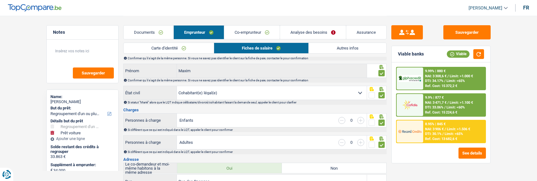
click at [345, 50] on link "Autres infos" at bounding box center [347, 48] width 77 height 10
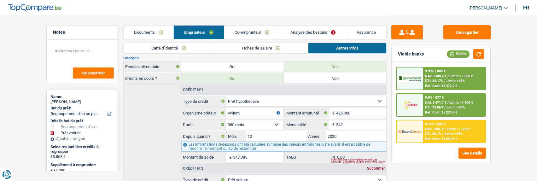
scroll to position [163, 0]
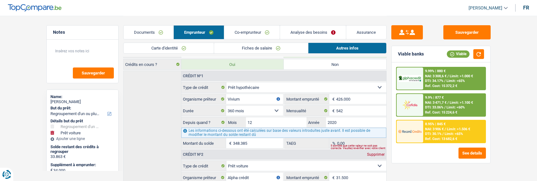
click at [324, 32] on link "Analyse des besoins" at bounding box center [313, 33] width 66 height 14
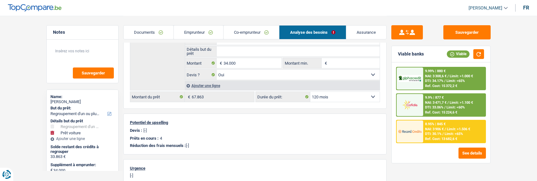
click at [447, 130] on span "Limit: >1.506 €" at bounding box center [458, 129] width 23 height 4
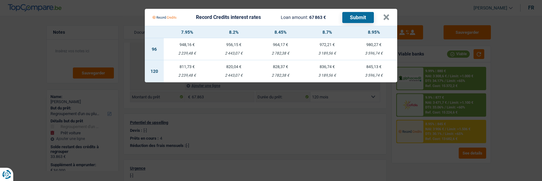
click at [191, 67] on td "811,73 € 2 239,48 €" at bounding box center [187, 71] width 47 height 22
select select "record credits"
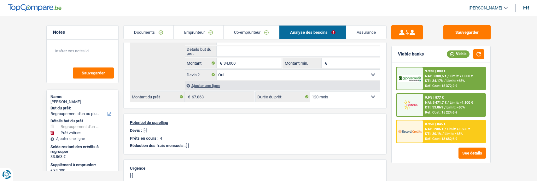
click at [430, 130] on span "NAI: 3 906 €" at bounding box center [434, 129] width 19 height 4
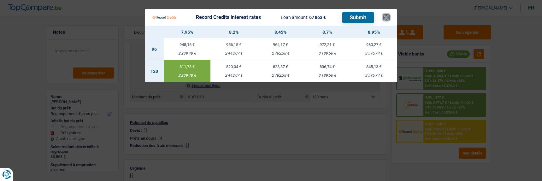
click at [387, 14] on button "×" at bounding box center [386, 17] width 7 height 6
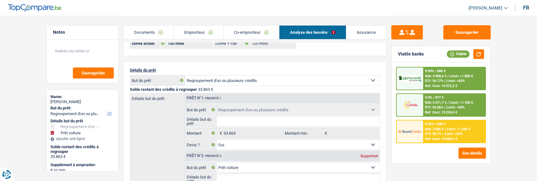
scroll to position [0, 0]
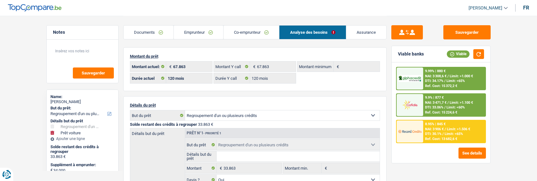
click at [441, 131] on div "8.95% | 845 € NAI: 3 906 € / Limit: >1.506 € DTI: 30.1% / Limit: <65% Ref. Cost…" at bounding box center [454, 131] width 62 height 22
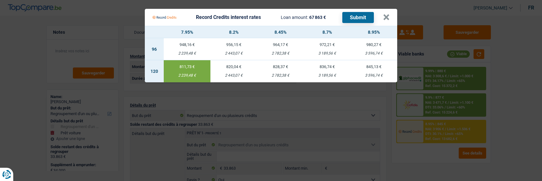
click at [239, 73] on div "2 443,07 €" at bounding box center [233, 75] width 47 height 4
type input "8,20"
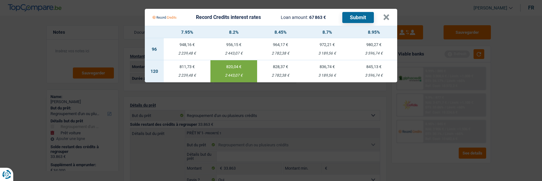
click at [360, 16] on button "Submit" at bounding box center [358, 17] width 32 height 11
click at [386, 16] on button "×" at bounding box center [386, 17] width 7 height 6
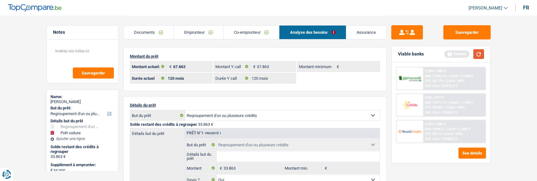
click at [479, 53] on button "button" at bounding box center [478, 54] width 11 height 10
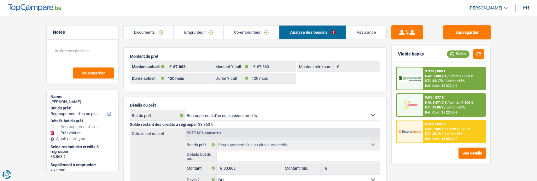
click at [450, 107] on span "Limit: <60%" at bounding box center [455, 107] width 18 height 4
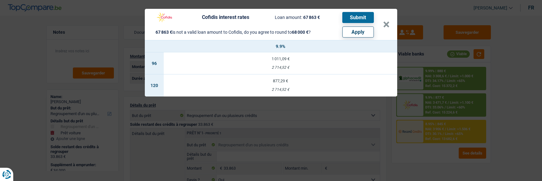
click at [350, 29] on button "Apply" at bounding box center [358, 31] width 32 height 11
type input "34.137"
type input "68.000"
select select "144"
type input "68.000"
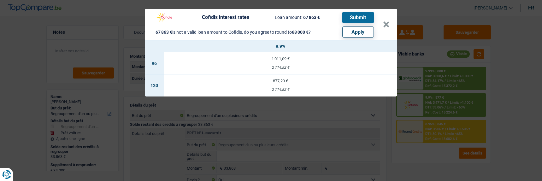
select select "144"
type input "68.000"
select select "144"
select select "other"
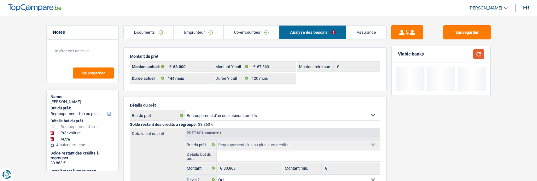
click at [476, 53] on button "button" at bounding box center [478, 54] width 11 height 10
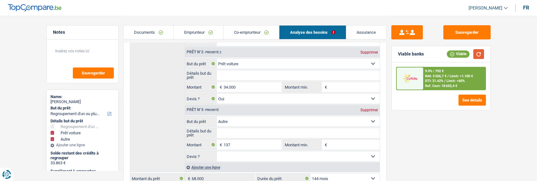
scroll to position [158, 0]
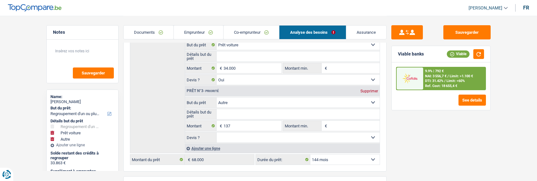
click at [336, 159] on select "12 mois 18 mois 24 mois 30 mois 36 mois 42 mois 48 mois 60 mois 72 mois 84 mois…" at bounding box center [344, 159] width 69 height 10
select select "120"
click at [310, 154] on select "12 mois 18 mois 24 mois 30 mois 36 mois 42 mois 48 mois 60 mois 72 mois 84 mois…" at bounding box center [344, 159] width 69 height 10
select select "120"
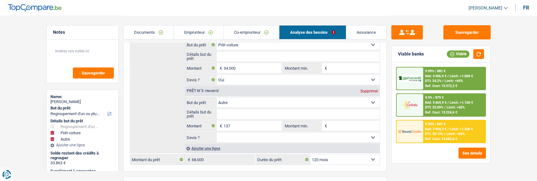
click at [439, 107] on span "DTI: 33.09%" at bounding box center [434, 107] width 18 height 4
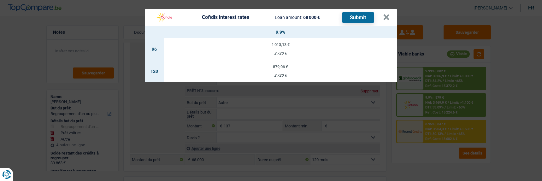
click at [287, 67] on td "879,06 € 2 720 €" at bounding box center [280, 71] width 233 height 22
select select "cofidis"
type input "9,90"
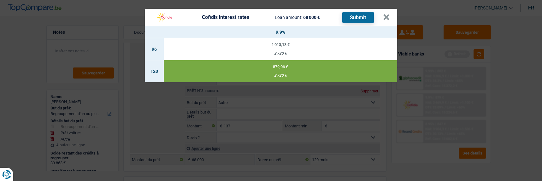
click at [359, 15] on button "Submit" at bounding box center [358, 17] width 32 height 11
click at [392, 13] on header "Cofidis interest rates Loan amount: 68 000 € Submit ×" at bounding box center [271, 17] width 252 height 17
click at [389, 15] on button "×" at bounding box center [386, 17] width 7 height 6
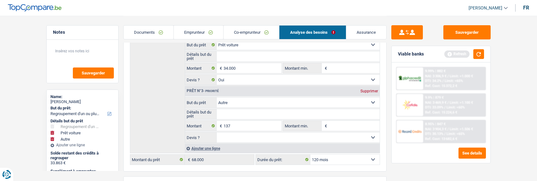
click at [242, 31] on link "Co-emprunteur" at bounding box center [250, 33] width 55 height 14
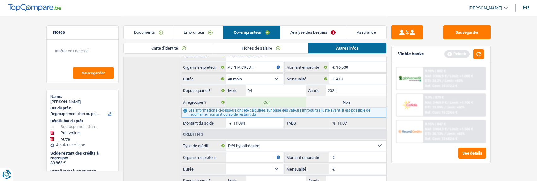
click at [302, 145] on select "Carte ou ouverture de crédit Prêt hypothécaire Vente à tempérament Prêt à tempé…" at bounding box center [306, 146] width 160 height 10
select select "personalSale"
type input "0"
click at [261, 159] on input "Organisme prêteur" at bounding box center [254, 157] width 57 height 10
type input "ALPHA CREDIT"
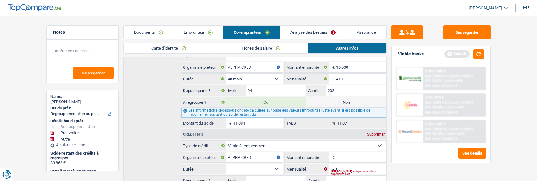
click at [339, 154] on input "Montant" at bounding box center [361, 157] width 50 height 10
type input "16.000"
click at [255, 165] on select "12 mois 18 mois 24 mois 30 mois 36 mois 42 mois 48 mois 60 mois 72 mois 84 mois…" at bounding box center [254, 169] width 57 height 10
select select "48"
click at [226, 164] on select "12 mois 18 mois 24 mois 30 mois 36 mois 42 mois 48 mois 60 mois 72 mois 84 mois…" at bounding box center [254, 169] width 57 height 10
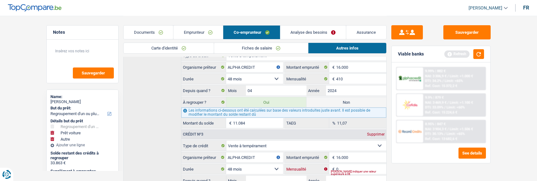
click at [349, 166] on input "0" at bounding box center [361, 169] width 50 height 10
type input "1"
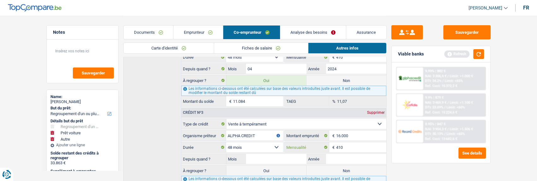
scroll to position [221, 0]
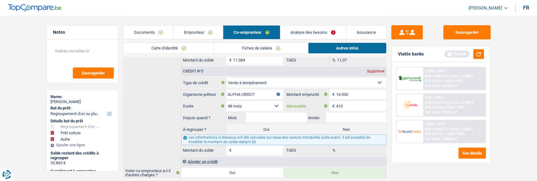
type input "410"
click at [267, 115] on input "Mois" at bounding box center [276, 118] width 60 height 10
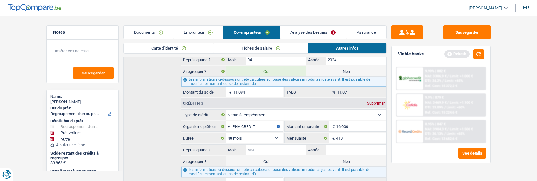
scroll to position [189, 0]
type input "04"
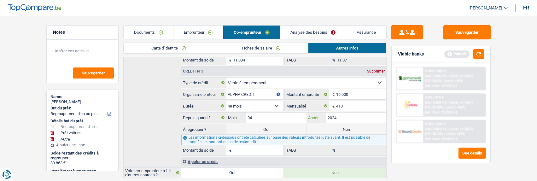
type input "2024"
type input "11.084"
type input "11,07"
click at [374, 69] on div "Supprimer" at bounding box center [375, 71] width 21 height 4
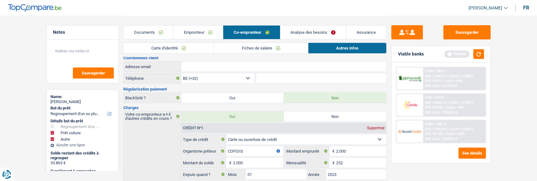
scroll to position [0, 0]
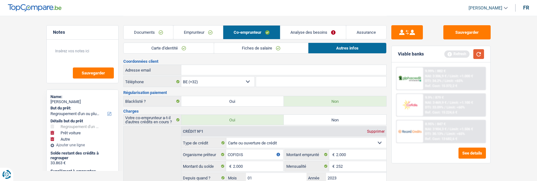
click at [483, 59] on button "button" at bounding box center [478, 54] width 11 height 10
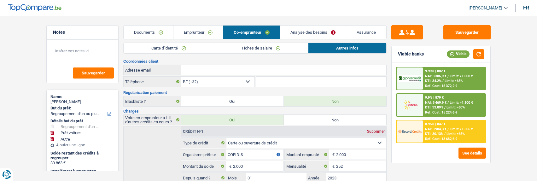
click at [196, 30] on link "Emprunteur" at bounding box center [197, 33] width 49 height 14
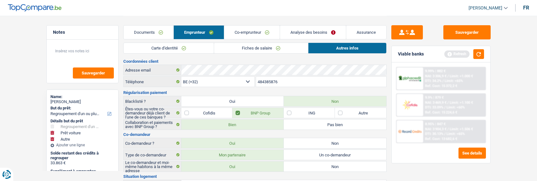
click at [266, 35] on link "Co-emprunteur" at bounding box center [251, 33] width 55 height 14
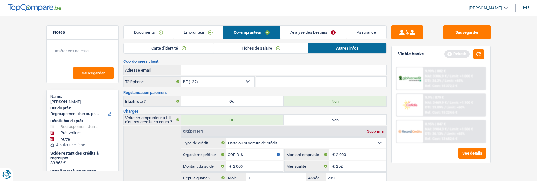
click at [247, 70] on input "Adresse email" at bounding box center [283, 70] width 205 height 10
paste input "[EMAIL_ADDRESS][DOMAIN_NAME]"
type input "[EMAIL_ADDRESS][DOMAIN_NAME]"
click at [474, 33] on button "Sauvegarder" at bounding box center [466, 32] width 47 height 14
click at [322, 31] on link "Analyse des besoins" at bounding box center [313, 33] width 66 height 14
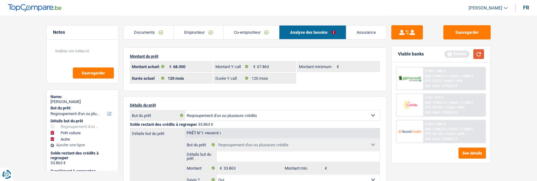
click at [477, 53] on button "button" at bounding box center [478, 54] width 11 height 10
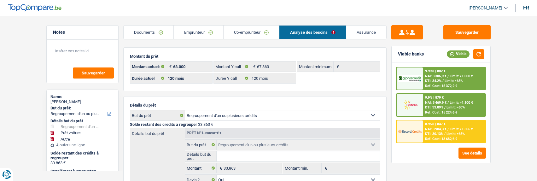
click at [450, 101] on span "Limit: >1.100 €" at bounding box center [461, 103] width 23 height 4
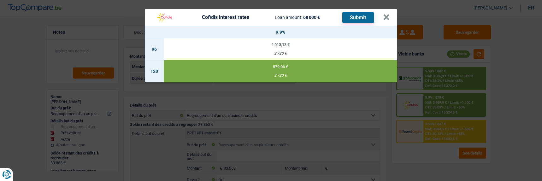
click at [297, 65] on div "879,06 €" at bounding box center [280, 67] width 233 height 4
click at [364, 14] on button "Submit" at bounding box center [358, 17] width 32 height 11
click at [387, 17] on button "×" at bounding box center [386, 17] width 7 height 6
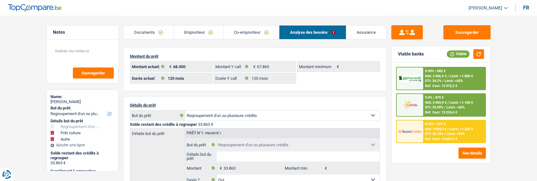
click at [160, 31] on link "Documents" at bounding box center [149, 33] width 50 height 14
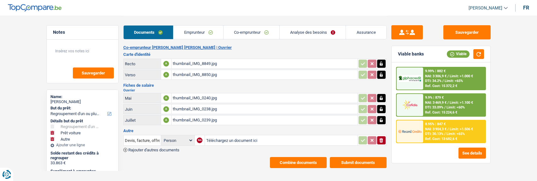
scroll to position [90, 0]
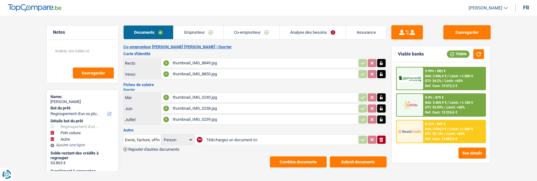
click at [360, 157] on button "Submit documents" at bounding box center [358, 161] width 57 height 11
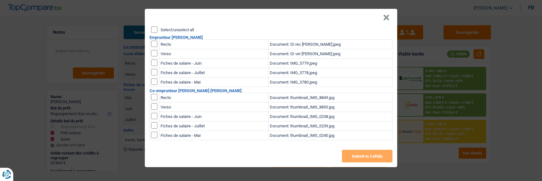
click at [156, 29] on input "Select/unselect all" at bounding box center [154, 29] width 6 height 6
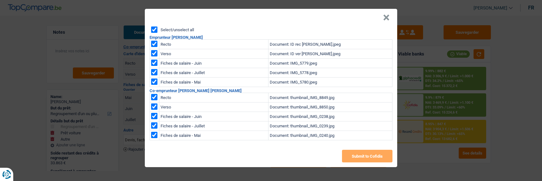
checkbox input "true"
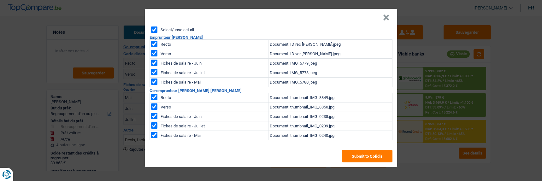
checkbox input "true"
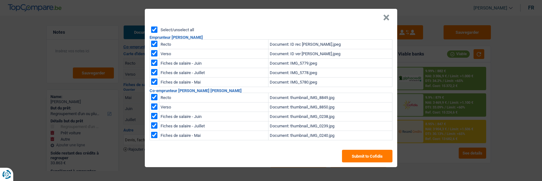
checkbox input "true"
click at [351, 153] on button "Submit to Cofidis" at bounding box center [367, 156] width 50 height 13
click at [388, 15] on button "×" at bounding box center [386, 18] width 7 height 6
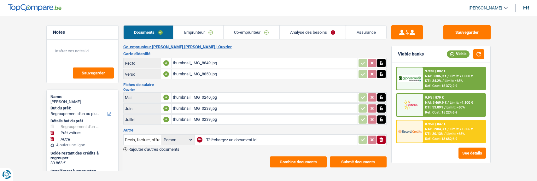
click at [456, 78] on div "9.99% | 882 € NAI: 3 306,9 € / Limit: >1.000 € DTI: 34.2% / Limit: <65% Ref. Co…" at bounding box center [454, 78] width 62 height 22
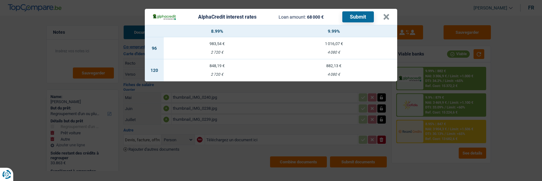
click at [227, 64] on div "848,19 €" at bounding box center [217, 66] width 107 height 4
select select "alphacredit"
type input "8,99"
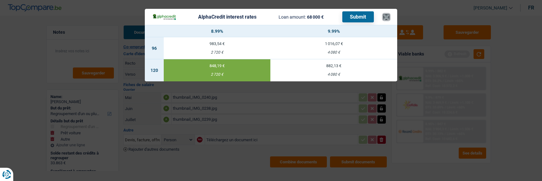
click at [386, 15] on button "×" at bounding box center [386, 17] width 7 height 6
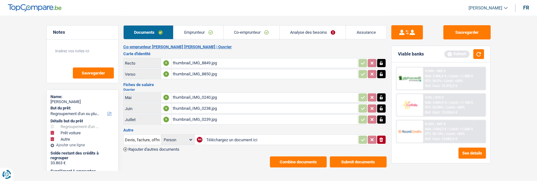
click at [317, 158] on button "Combine documents" at bounding box center [298, 161] width 57 height 11
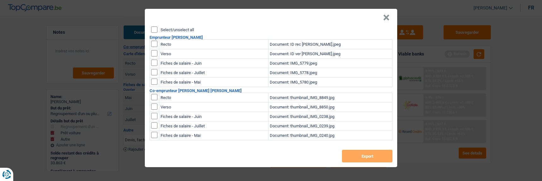
click at [152, 26] on input "Select/unselect all" at bounding box center [154, 29] width 6 height 6
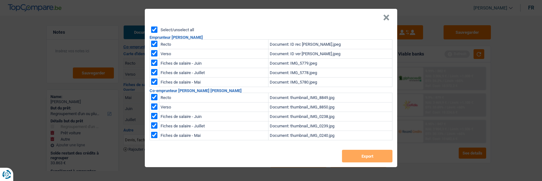
checkbox input "true"
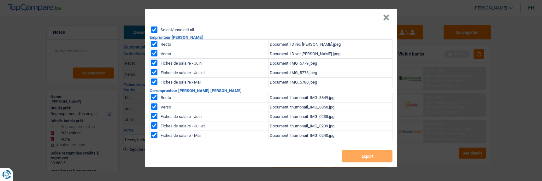
checkbox input "true"
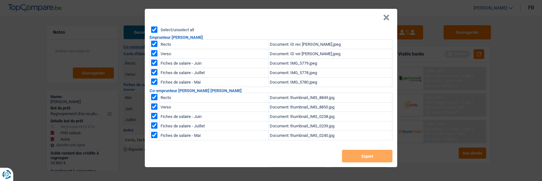
checkbox input "true"
click at [367, 156] on button "Export" at bounding box center [367, 156] width 50 height 13
click at [385, 15] on button "×" at bounding box center [386, 18] width 7 height 6
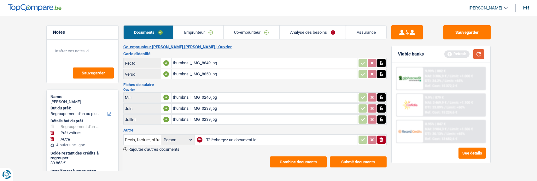
click at [478, 56] on button "button" at bounding box center [478, 54] width 11 height 10
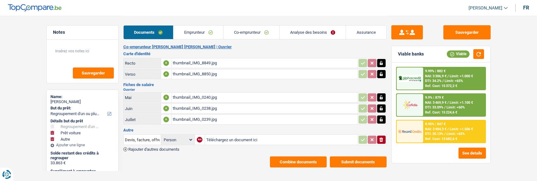
click at [447, 79] on div "9.99% | 882 € NAI: 3 306,9 € / Limit: >1.000 € DTI: 34.2% / Limit: <65% Ref. Co…" at bounding box center [454, 78] width 62 height 22
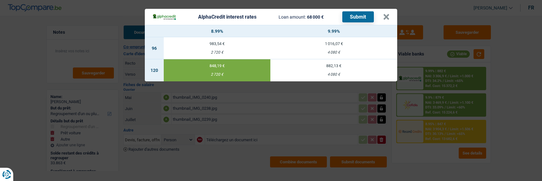
click at [364, 15] on button "Submit" at bounding box center [358, 16] width 32 height 11
click at [387, 16] on button "×" at bounding box center [386, 17] width 7 height 6
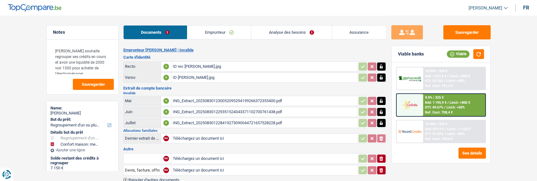
select select "refinancing"
select select "household"
select select "120"
click at [223, 30] on link "Emprunteur" at bounding box center [219, 33] width 64 height 14
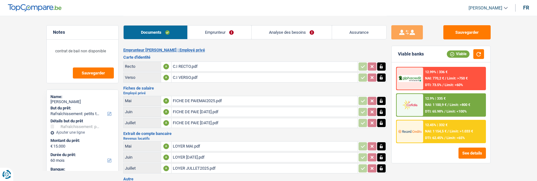
select select "houseOrGarden"
select select "60"
select select "record credits"
click at [215, 34] on link "Emprunteur" at bounding box center [220, 33] width 64 height 14
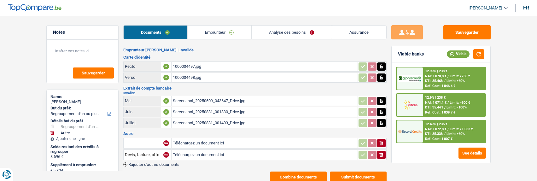
select select "refinancing"
select select "other"
select select "48"
select select "record credits"
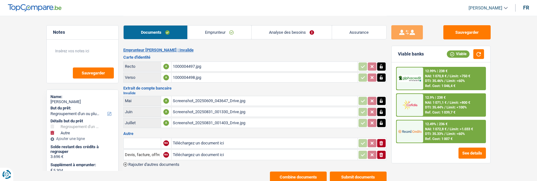
select select "refinancing"
select select "other"
select select "48"
select select "record credits"
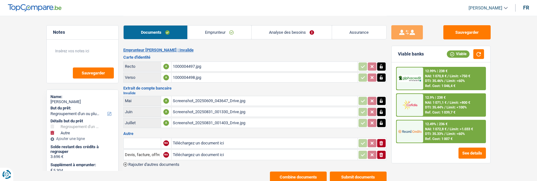
click at [214, 34] on link "Emprunteur" at bounding box center [220, 33] width 64 height 14
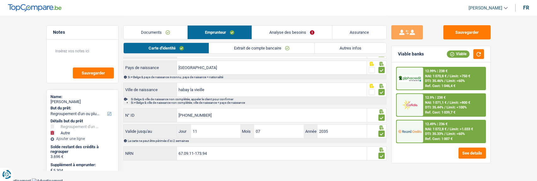
scroll to position [84, 0]
click at [216, 150] on input "67.09.11-173.94" at bounding box center [272, 153] width 190 height 14
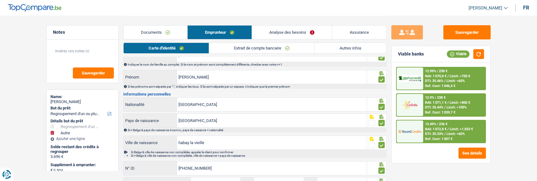
scroll to position [0, 0]
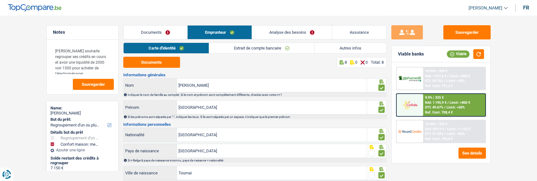
select select "refinancing"
select select "household"
select select "120"
click at [307, 36] on link "Analyse des besoins" at bounding box center [292, 33] width 80 height 14
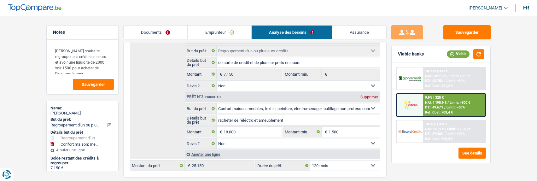
scroll to position [95, 0]
click at [253, 132] on input "18.000" at bounding box center [252, 131] width 58 height 10
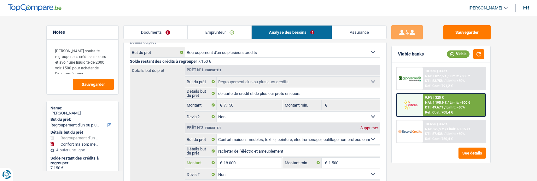
scroll to position [0, 0]
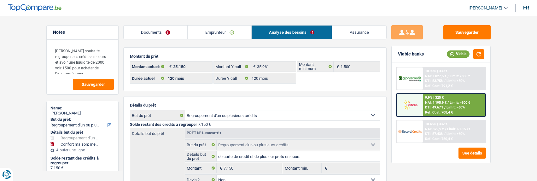
click at [215, 30] on link "Emprunteur" at bounding box center [220, 33] width 64 height 14
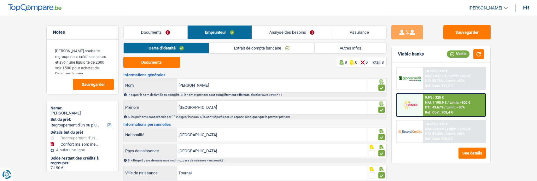
click at [342, 48] on link "Autres infos" at bounding box center [351, 48] width 72 height 10
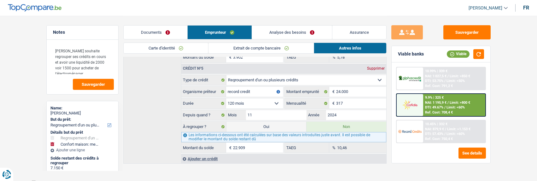
scroll to position [592, 0]
click at [281, 123] on label "Oui" at bounding box center [266, 126] width 80 height 10
click at [281, 123] on input "Oui" at bounding box center [266, 126] width 80 height 10
radio input "true"
type input "48.059"
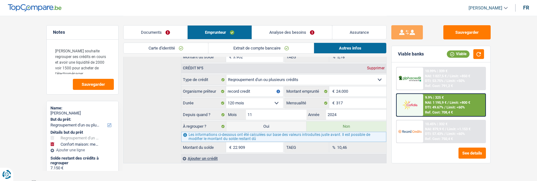
radio input "false"
select select "144"
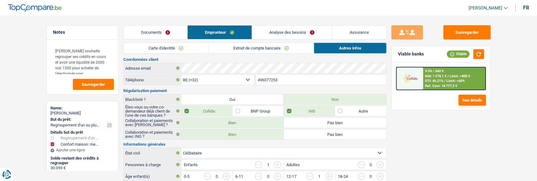
scroll to position [0, 0]
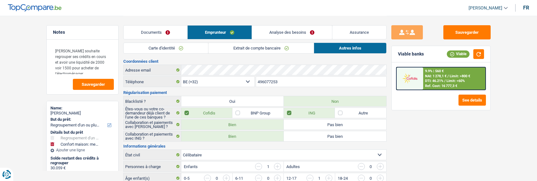
click at [307, 29] on link "Analyse des besoins" at bounding box center [292, 33] width 80 height 14
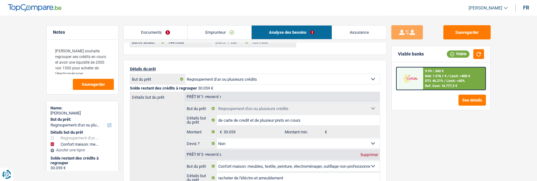
scroll to position [95, 0]
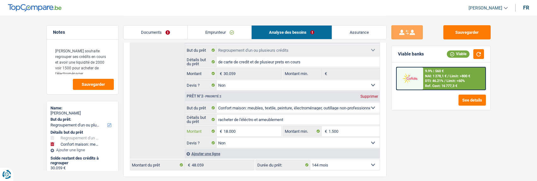
click at [250, 129] on input "18.000" at bounding box center [252, 131] width 58 height 10
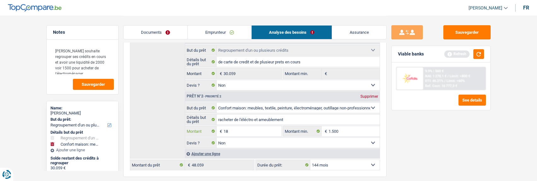
type input "1"
type input "3.000"
type input "33.059"
select select "120"
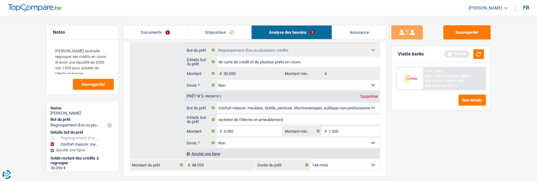
type input "33.059"
select select "120"
type input "33.059"
select select "120"
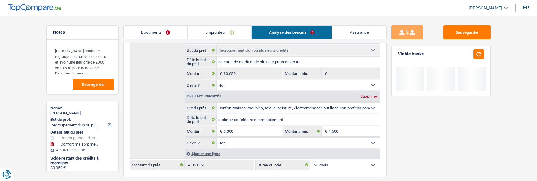
click at [143, 137] on div "Détails but du prêt Prêt n°1 - Priorité 1 Confort maison: meubles, textile, pei…" at bounding box center [255, 95] width 250 height 125
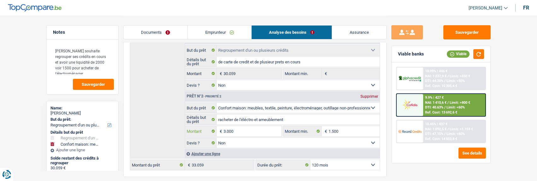
click at [253, 131] on input "3.000" at bounding box center [252, 131] width 58 height 10
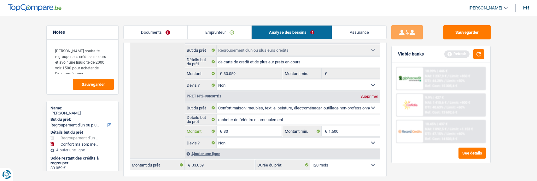
type input "3"
type input "2.941"
type input "33.000"
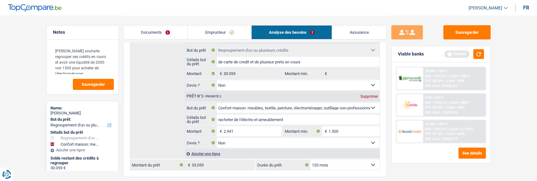
type input "33.000"
click at [154, 84] on div "Détails but du prêt Prêt n°1 - Priorité 1 Confort maison: meubles, textile, pei…" at bounding box center [255, 95] width 250 height 125
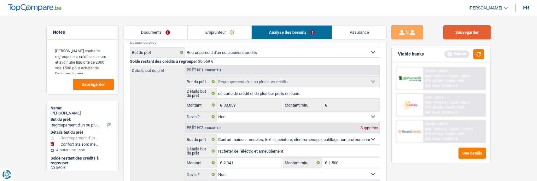
click at [477, 35] on button "Sauvegarder" at bounding box center [466, 32] width 47 height 14
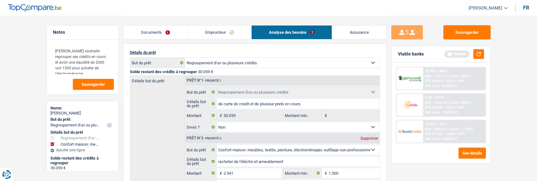
scroll to position [95, 0]
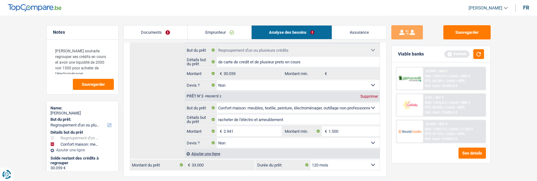
click at [450, 97] on div "9.9% | 427 € NAI: 1 410,6 € / Limit: >800 € DTI: 40.63% / Limit: <60% Ref. Cost…" at bounding box center [454, 105] width 62 height 22
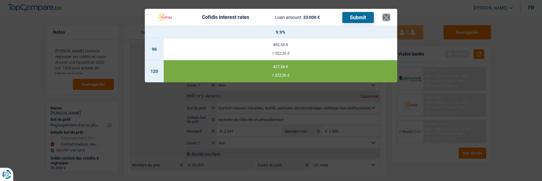
click at [388, 14] on button "×" at bounding box center [386, 17] width 7 height 6
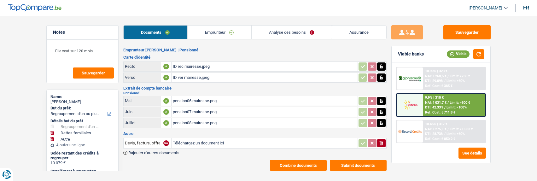
select select "refinancing"
select select "familyDebt"
select select "other"
select select "120"
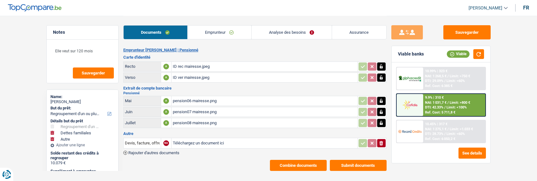
click at [221, 33] on link "Emprunteur" at bounding box center [220, 33] width 64 height 14
select select "refinancing"
select select "familyDebt"
select select "other"
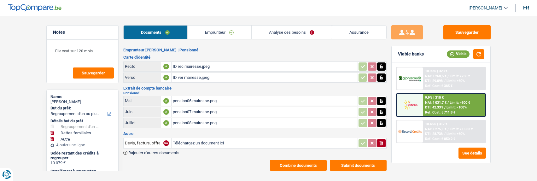
select select "120"
click at [298, 31] on link "Analyse des besoins" at bounding box center [292, 33] width 80 height 14
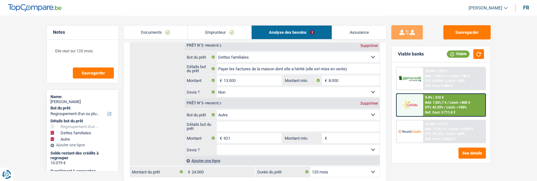
scroll to position [158, 0]
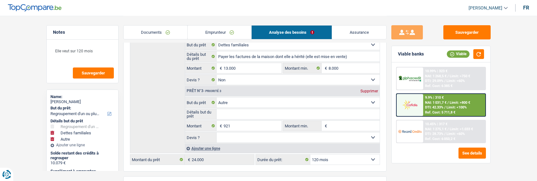
click at [446, 105] on div "9.9% | 310 € NAI: 1 031,7 € / Limit: >800 € DTI: 42.33% / Limit: <100% Ref. Cos…" at bounding box center [454, 105] width 62 height 22
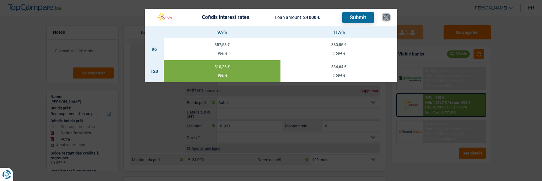
click at [387, 14] on button "×" at bounding box center [386, 17] width 7 height 6
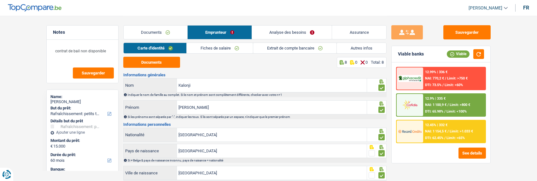
select select "houseOrGarden"
select select "60"
select select "record credits"
